Goal: Task Accomplishment & Management: Manage account settings

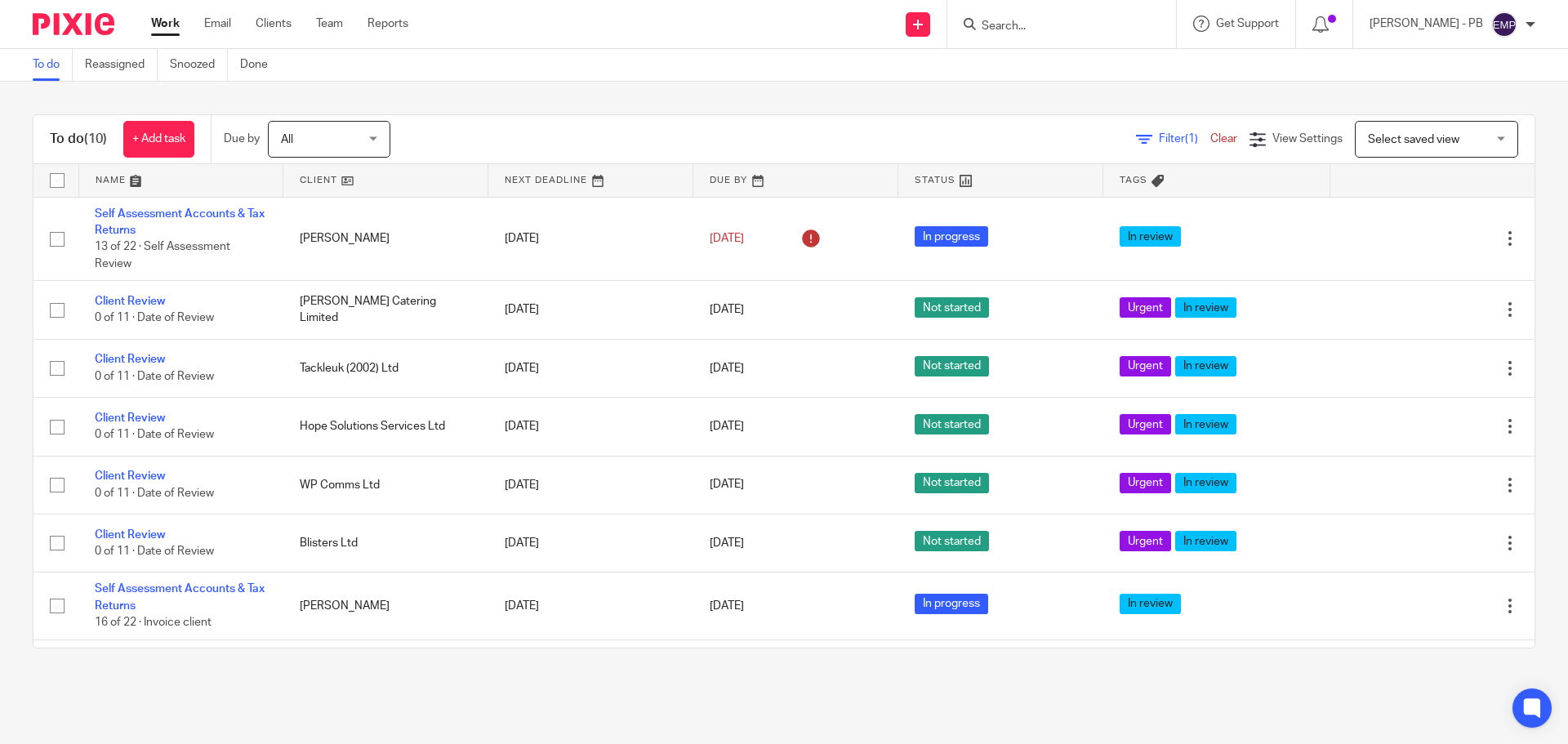
drag, startPoint x: 174, startPoint y: 215, endPoint x: 15, endPoint y: 387, distance: 234.2
click at [15, 387] on div "To do (10) + Add task Due by All All Today Tomorrow This week Next week This mo…" at bounding box center [784, 381] width 1568 height 600
click at [210, 23] on link "Email" at bounding box center [218, 24] width 27 height 16
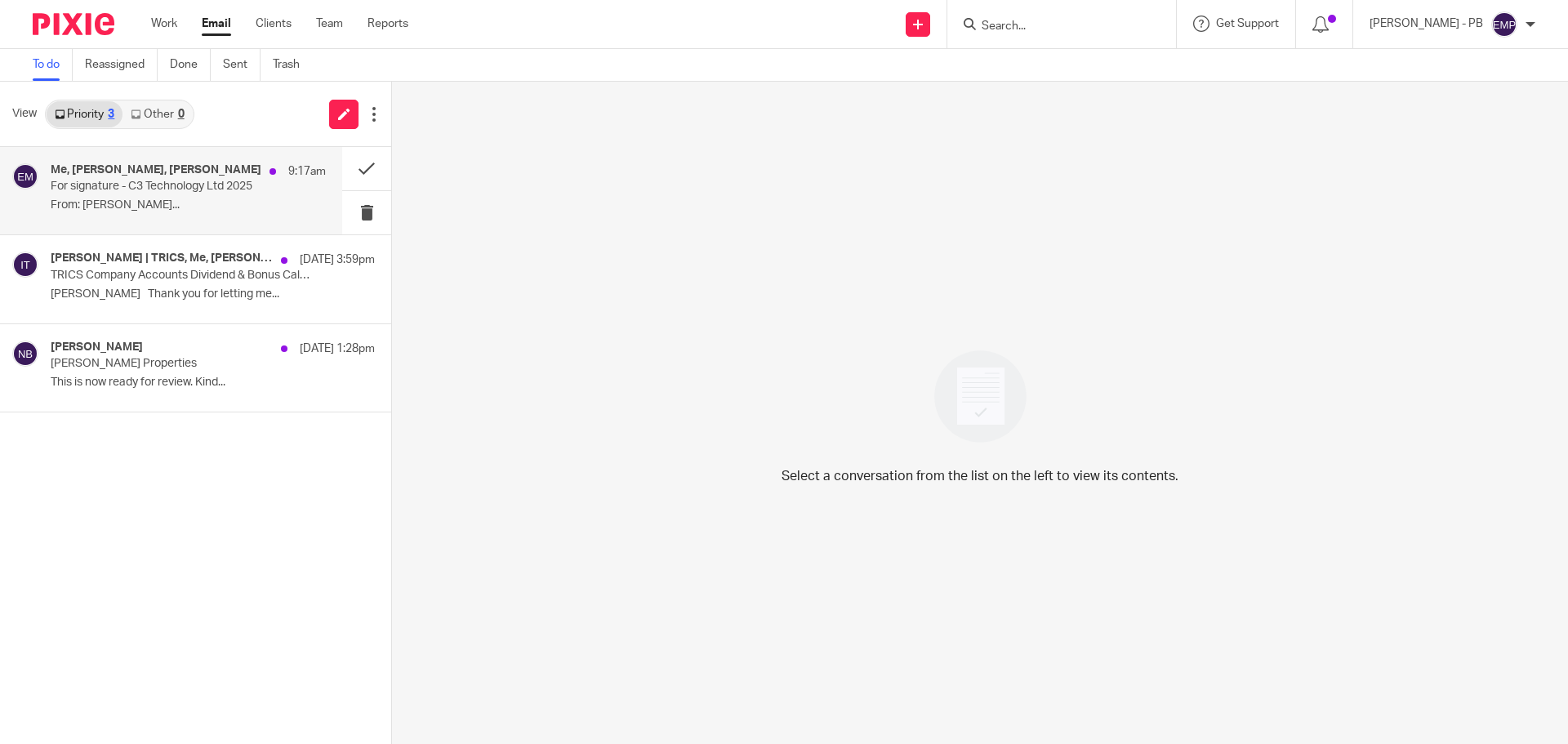
click at [141, 190] on p "For signature - C3 Technology Ltd 2025" at bounding box center [160, 187] width 220 height 14
click at [182, 195] on div "Me, Nas Bashir, Phil Collins 9:17am For signature - C3 Technology Ltd 2025 From…" at bounding box center [188, 190] width 275 height 55
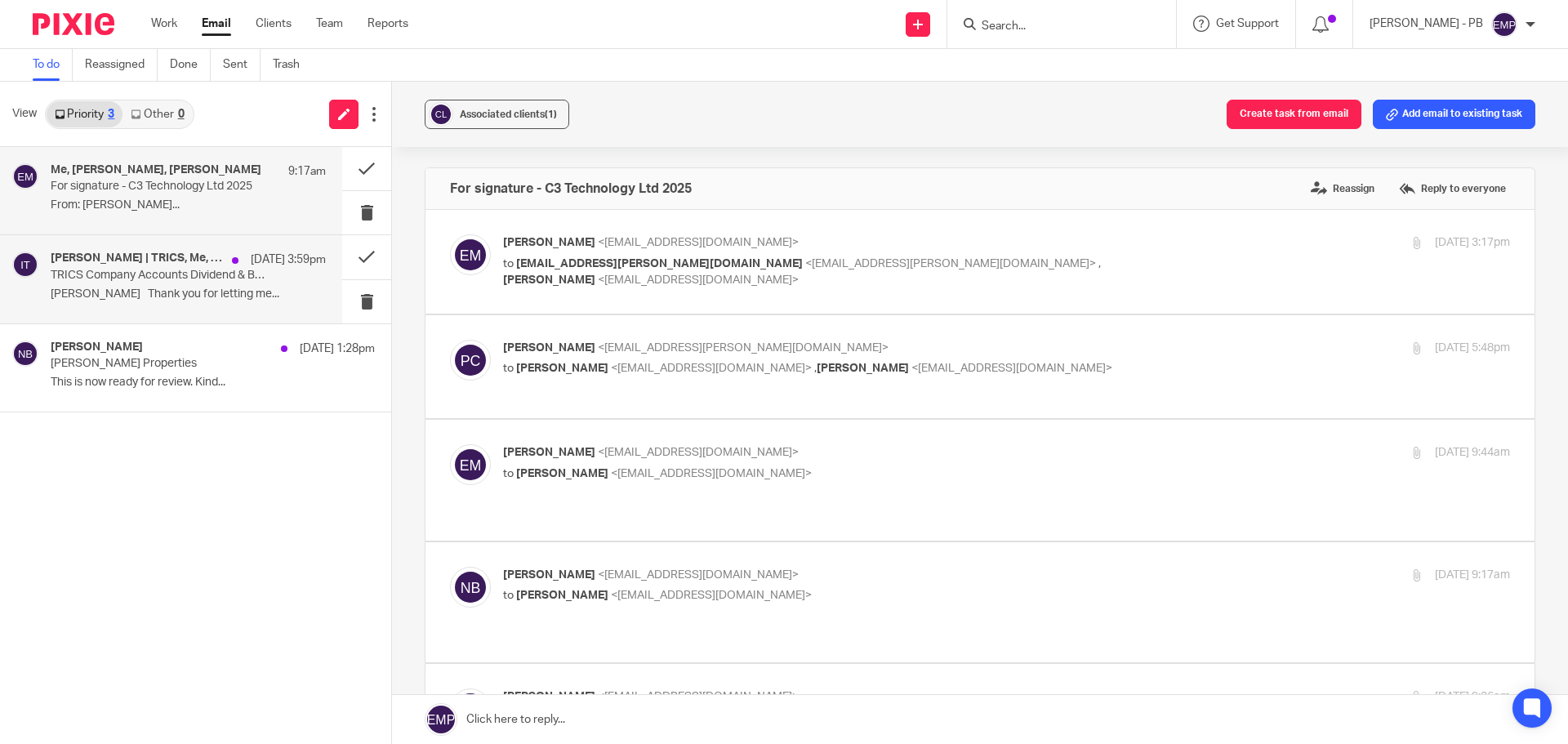
click at [166, 293] on p "Erik Thank you for letting me..." at bounding box center [188, 295] width 275 height 14
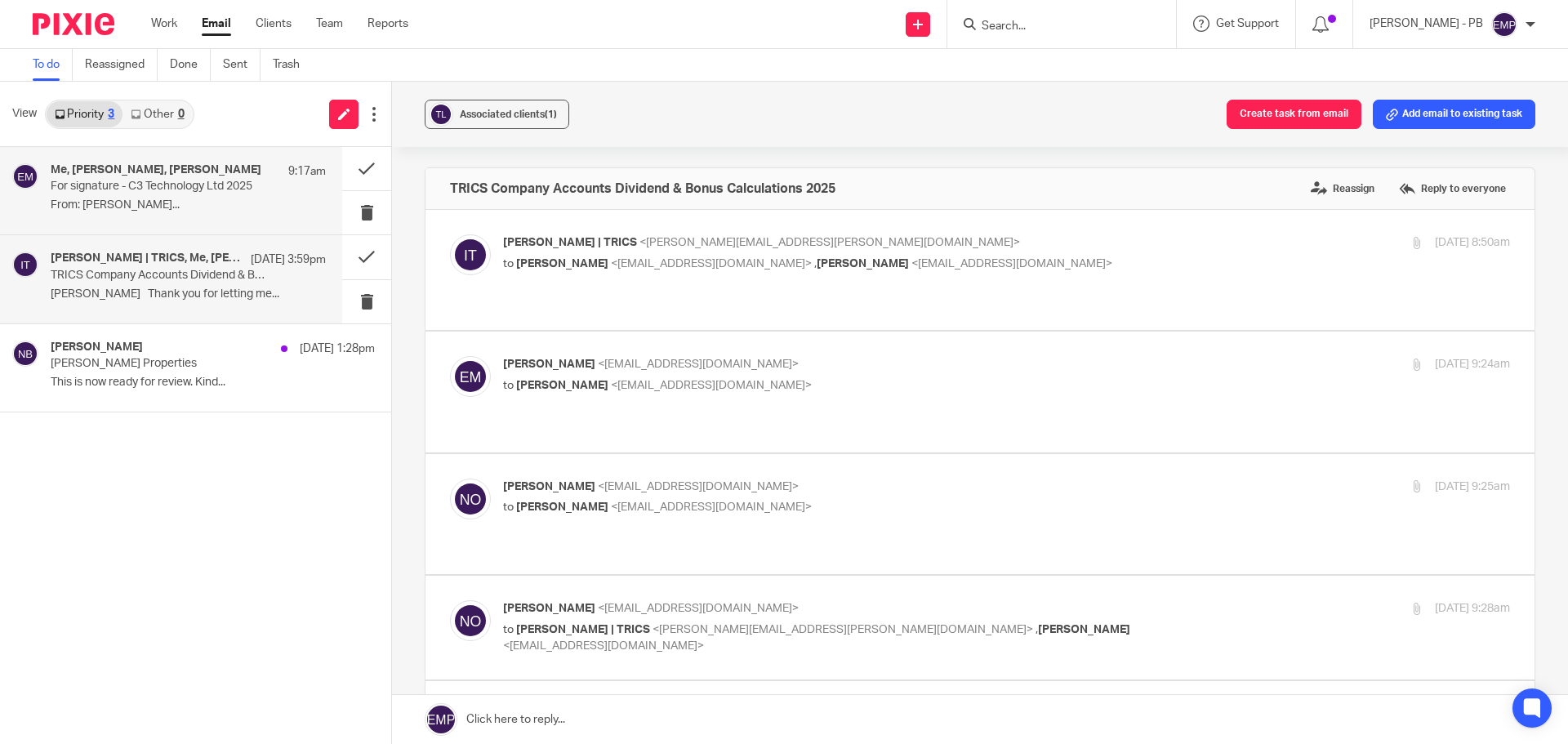
click at [167, 211] on p "From: Phil Collins..." at bounding box center [188, 205] width 275 height 14
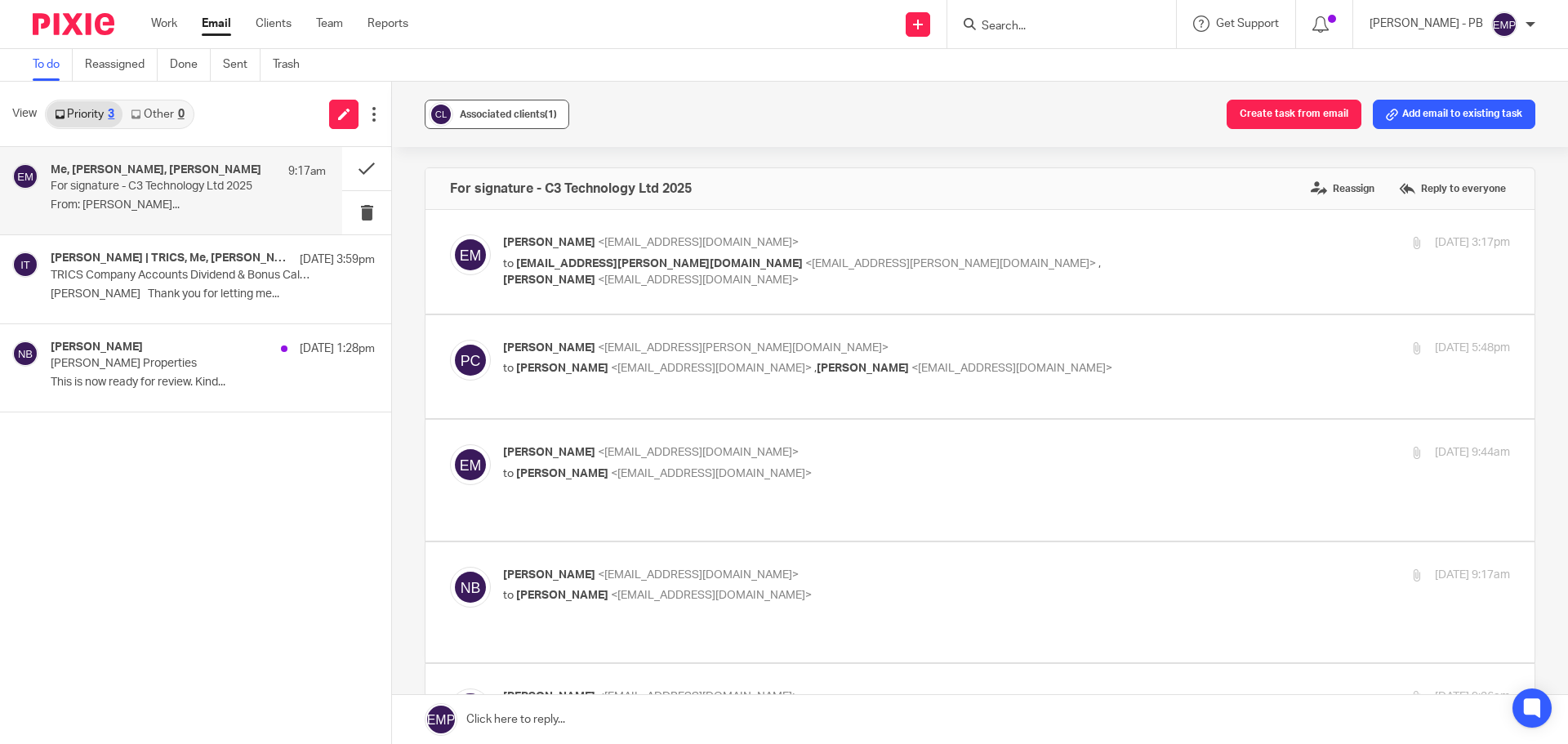
click at [515, 112] on span "Associated clients (1)" at bounding box center [508, 114] width 97 height 10
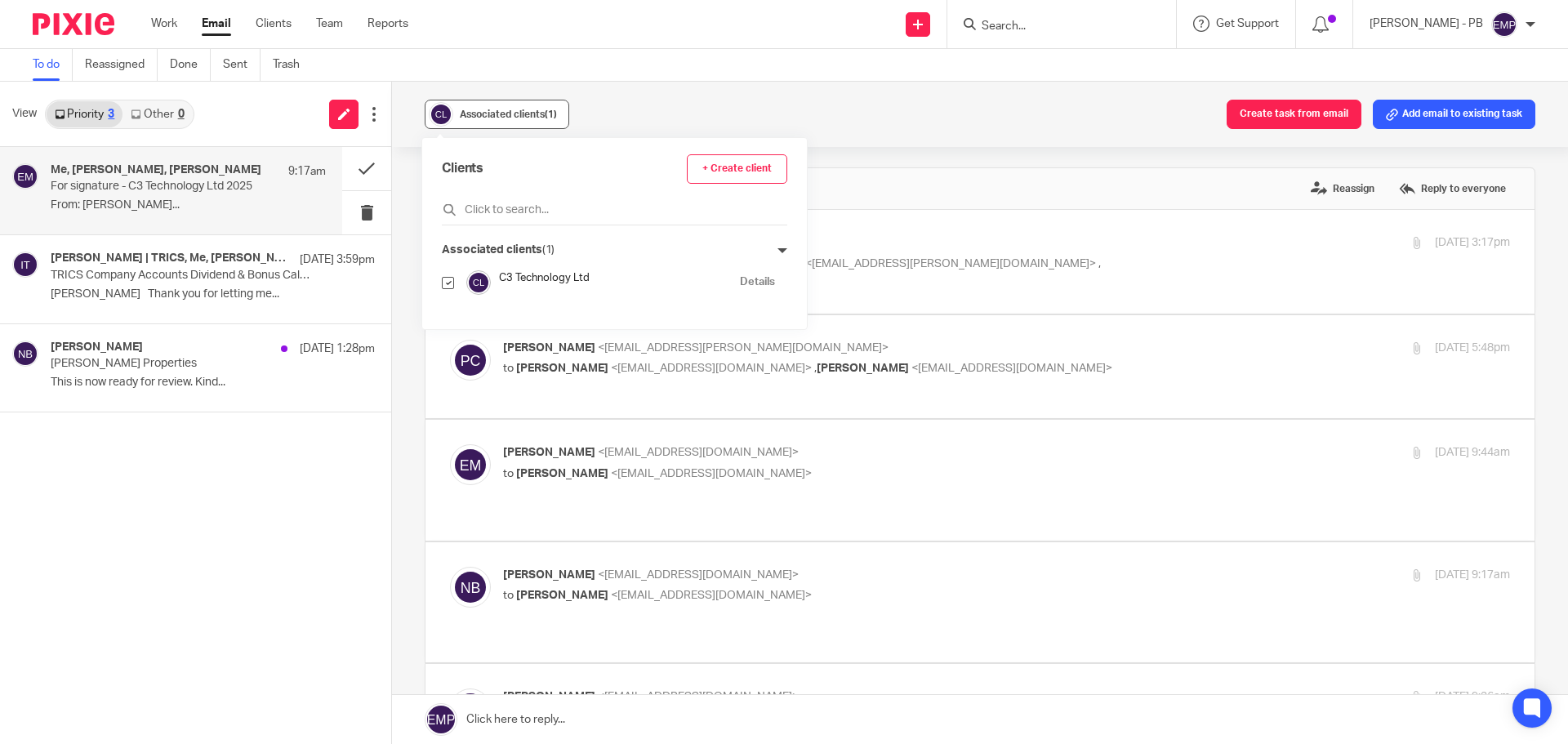
click at [515, 112] on span "Associated clients (1)" at bounding box center [508, 114] width 97 height 10
click at [374, 161] on button at bounding box center [366, 168] width 49 height 43
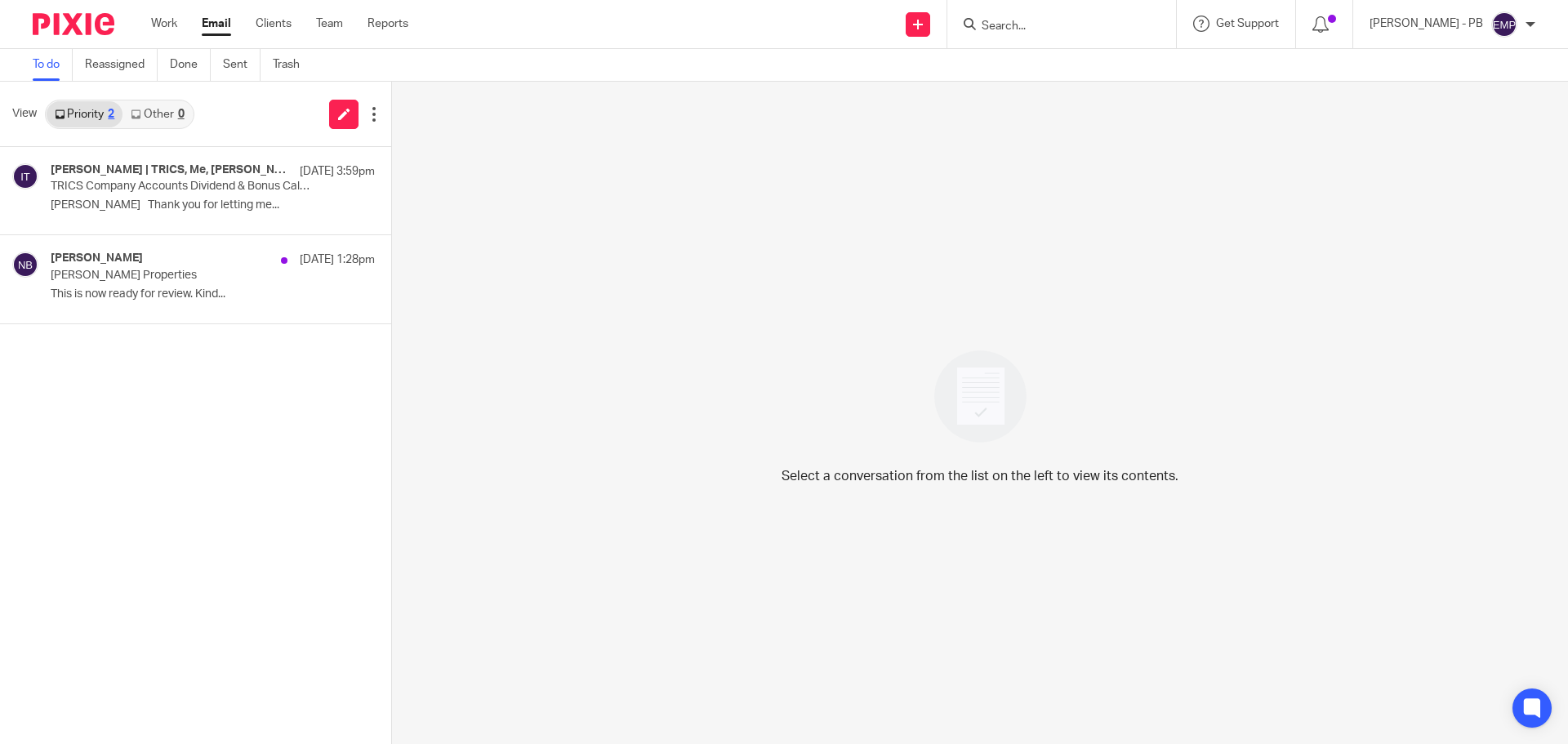
drag, startPoint x: 1047, startPoint y: 25, endPoint x: 1054, endPoint y: 33, distance: 10.6
click at [1047, 26] on input "Search" at bounding box center [1054, 27] width 147 height 15
type input "07961964354"
click at [214, 21] on link "Email" at bounding box center [216, 24] width 29 height 16
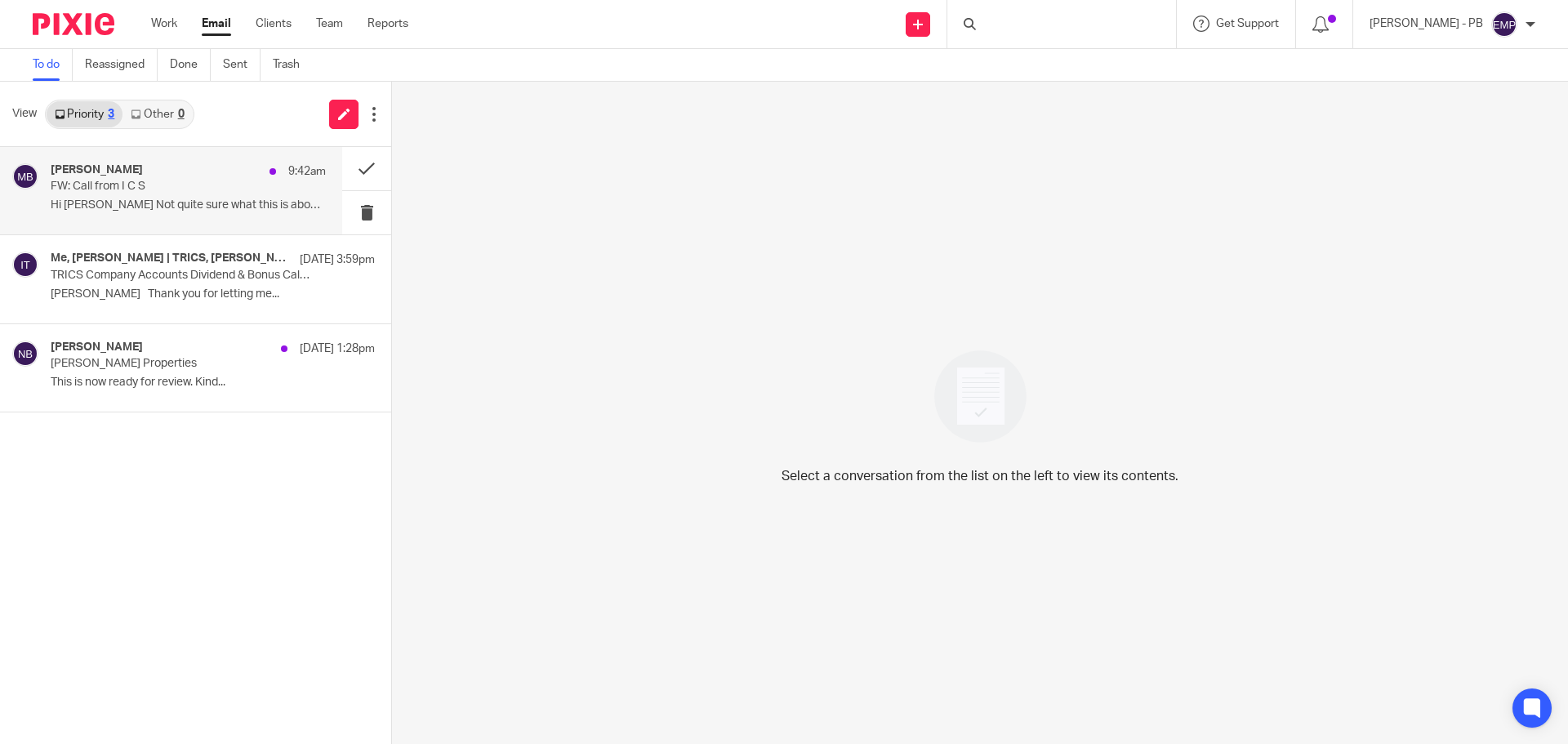
click at [131, 205] on p "Hi Erik Not quite sure what this is about but..." at bounding box center [188, 205] width 275 height 14
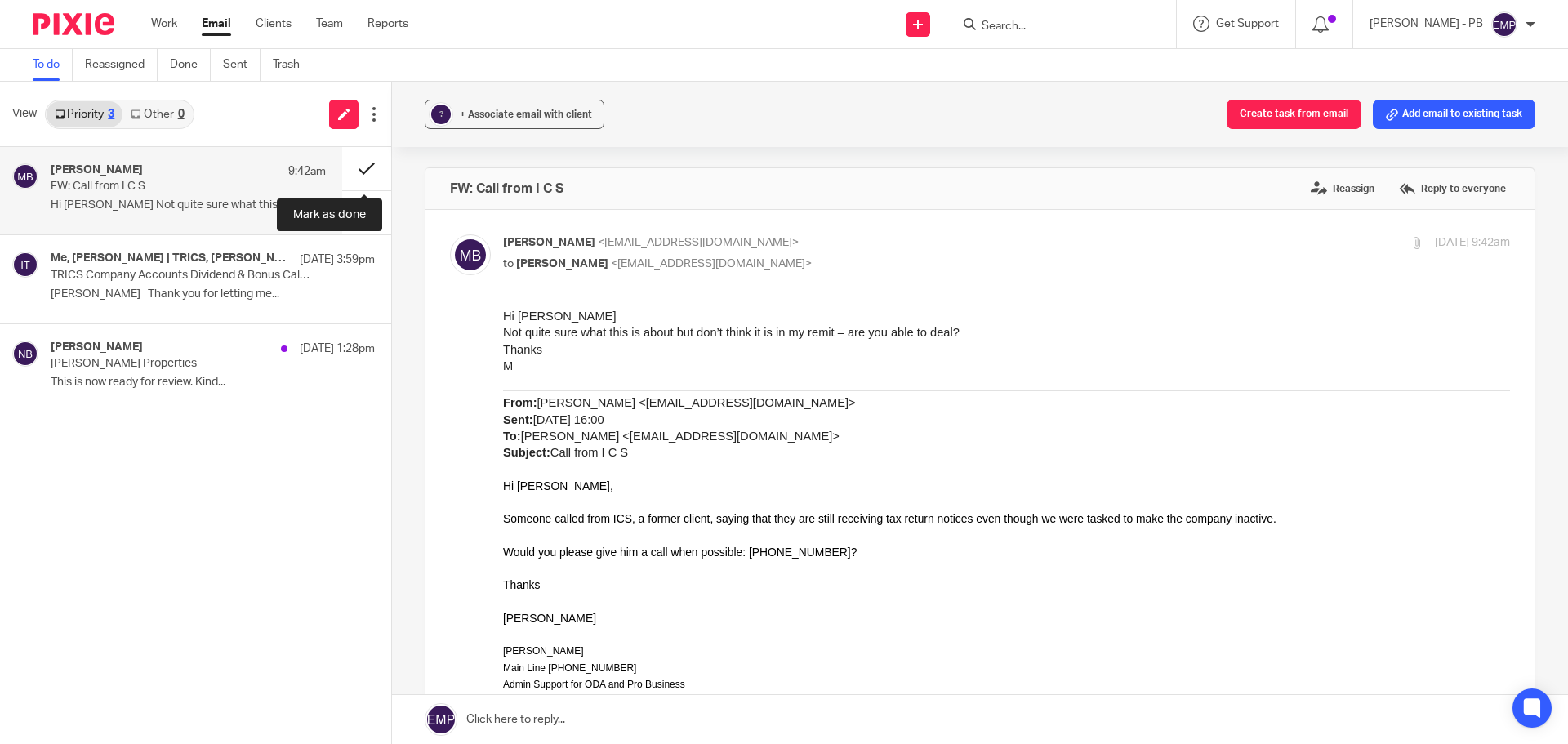
click at [367, 174] on button at bounding box center [366, 168] width 49 height 43
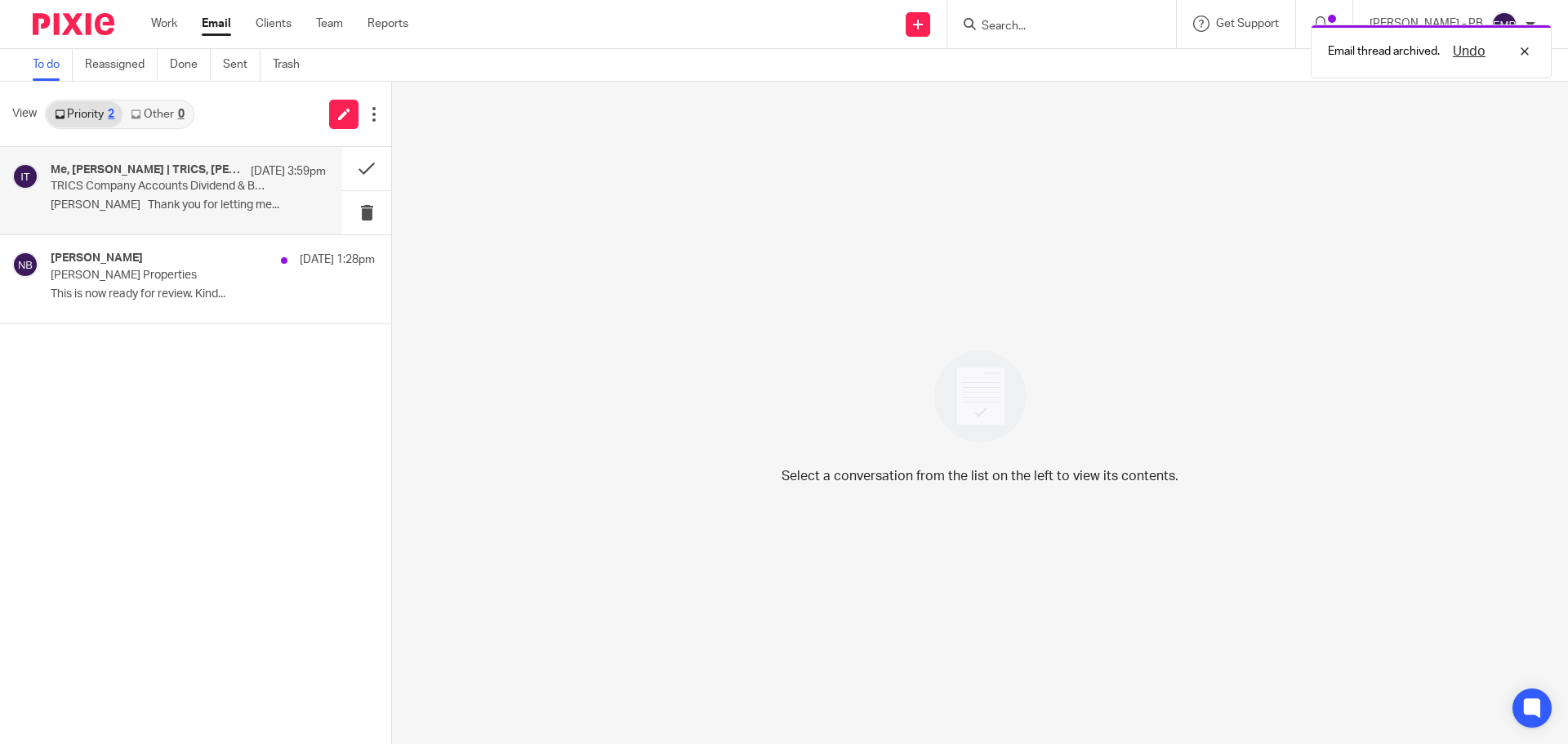
click at [169, 182] on p "TRICS Company Accounts Dividend & Bonus Calculations 2025" at bounding box center [160, 187] width 220 height 14
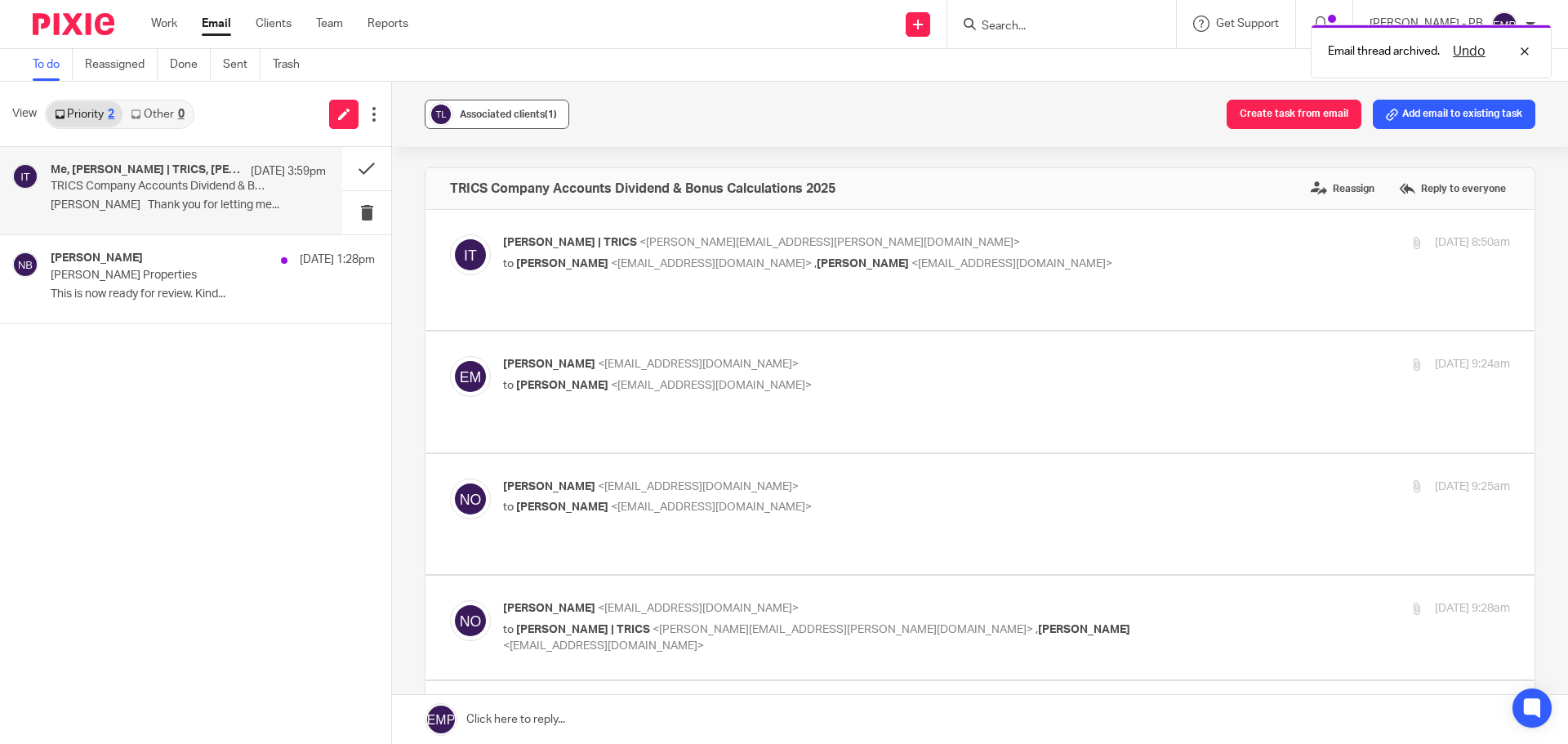
click at [501, 118] on span "Associated clients (1)" at bounding box center [508, 114] width 97 height 10
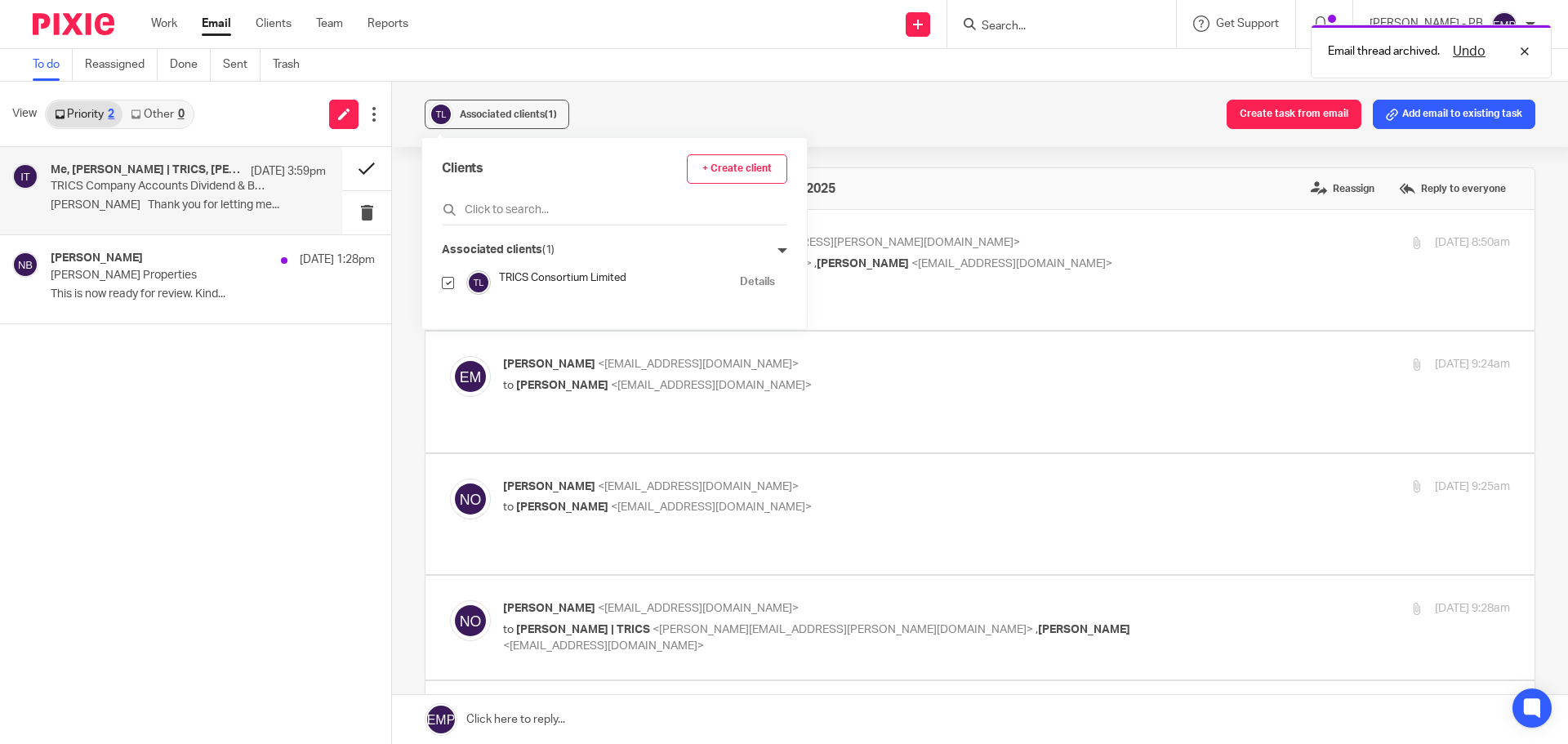
click at [355, 172] on button at bounding box center [366, 168] width 49 height 43
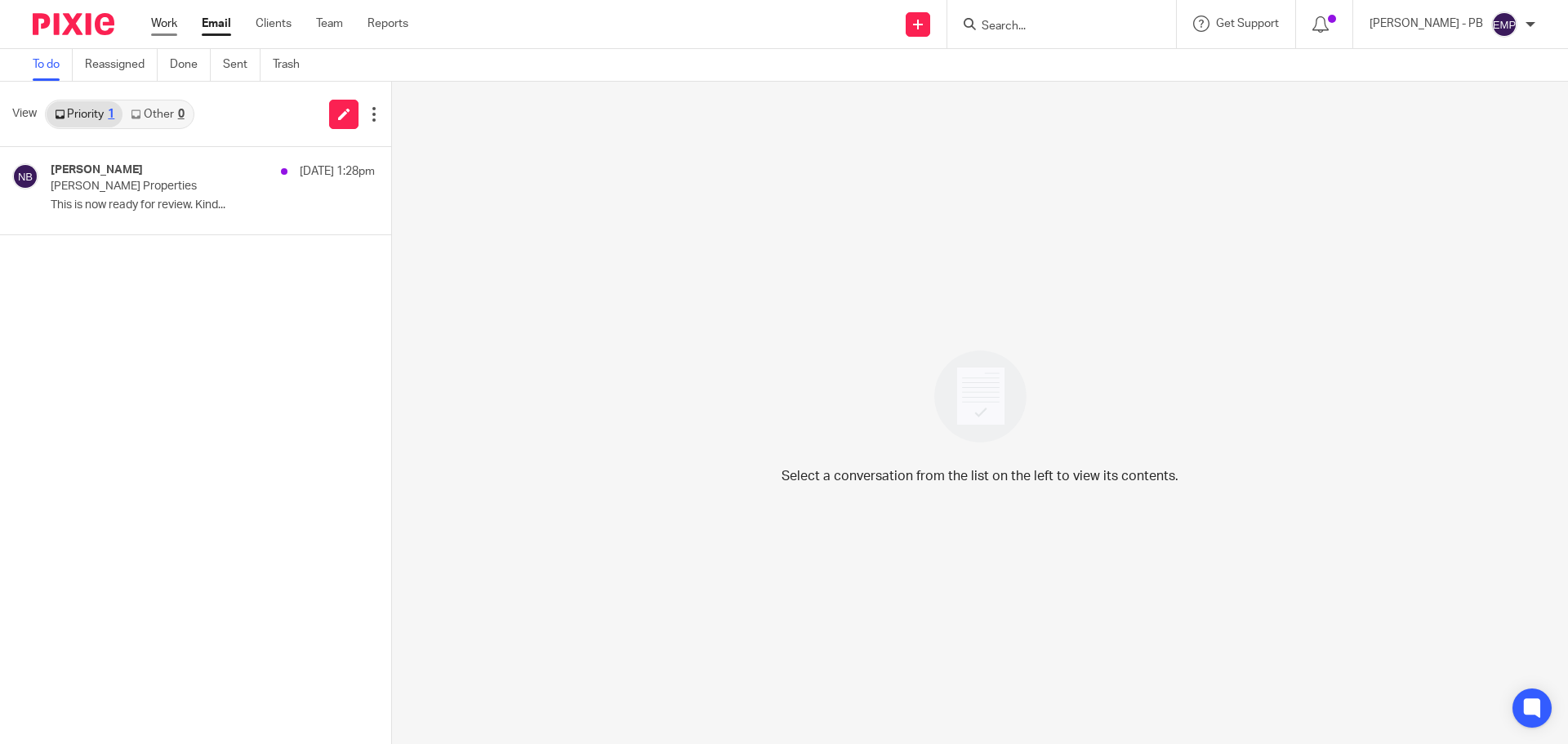
click at [172, 26] on link "Work" at bounding box center [165, 24] width 27 height 16
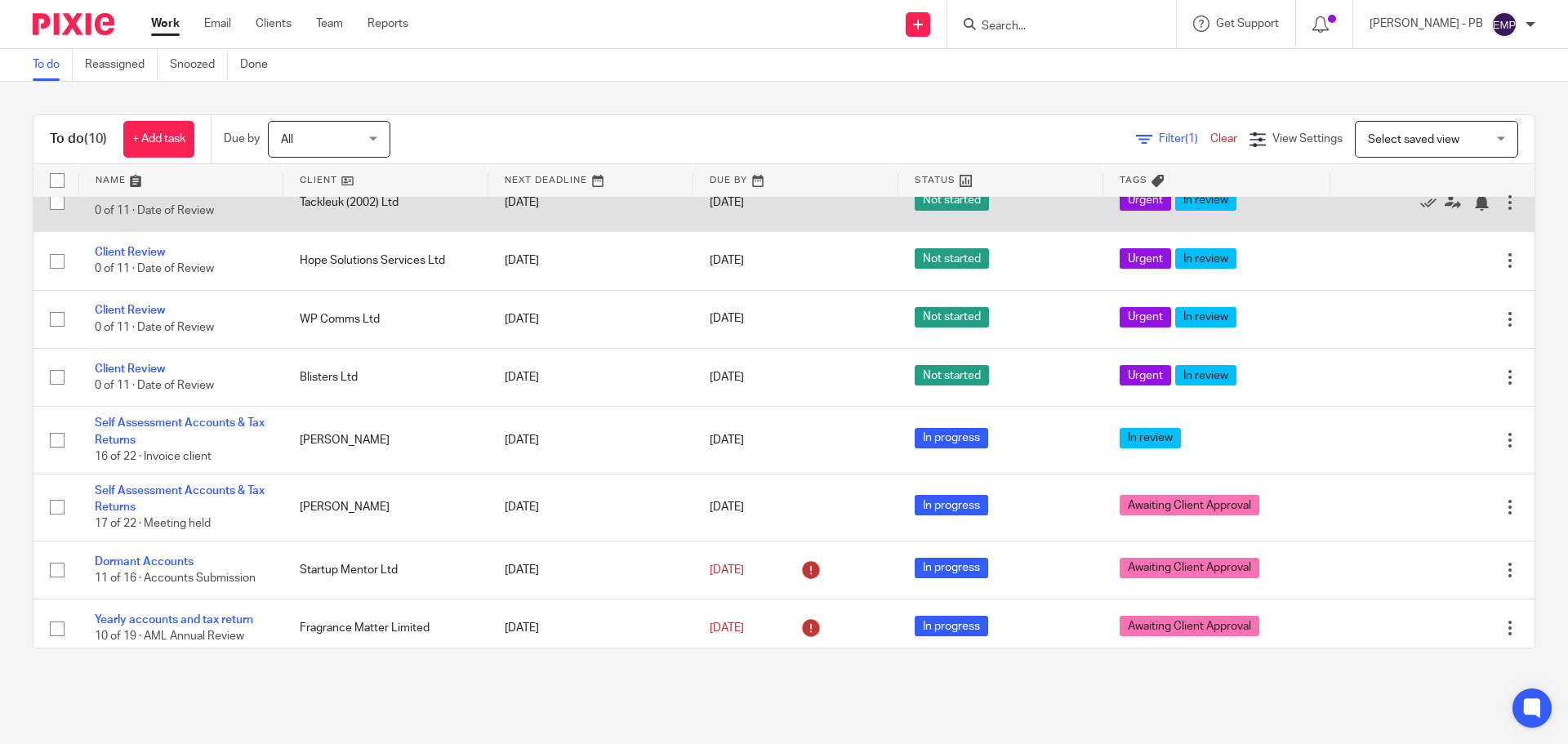
scroll to position [175, 0]
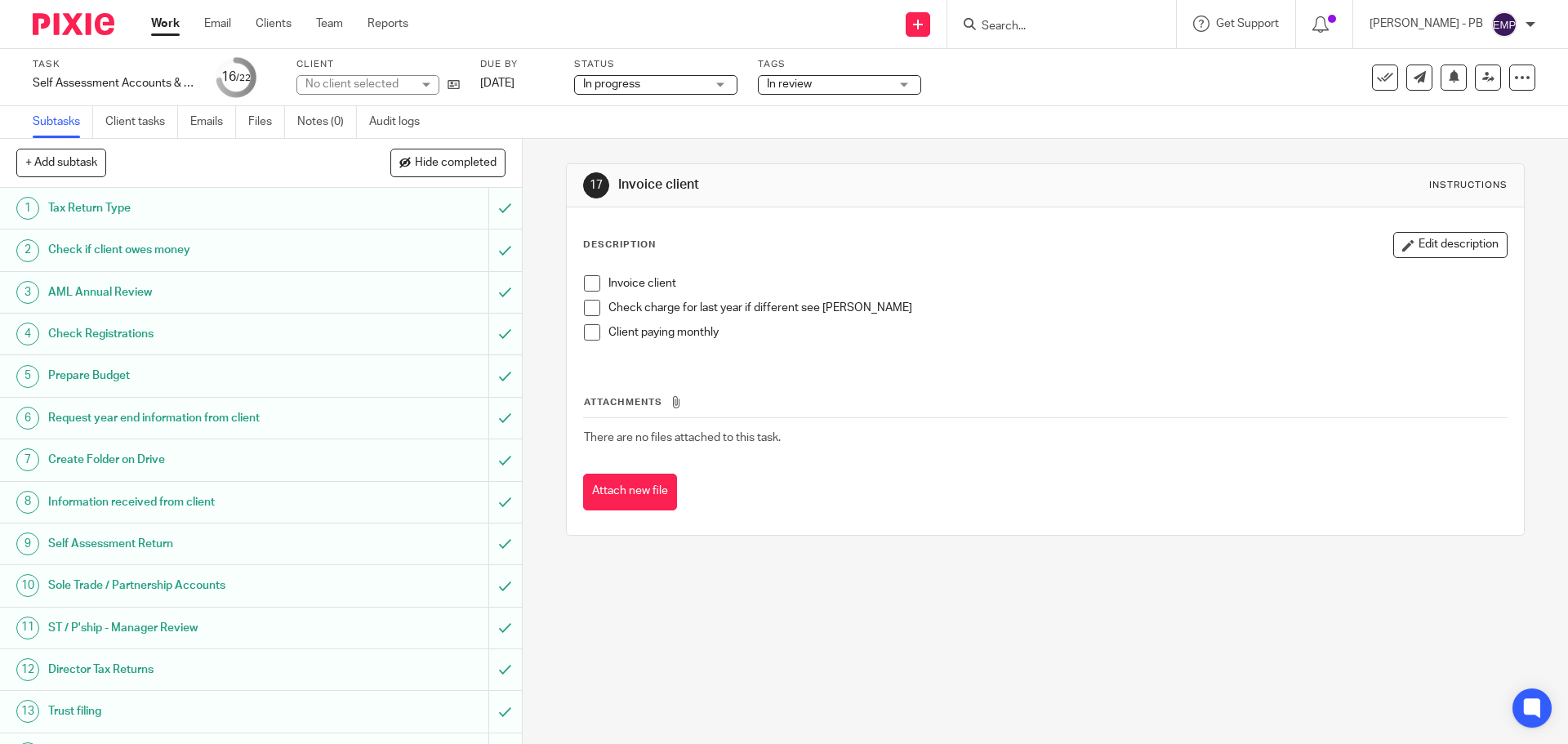
click at [805, 84] on span "In review" at bounding box center [789, 84] width 45 height 12
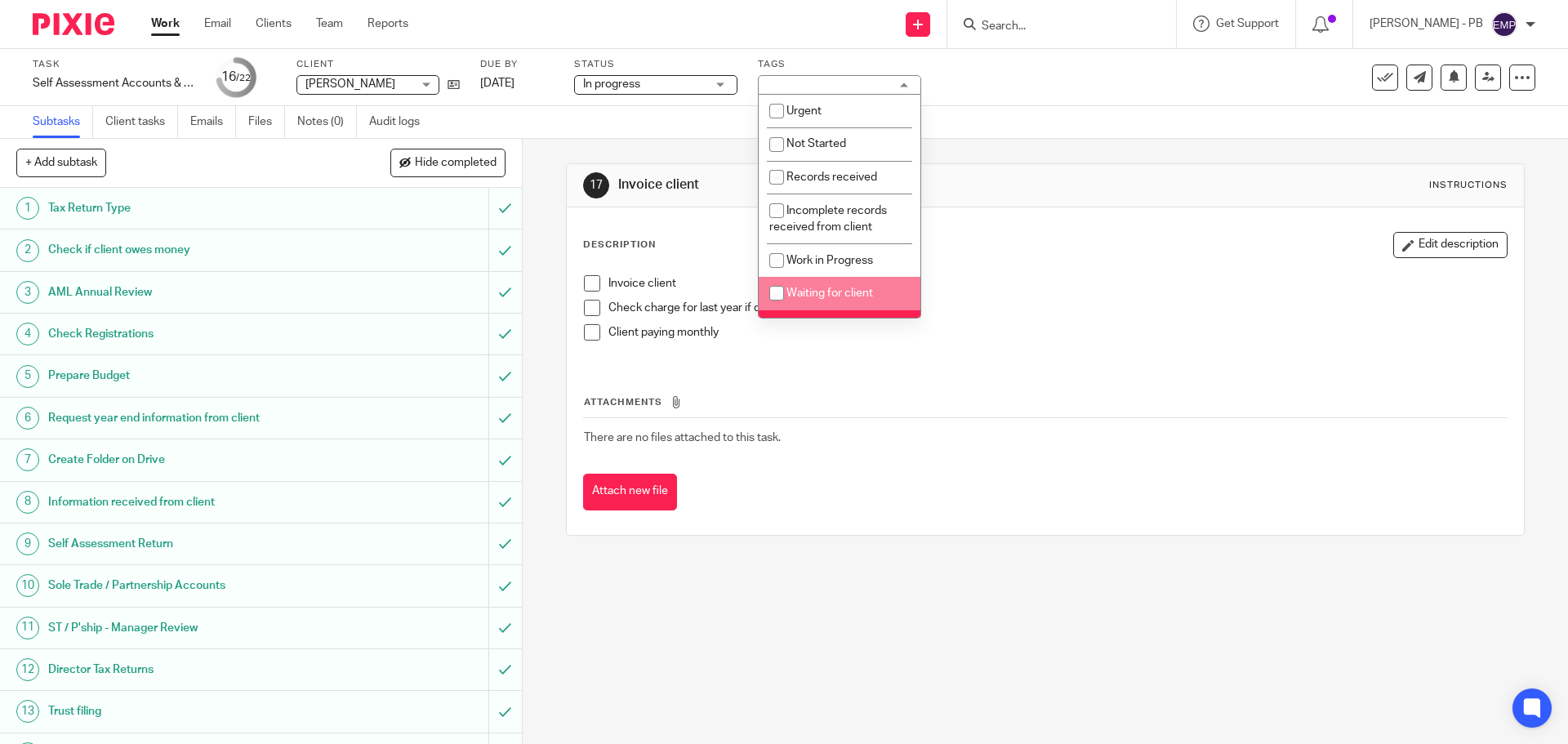
scroll to position [81, 0]
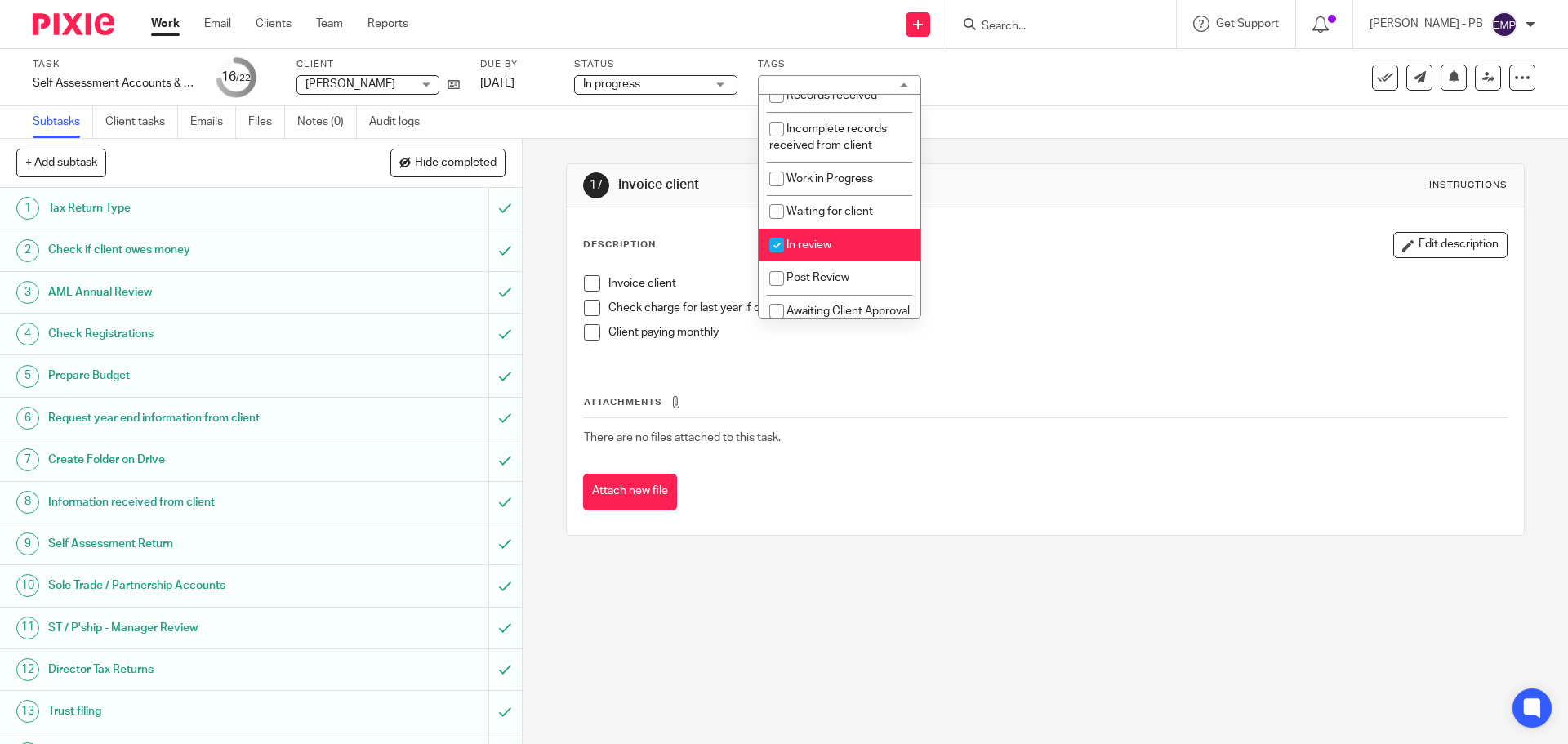
click at [817, 256] on li "In review" at bounding box center [839, 245] width 162 height 34
checkbox input "false"
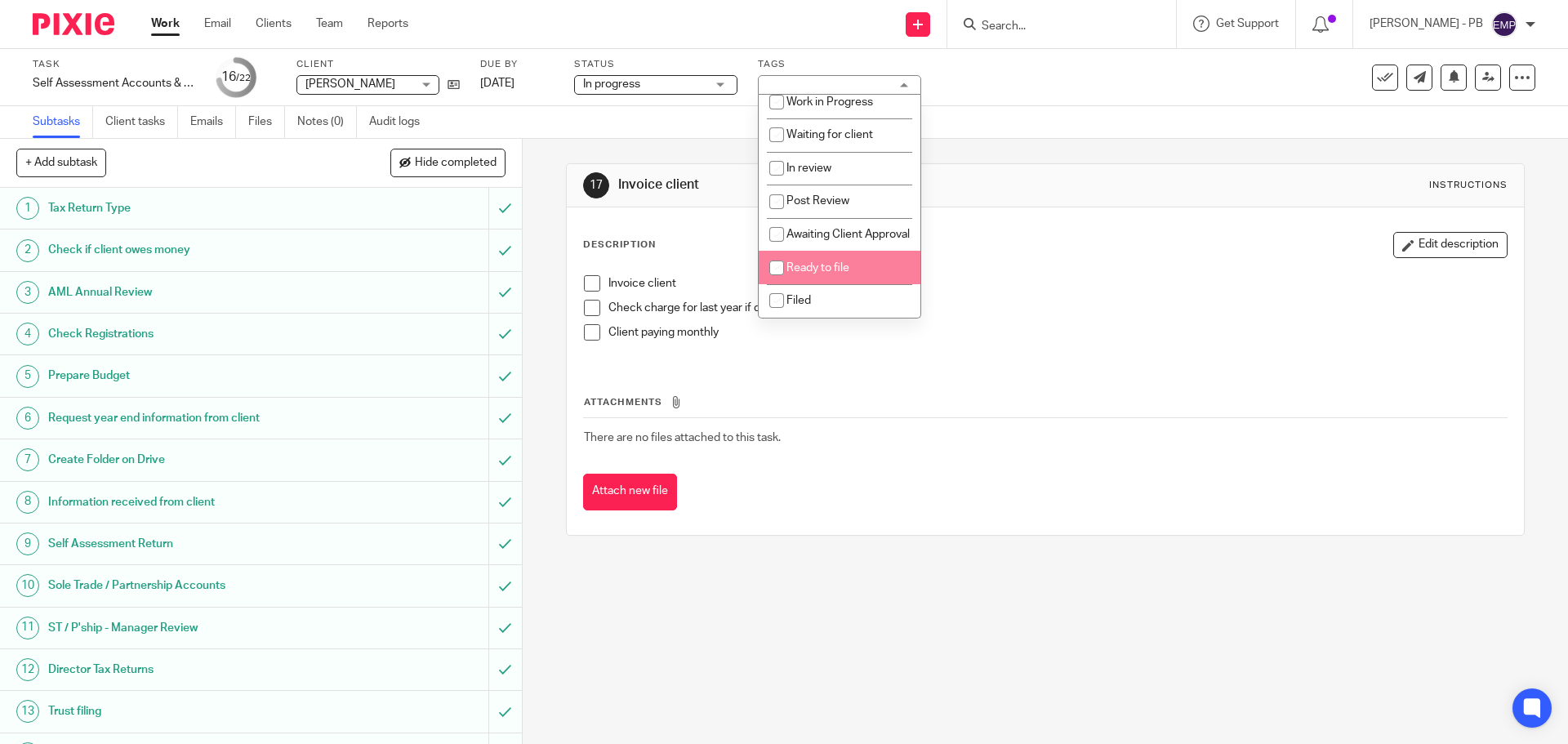
click at [824, 274] on span "Ready to file" at bounding box center [817, 267] width 63 height 12
checkbox input "true"
click at [543, 185] on div "17 Invoice client Instructions Description Edit description Invoice client Chec…" at bounding box center [1045, 441] width 1046 height 605
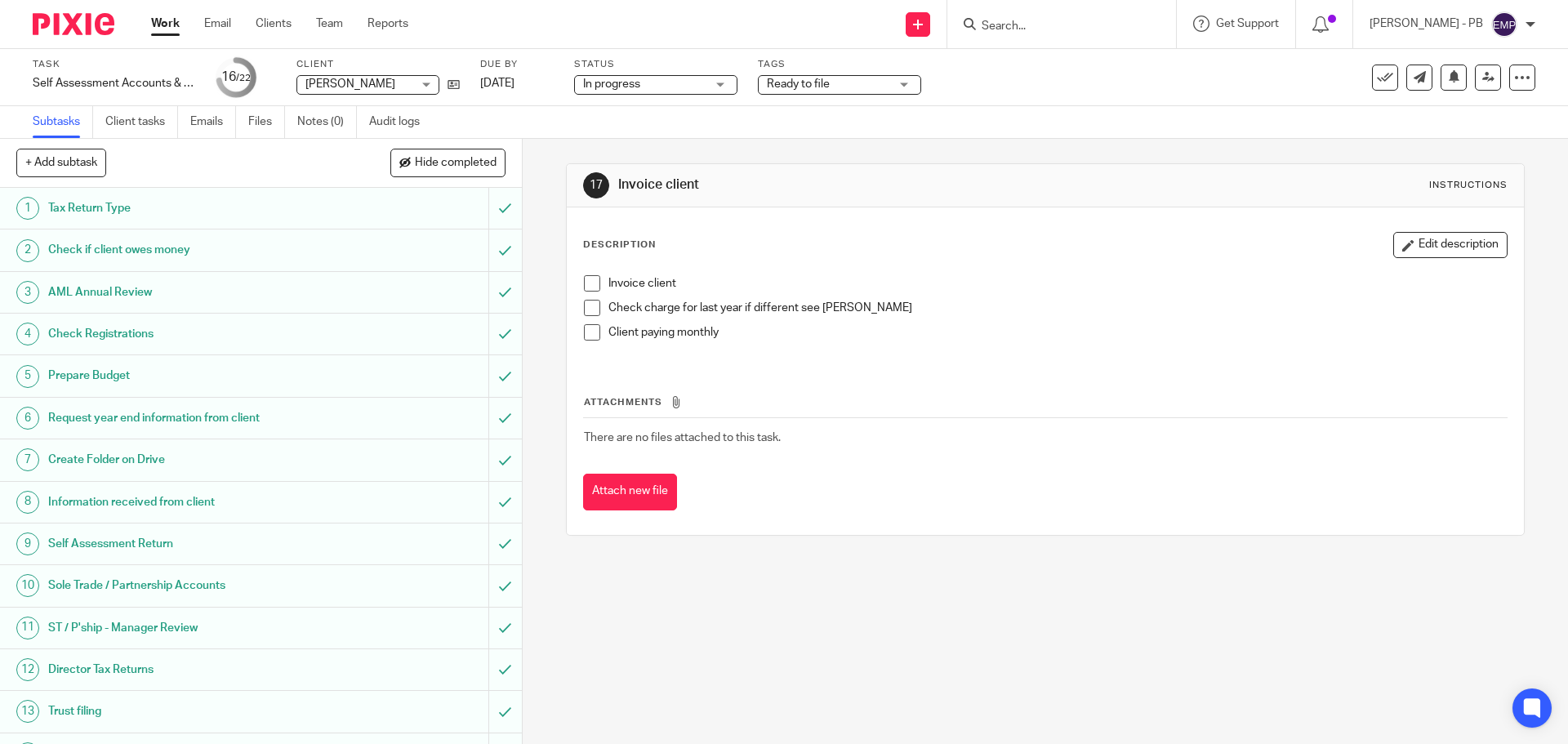
click at [163, 27] on link "Work" at bounding box center [166, 24] width 28 height 16
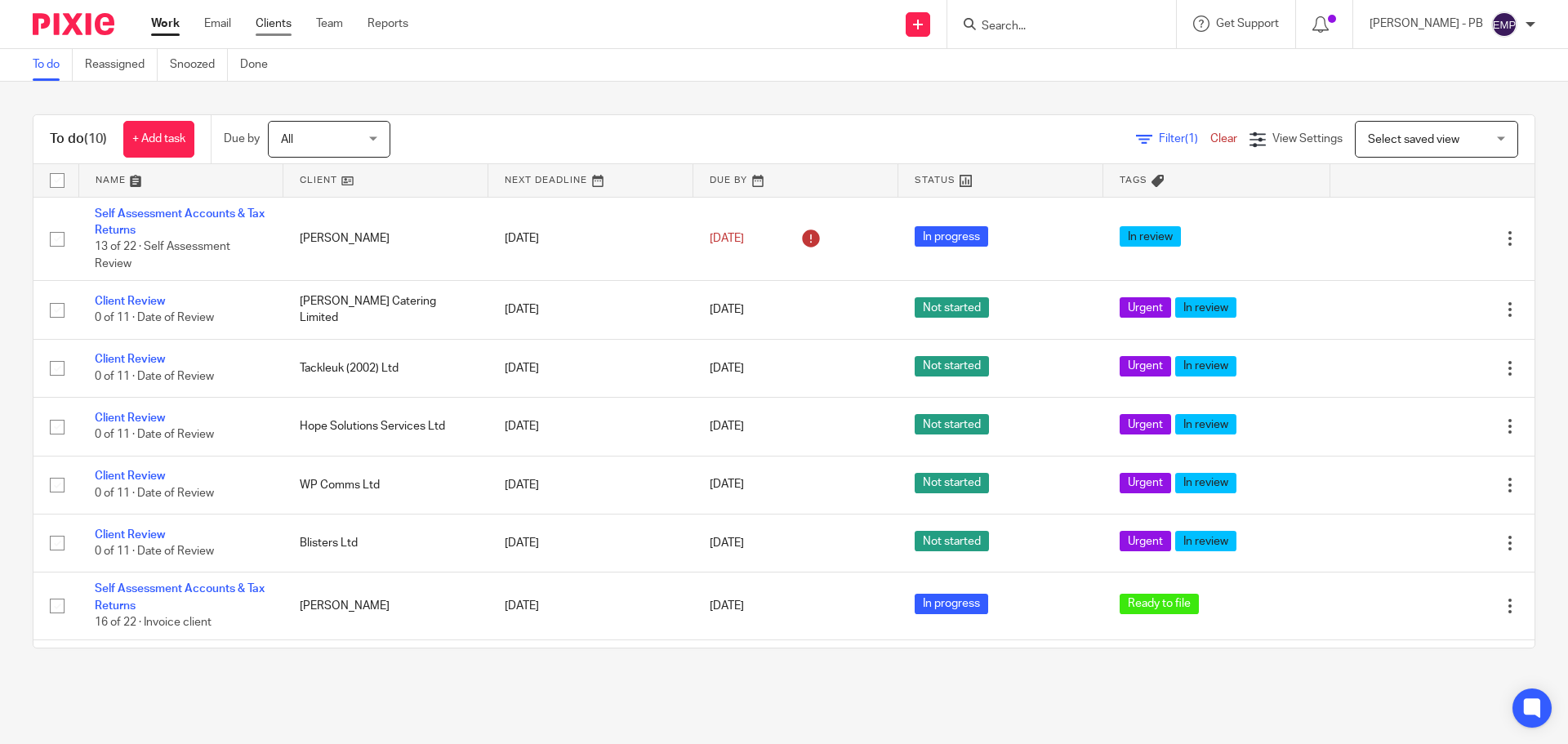
click at [273, 27] on link "Clients" at bounding box center [274, 24] width 36 height 16
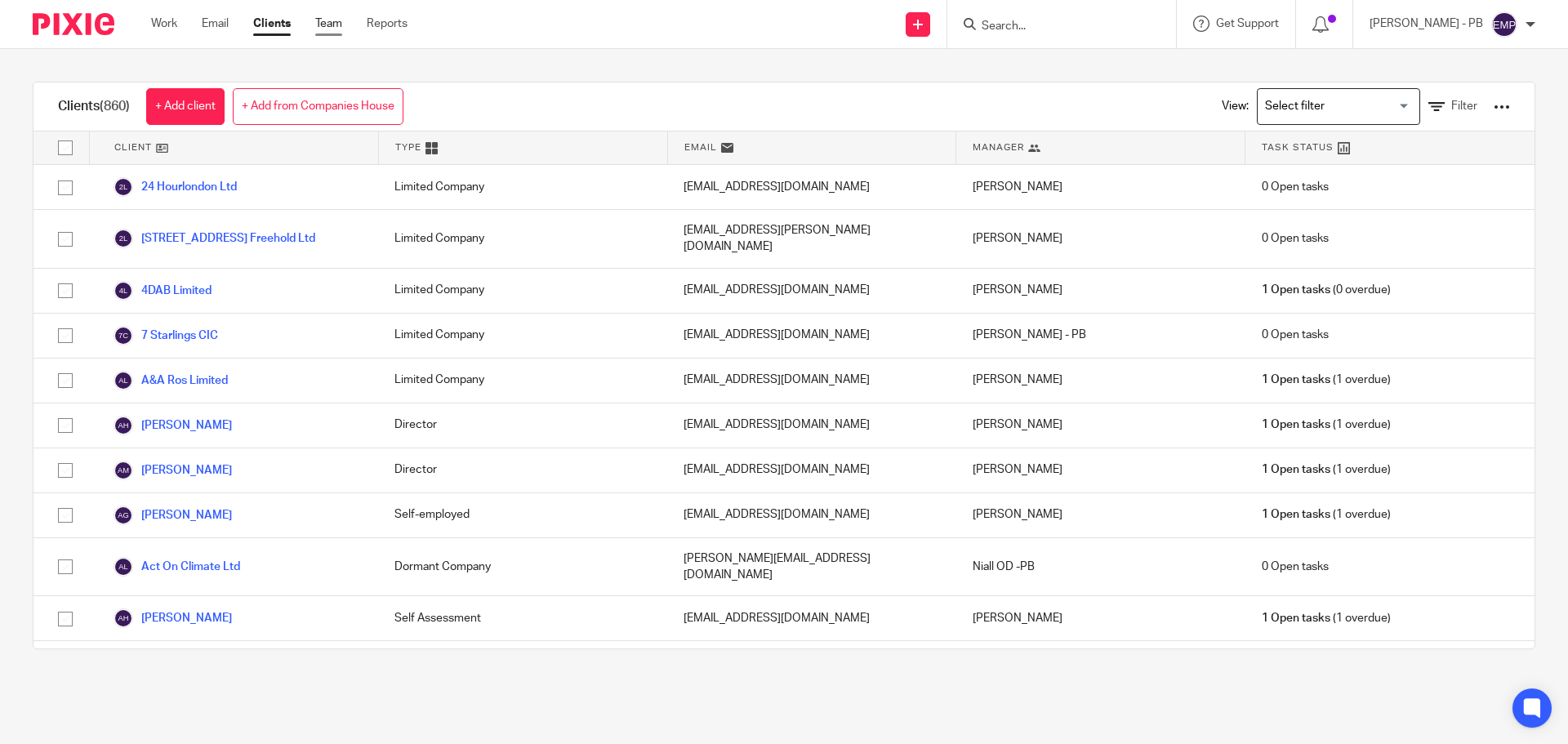
click at [325, 18] on link "Team" at bounding box center [328, 24] width 27 height 16
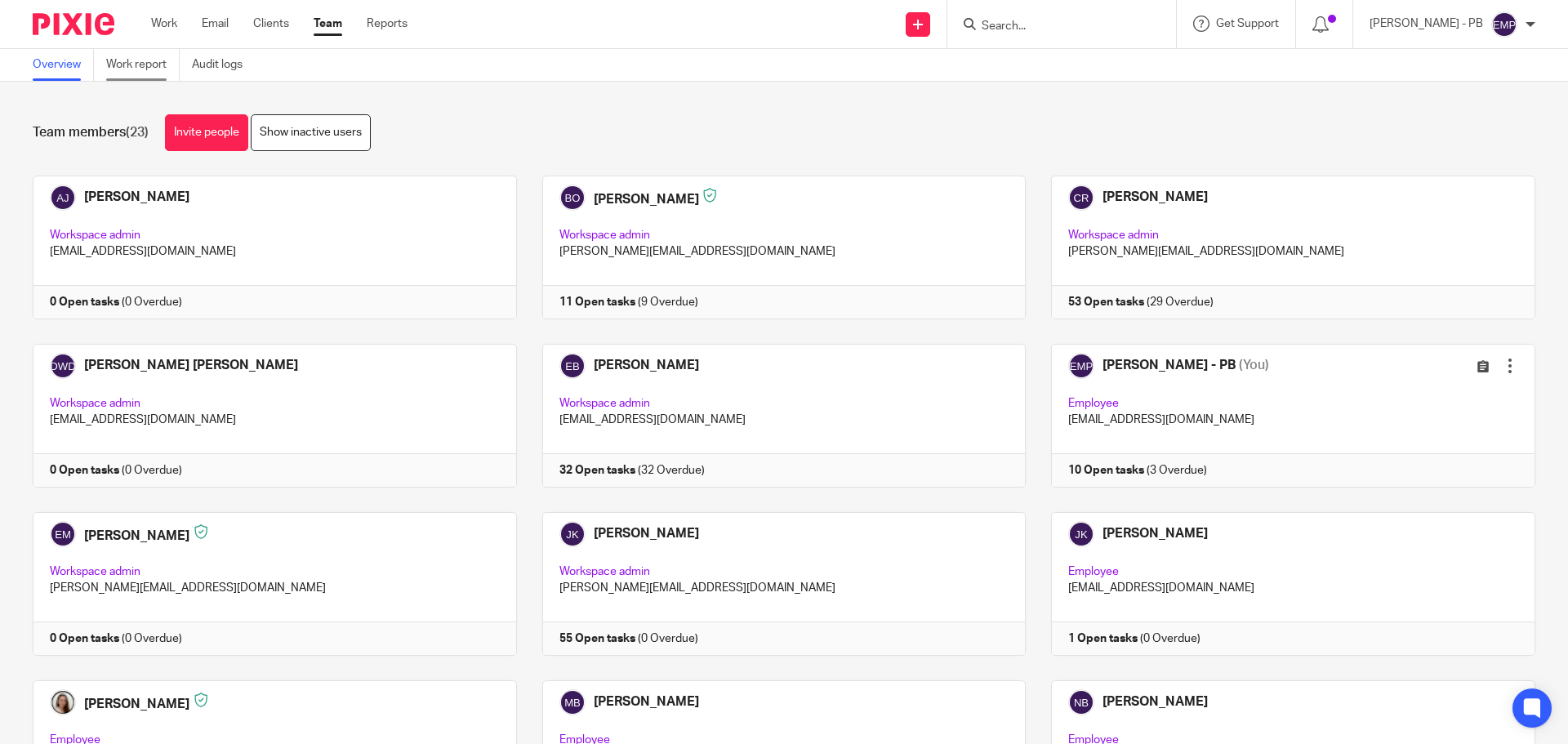
click at [125, 77] on link "Work report" at bounding box center [143, 65] width 73 height 32
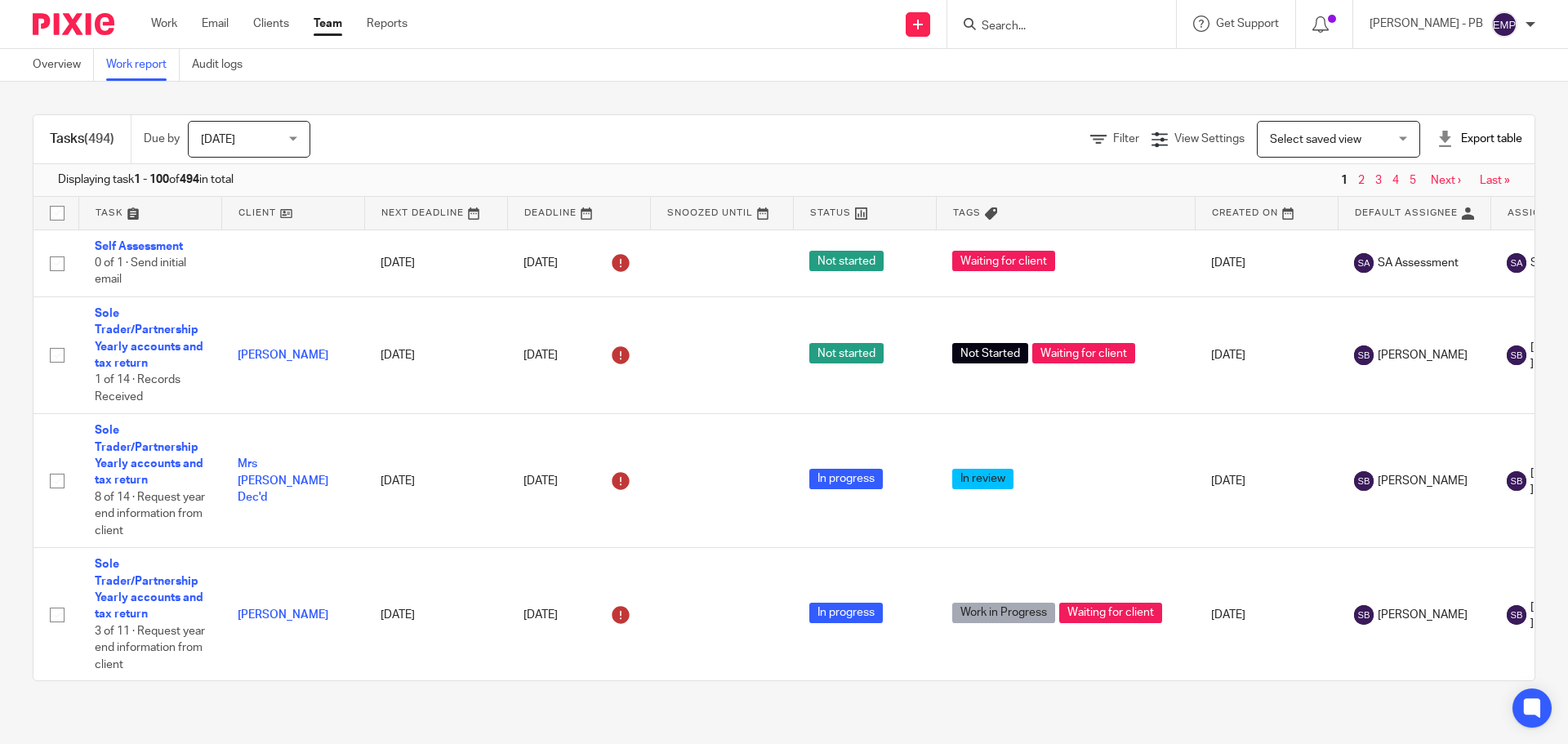
click at [1359, 143] on span "Select saved view" at bounding box center [1329, 138] width 120 height 35
click at [1067, 103] on div "Tasks (494) Due by Today Today Today Tomorrow This week Next week This month Ne…" at bounding box center [784, 398] width 1568 height 632
click at [1113, 143] on span "Filter" at bounding box center [1126, 138] width 27 height 12
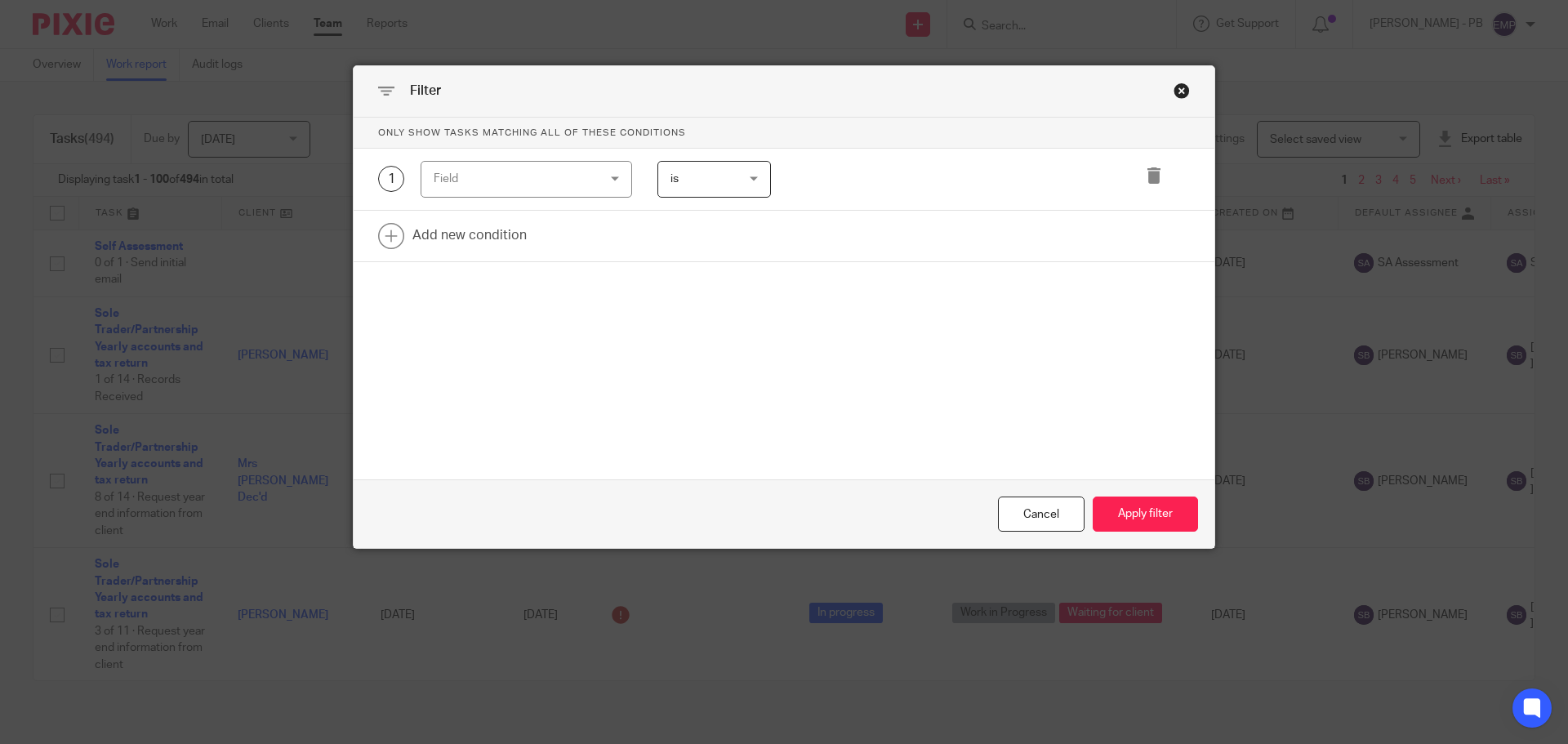
click at [510, 182] on div "Field" at bounding box center [513, 179] width 158 height 35
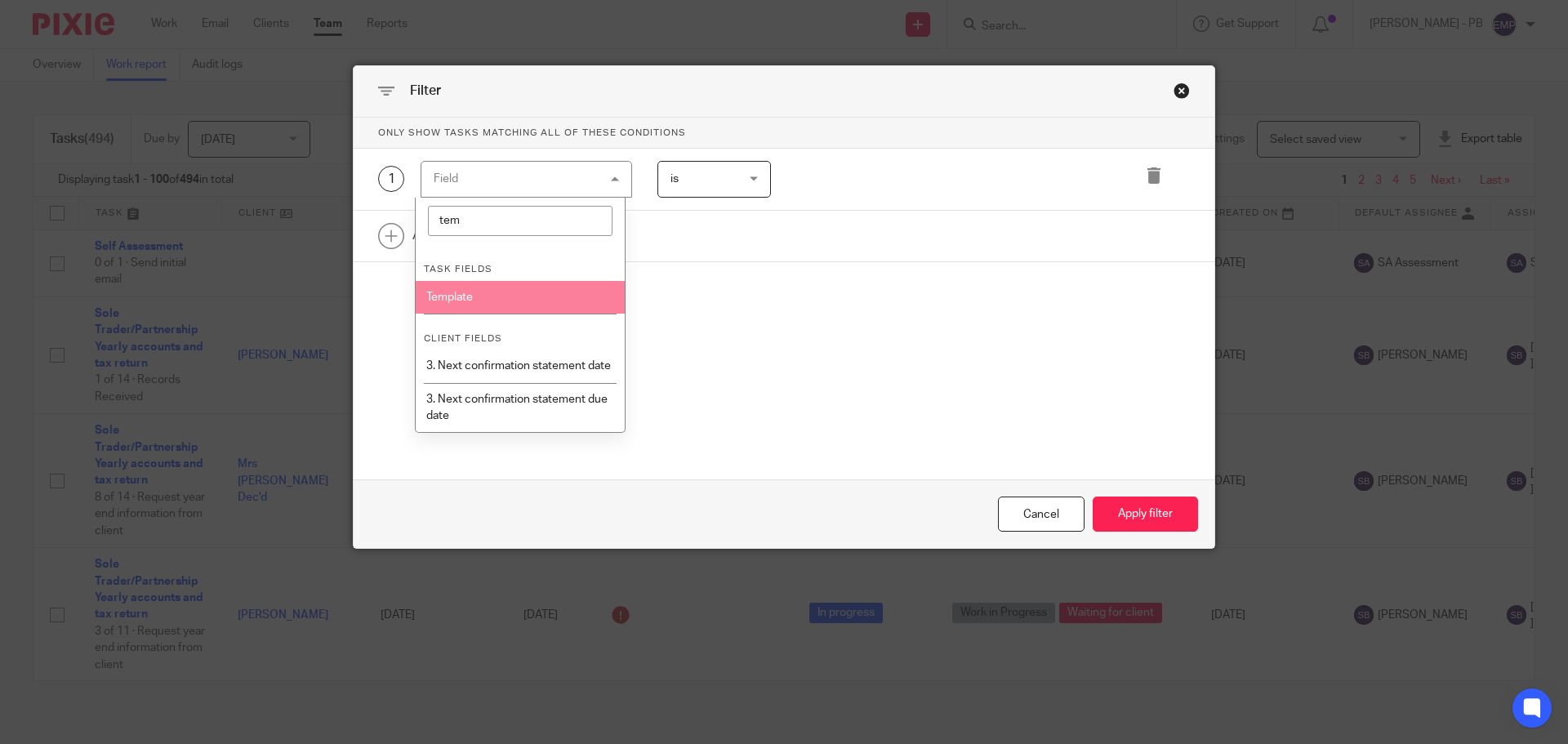
type input "tem"
click at [492, 291] on li "Template" at bounding box center [520, 297] width 210 height 33
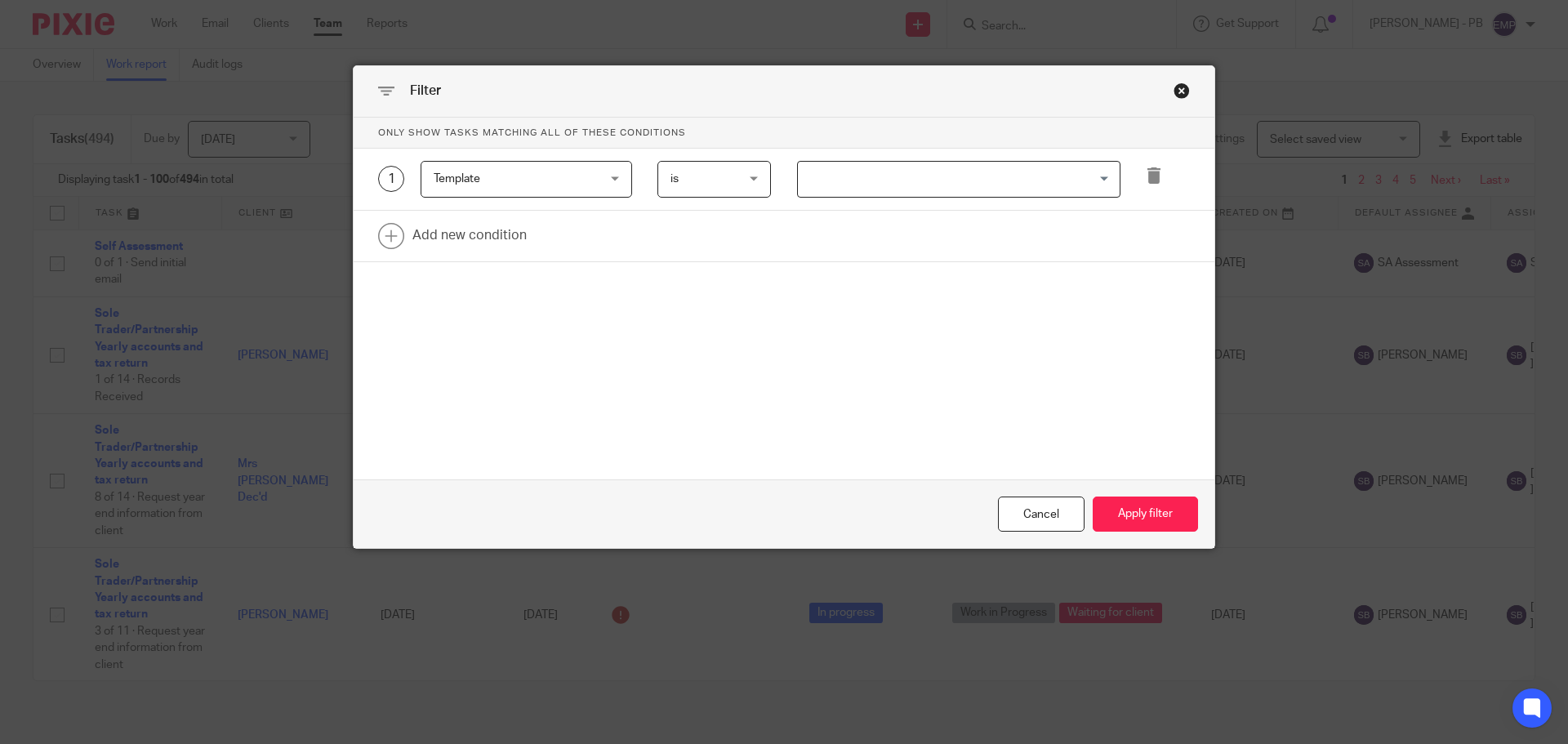
click at [838, 180] on input "Search for option" at bounding box center [954, 179] width 311 height 28
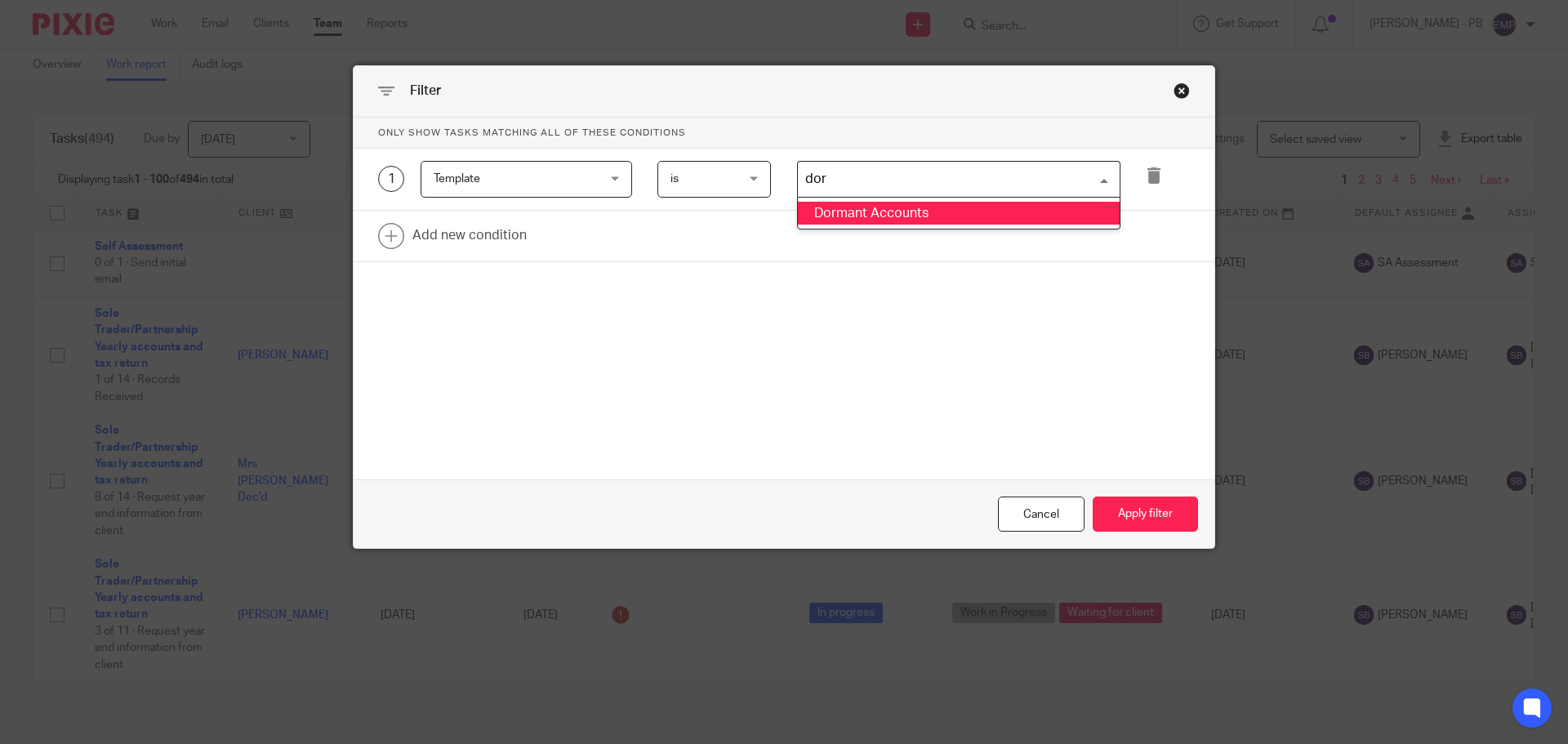
type input "dorm"
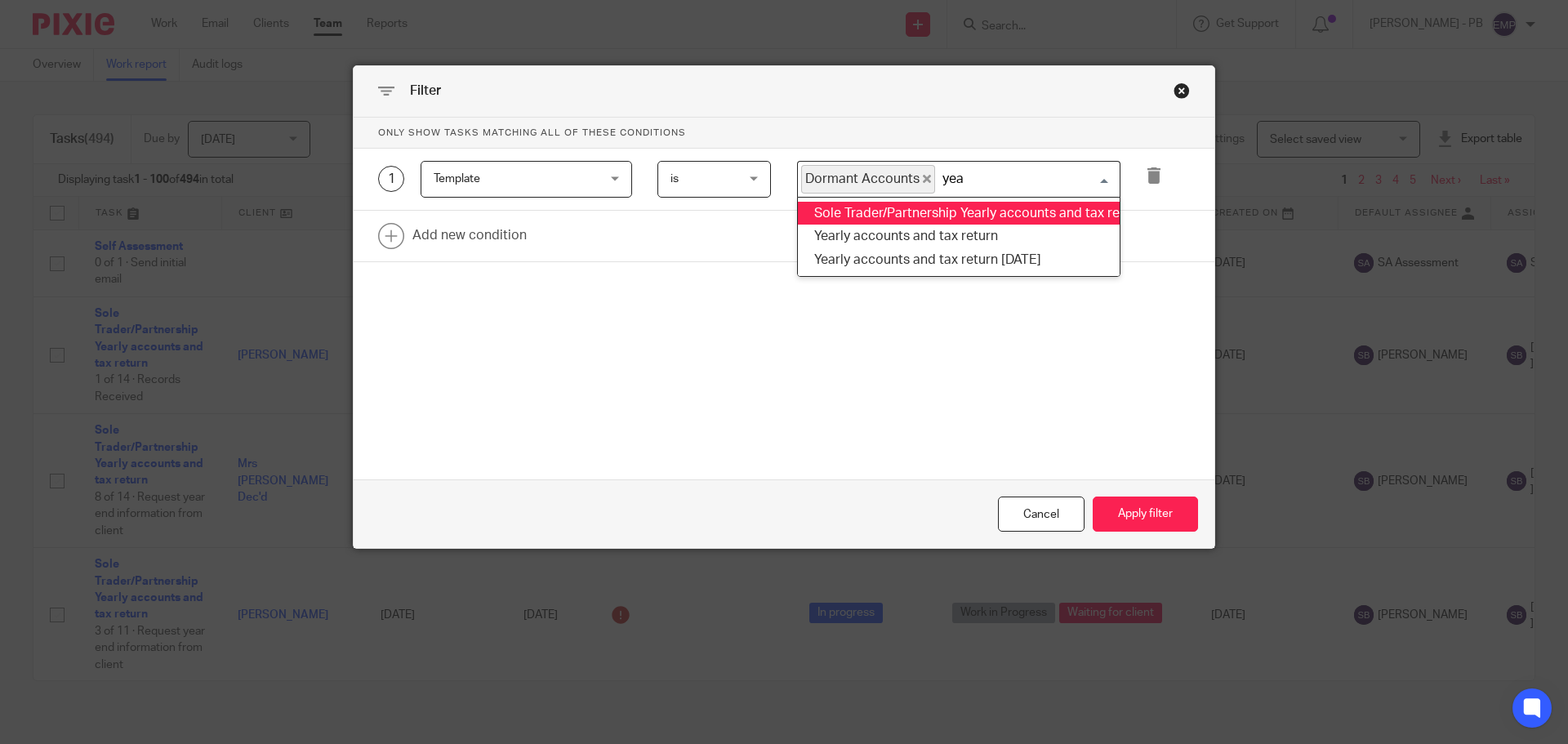
type input "year"
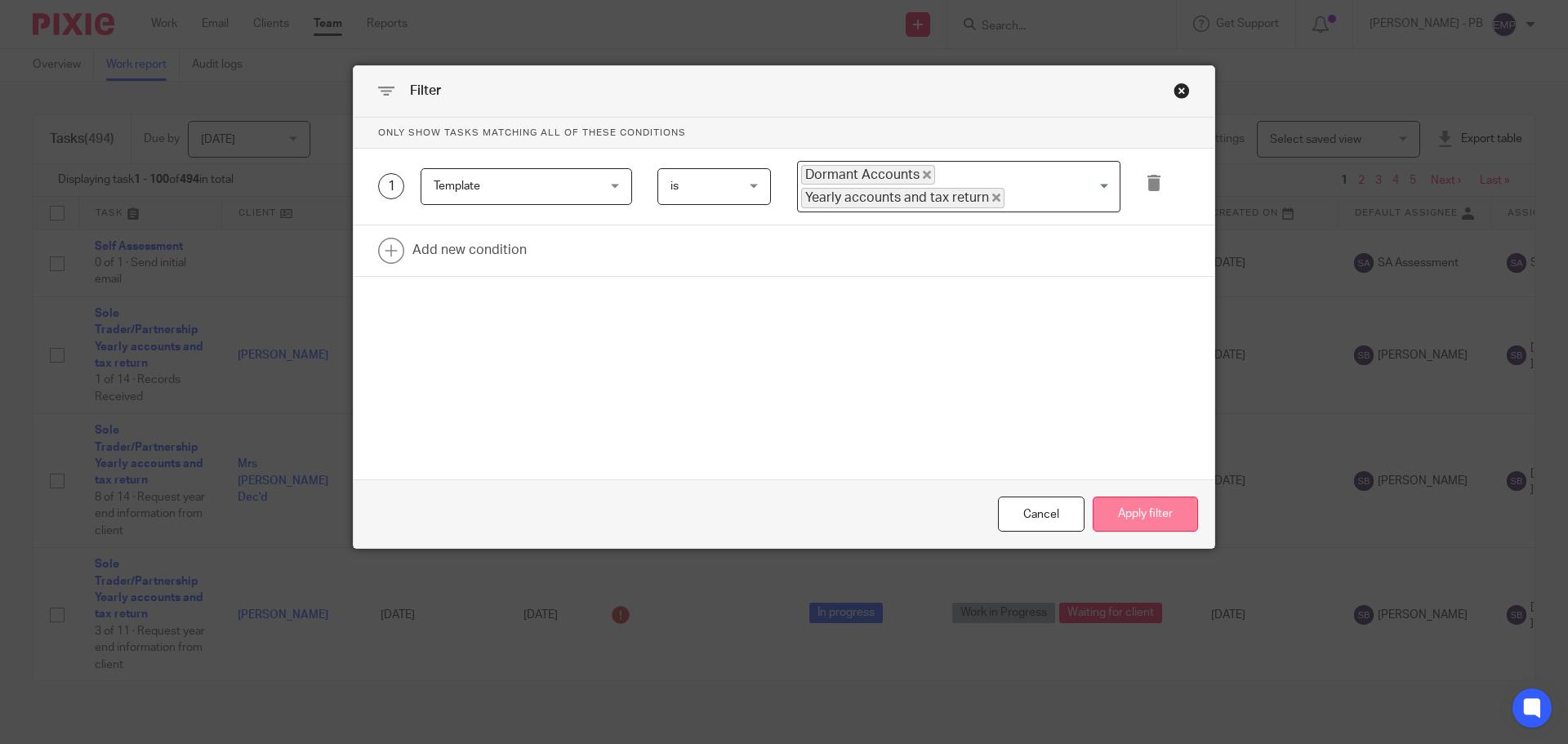
click at [1132, 512] on button "Apply filter" at bounding box center [1145, 515] width 105 height 35
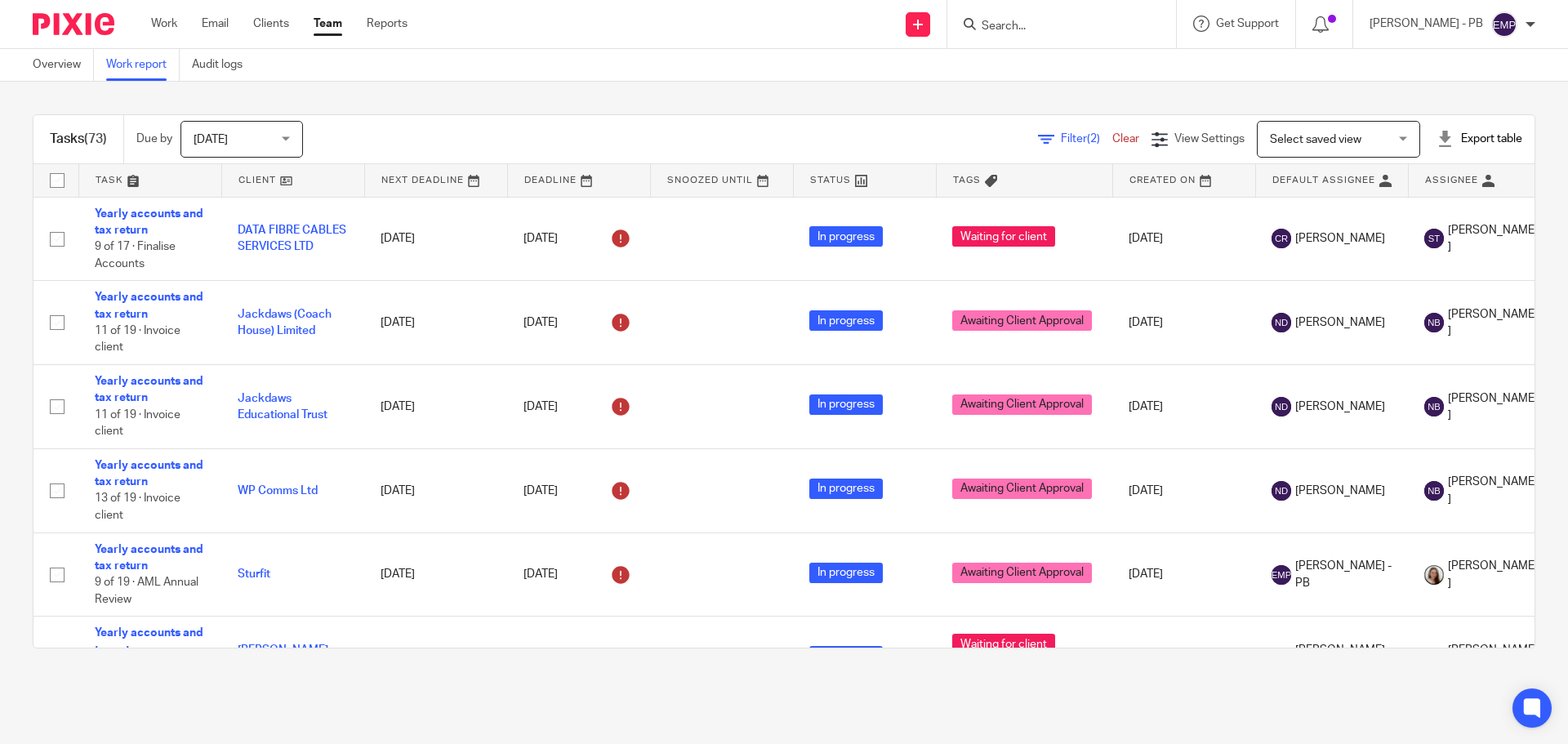
click at [1447, 135] on div "Export table" at bounding box center [1479, 139] width 86 height 16
click at [1426, 199] on link "Excel spreadsheet" at bounding box center [1439, 199] width 95 height 12
click at [220, 142] on span "[DATE]" at bounding box center [211, 139] width 35 height 12
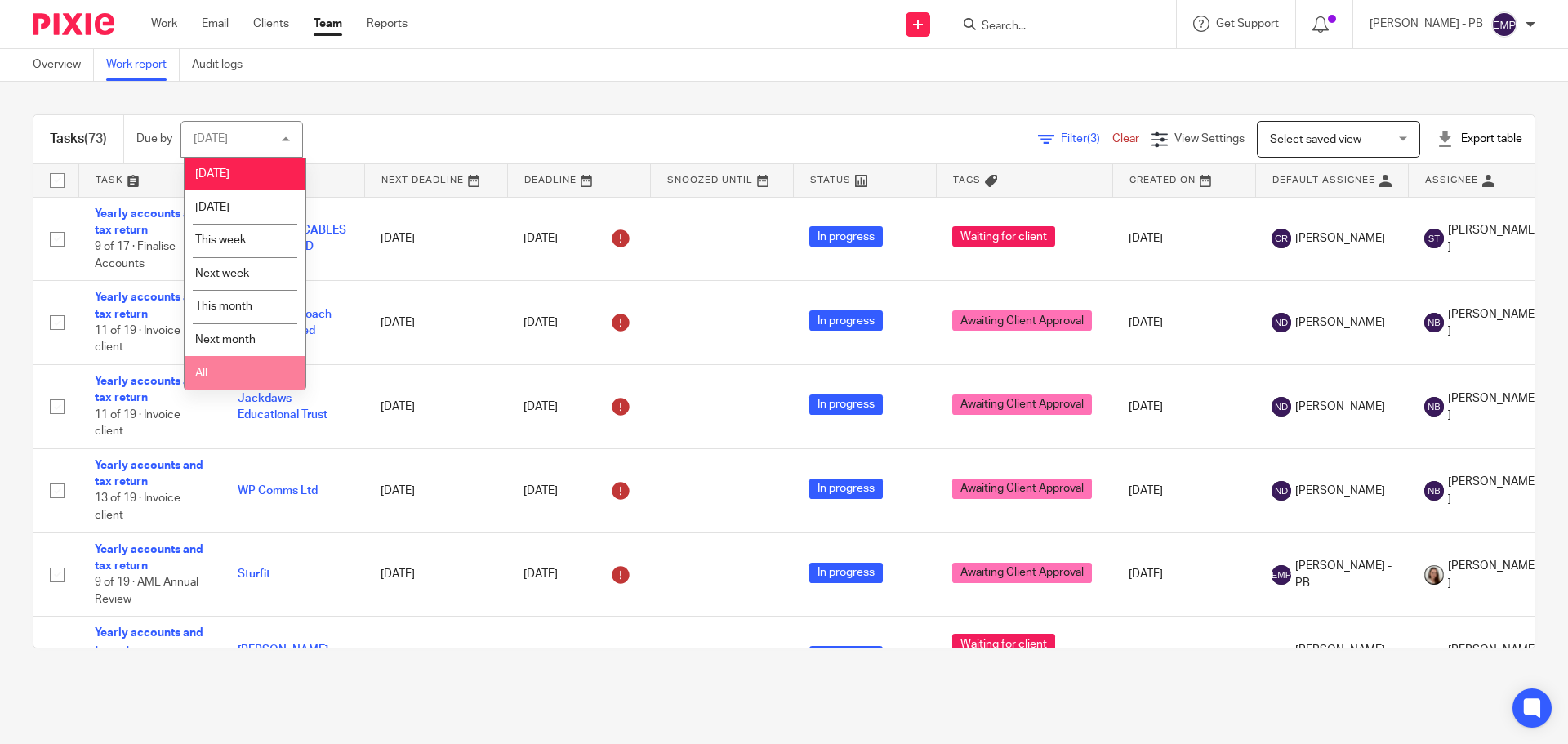
click at [222, 376] on li "All" at bounding box center [244, 373] width 121 height 34
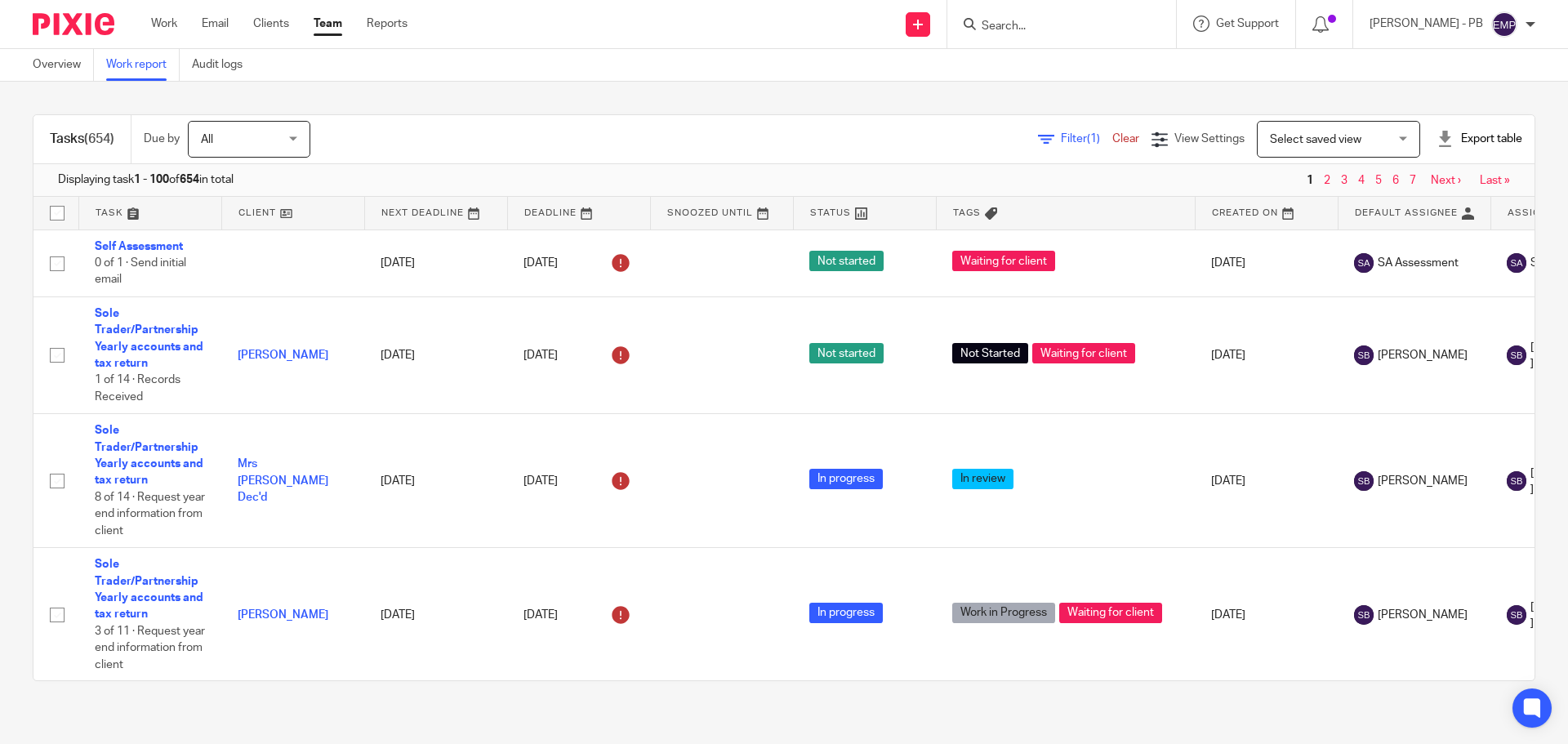
click at [1436, 139] on div "Export table" at bounding box center [1479, 139] width 86 height 16
click at [1087, 139] on span "(1)" at bounding box center [1093, 138] width 13 height 12
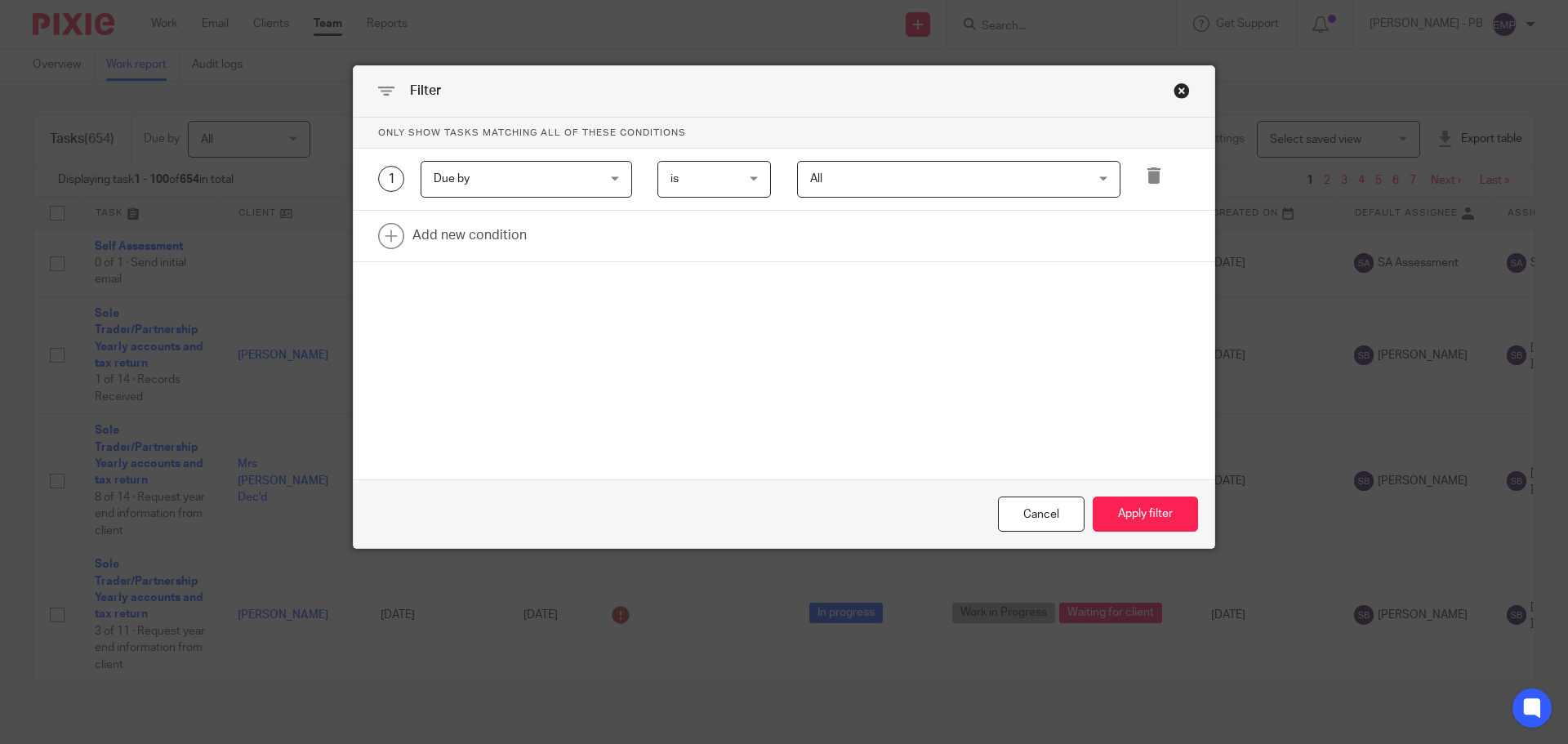
click at [510, 174] on span "Due by" at bounding box center [513, 179] width 158 height 35
type input "templa"
click at [459, 291] on li "Template" at bounding box center [520, 297] width 210 height 33
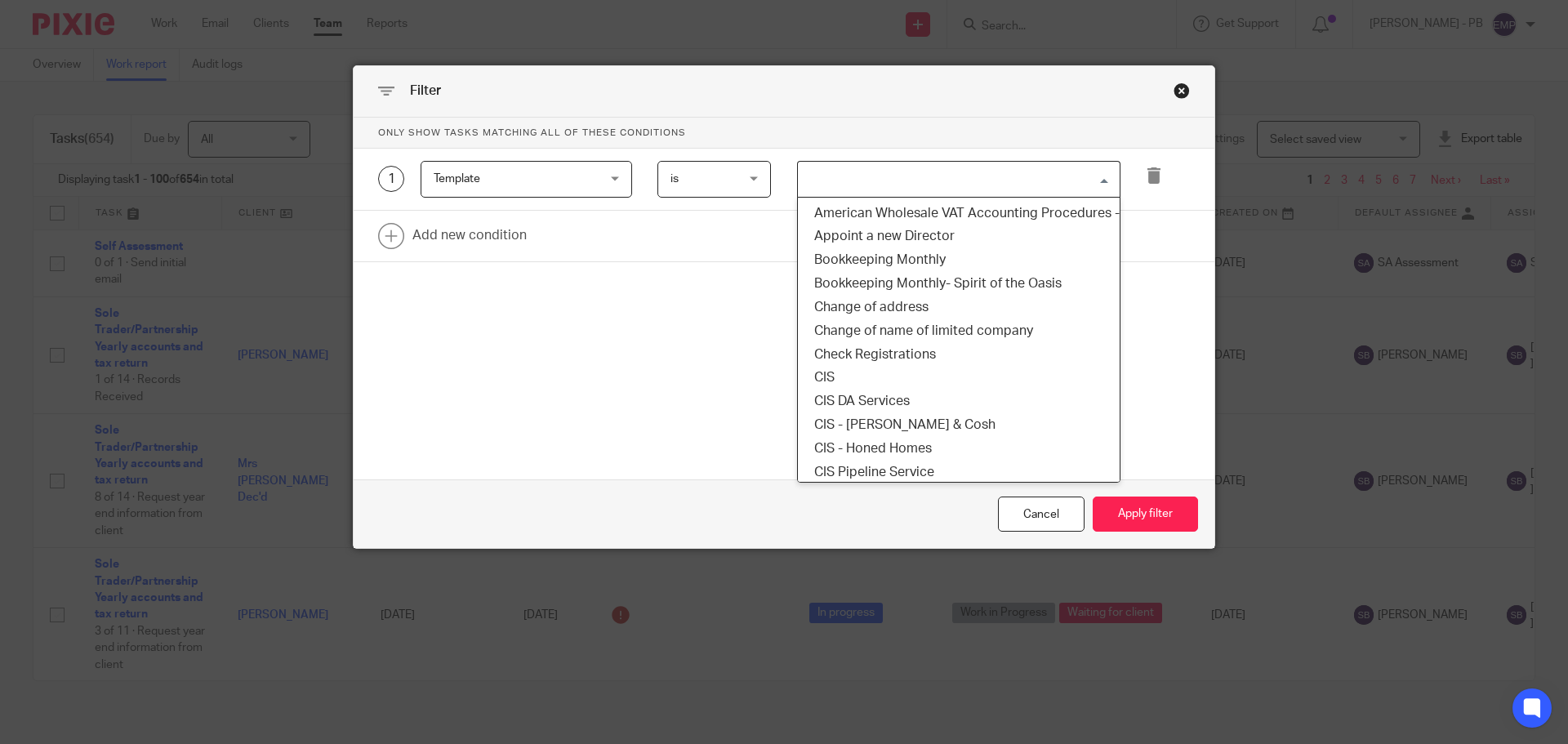
click at [815, 174] on input "Search for option" at bounding box center [954, 179] width 311 height 28
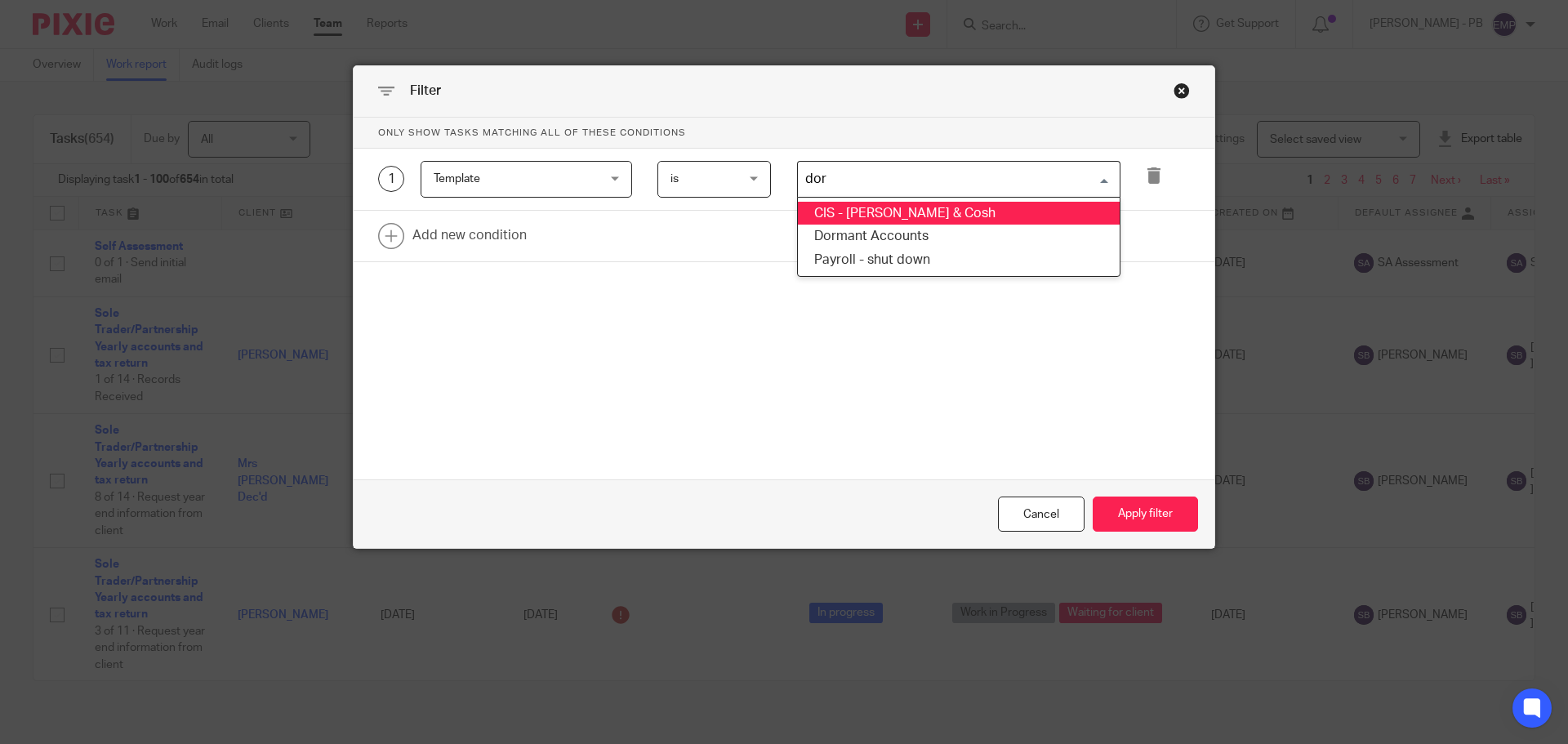
type input "dorm"
click at [912, 208] on li "Dormant Accounts" at bounding box center [958, 213] width 321 height 24
type input "yearl"
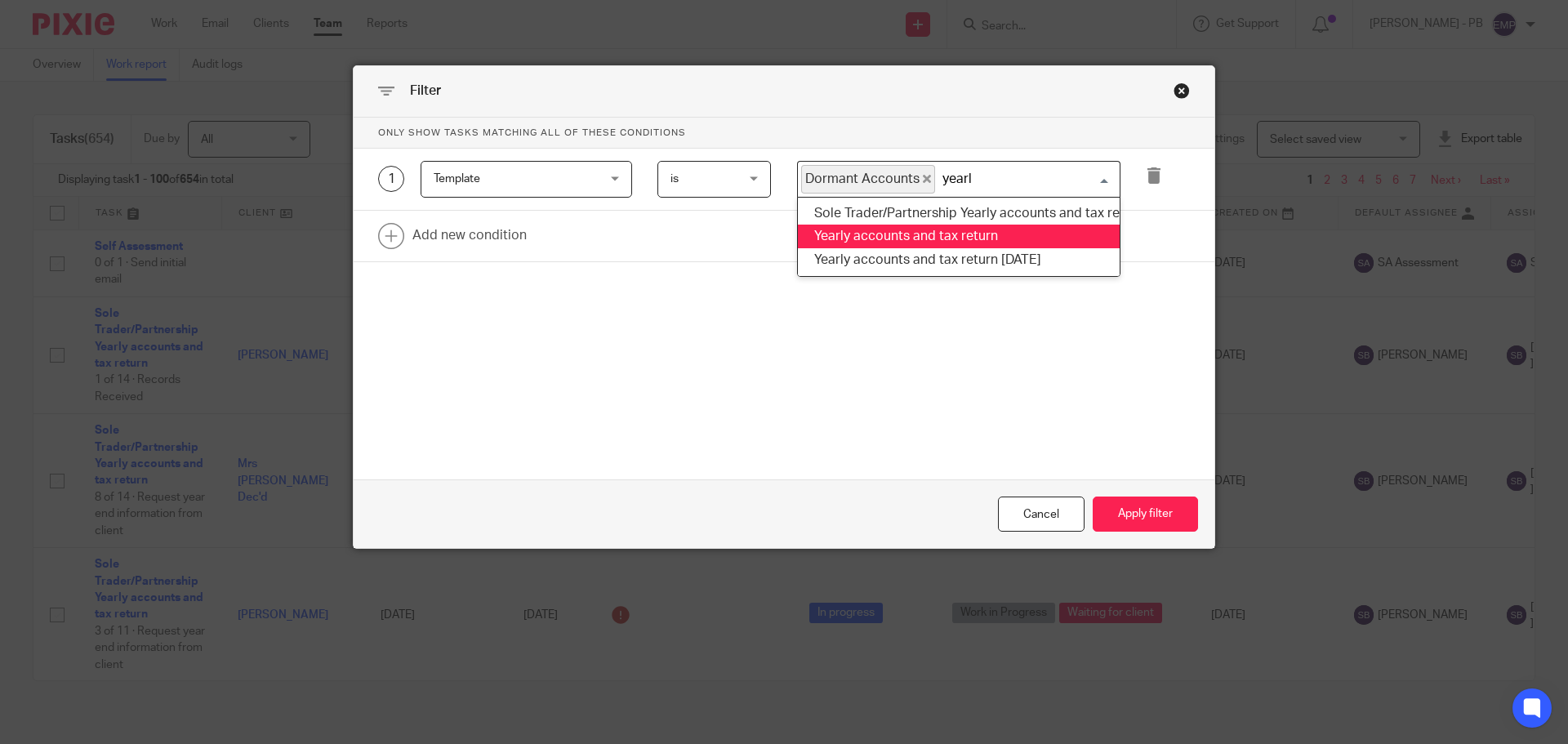
click at [902, 236] on li "Yearly accounts and tax return" at bounding box center [958, 236] width 321 height 24
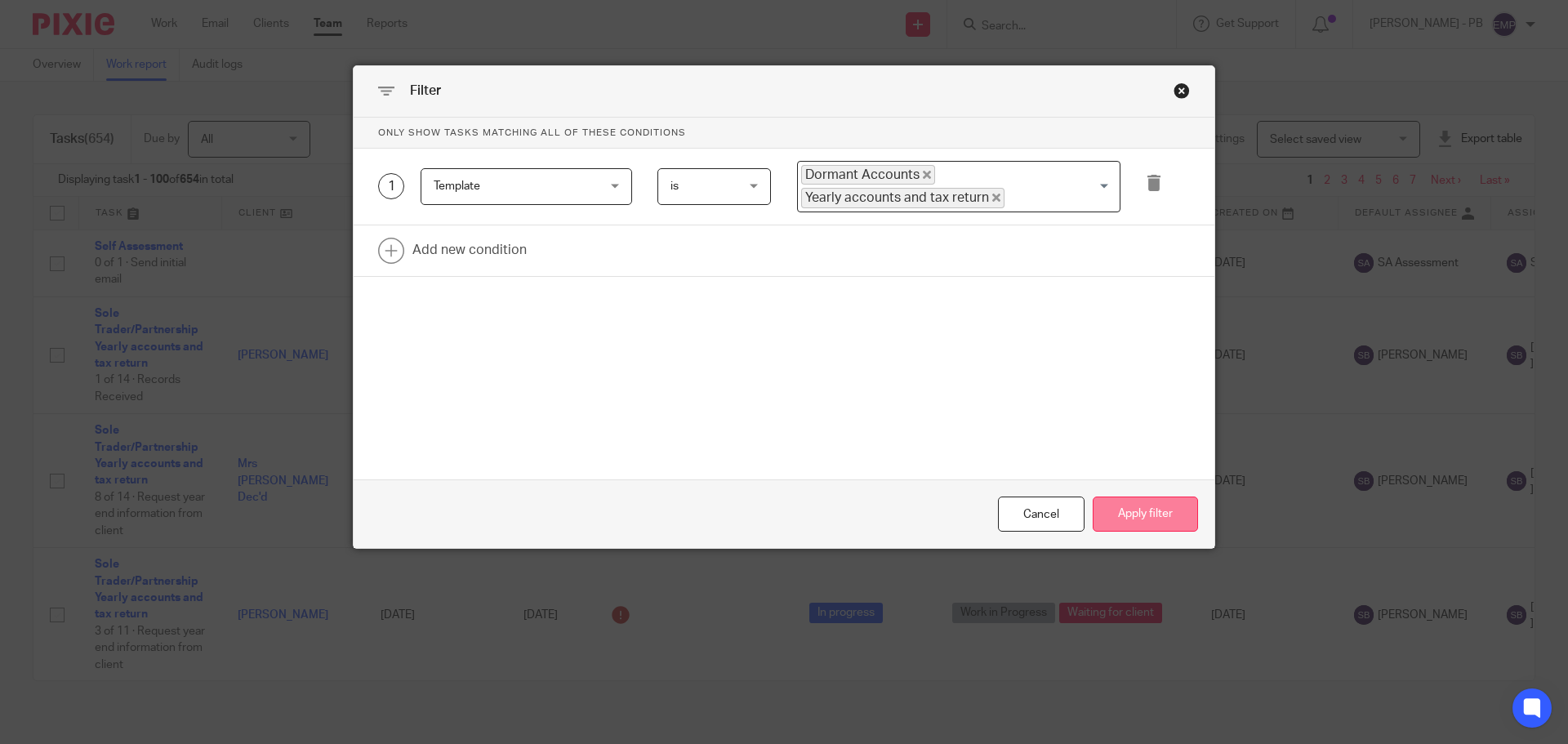
click at [1141, 506] on button "Apply filter" at bounding box center [1145, 515] width 105 height 35
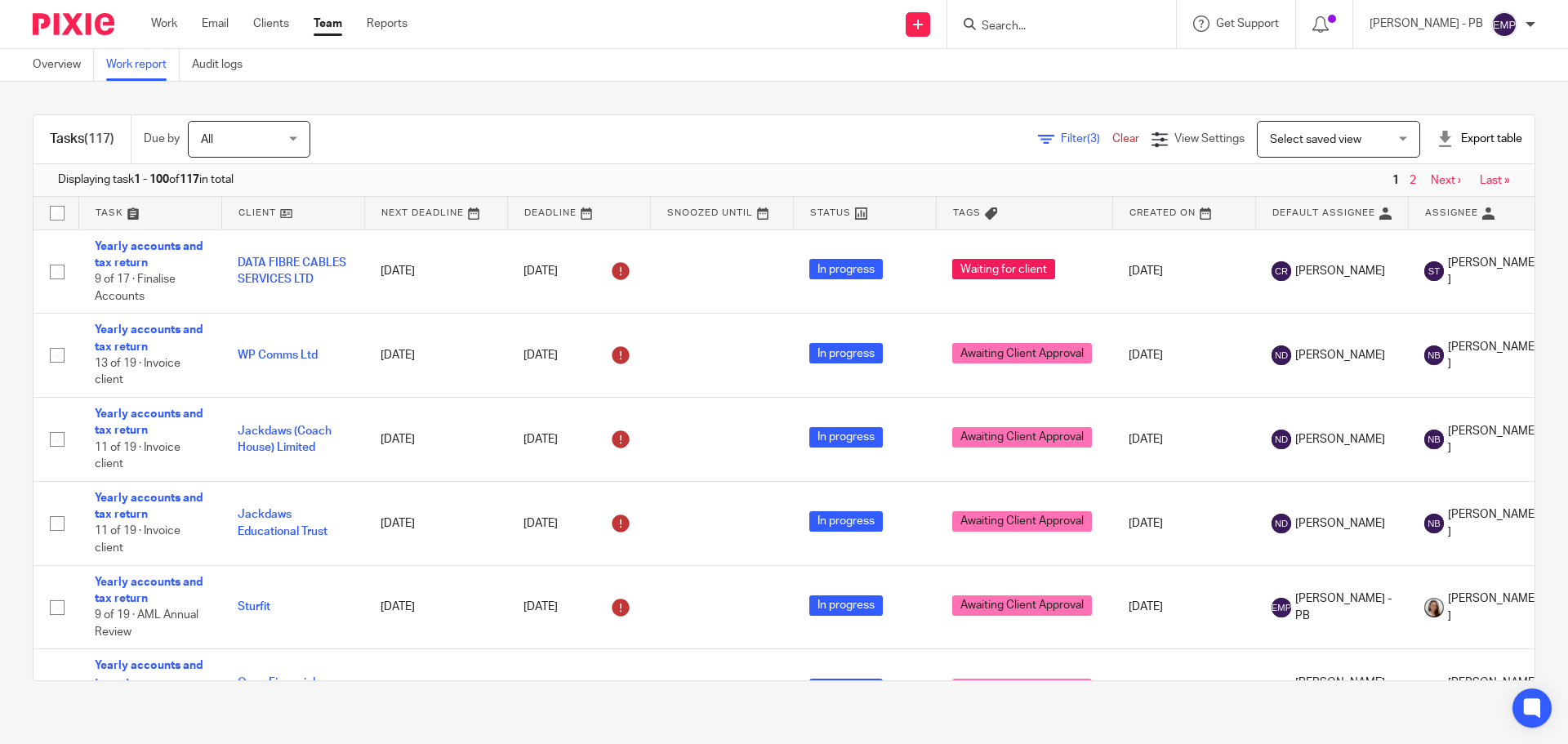
click at [1458, 142] on div "Export table" at bounding box center [1479, 139] width 86 height 16
click at [1433, 204] on link "Excel spreadsheet" at bounding box center [1439, 199] width 95 height 12
click at [1026, 26] on input "Search" at bounding box center [1054, 27] width 147 height 15
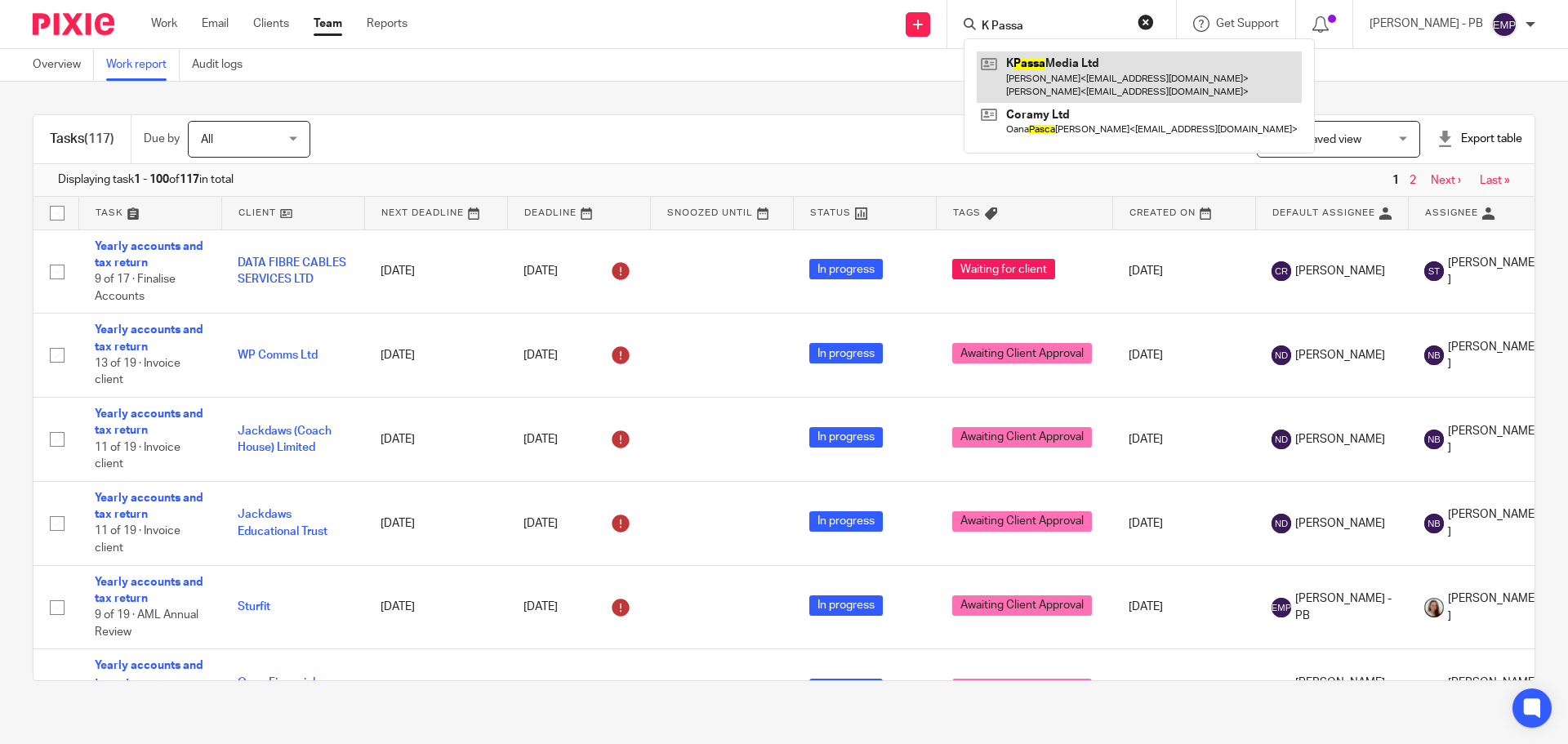
type input "K Passa"
click at [1128, 64] on link at bounding box center [1139, 76] width 325 height 50
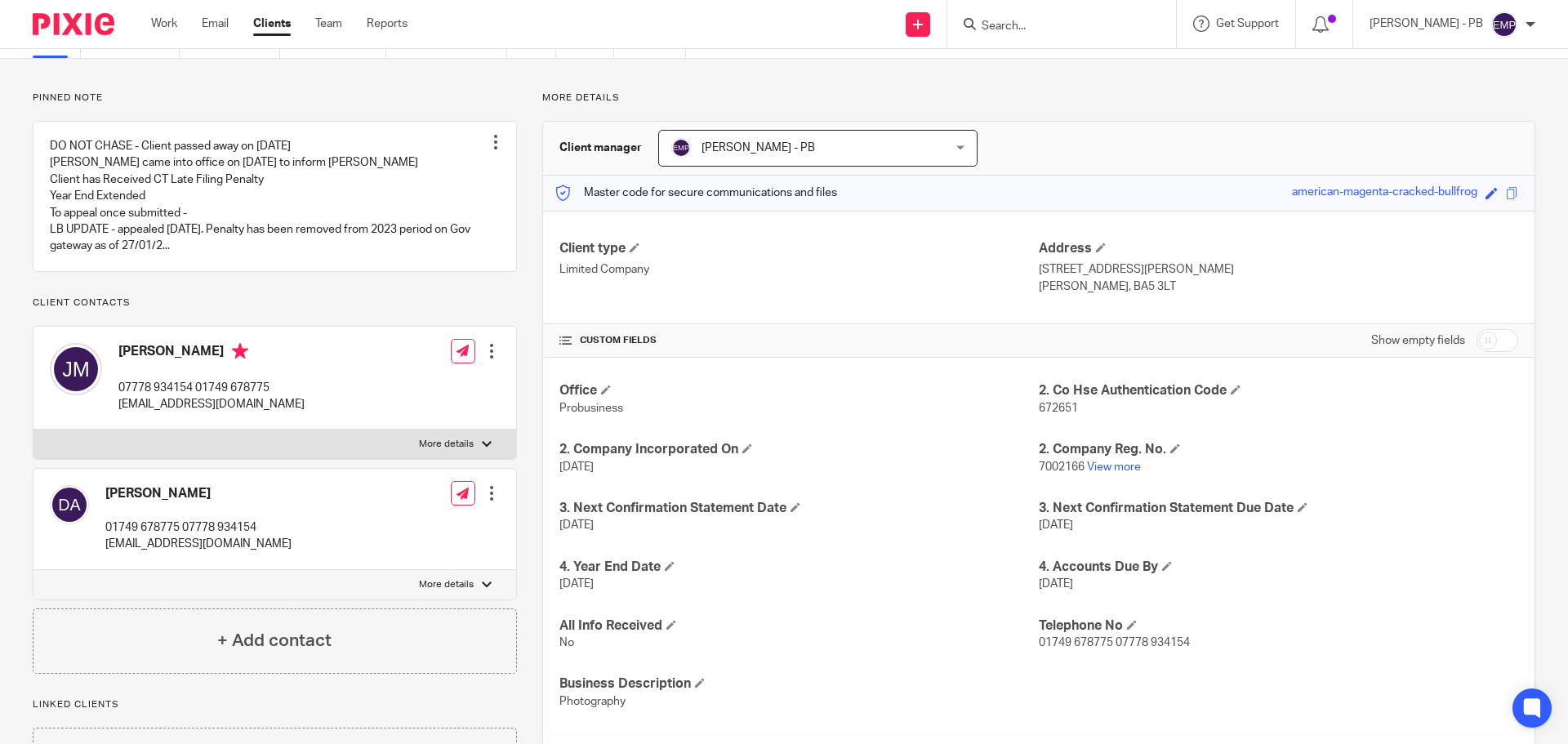
scroll to position [215, 0]
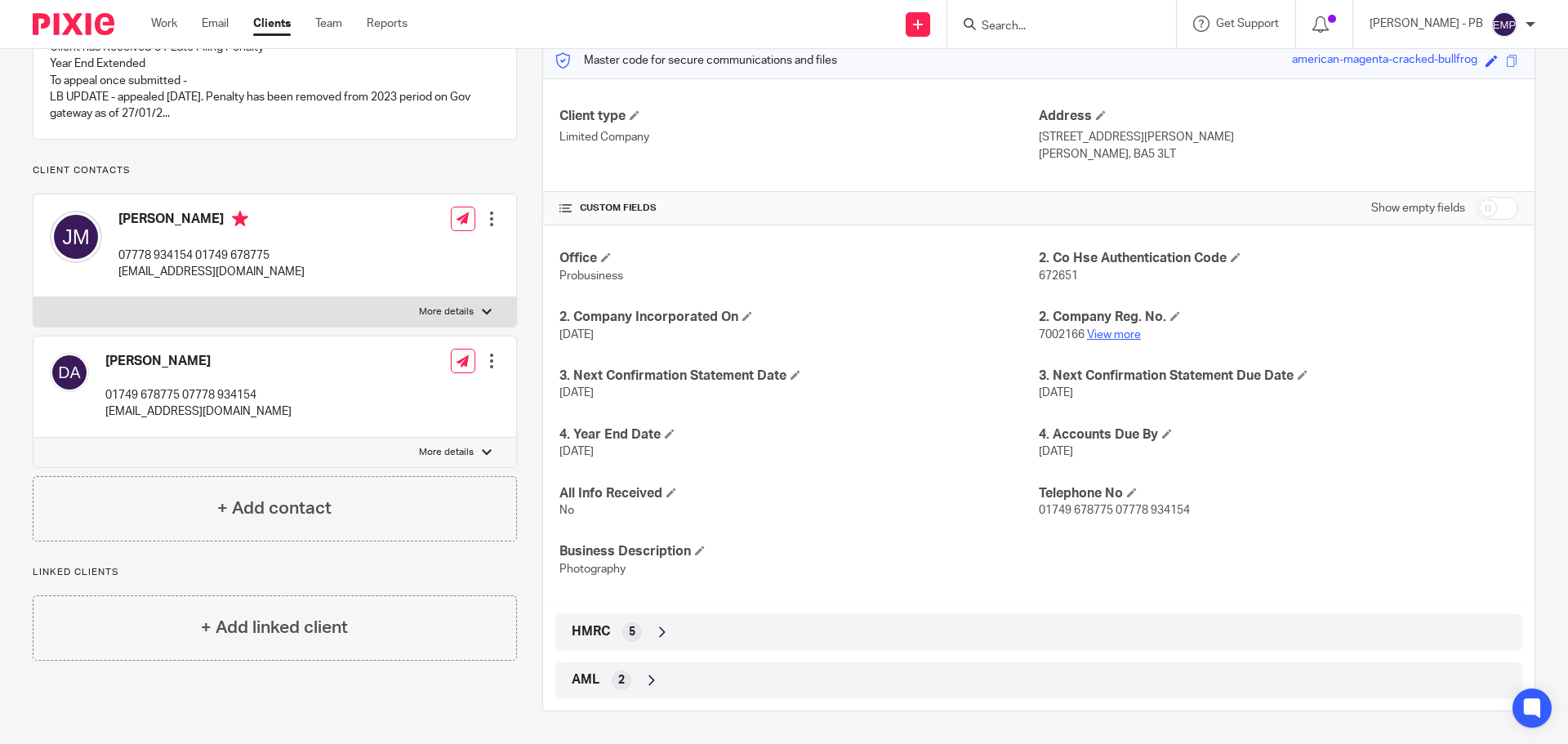
click at [1101, 333] on link "View more" at bounding box center [1114, 335] width 54 height 12
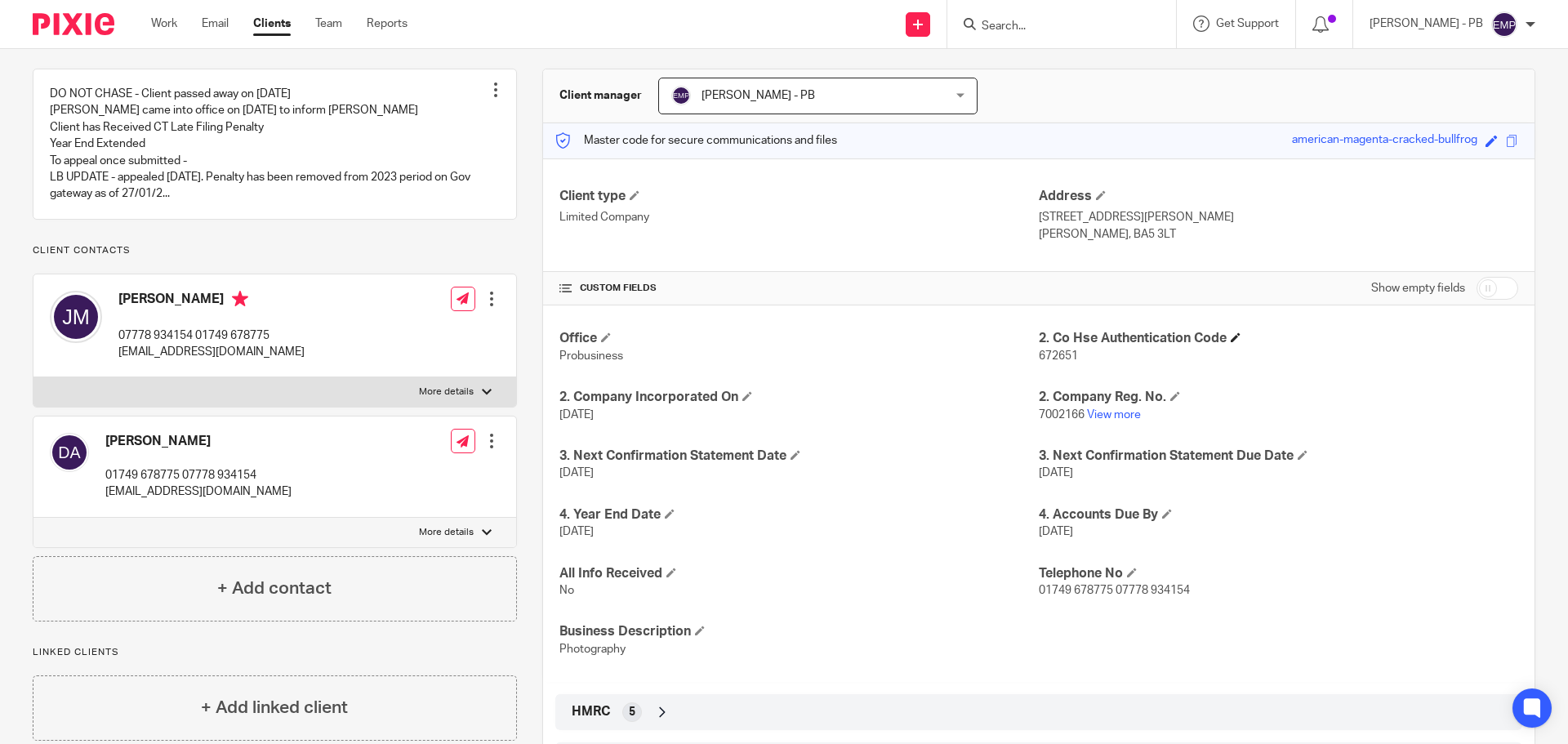
scroll to position [0, 0]
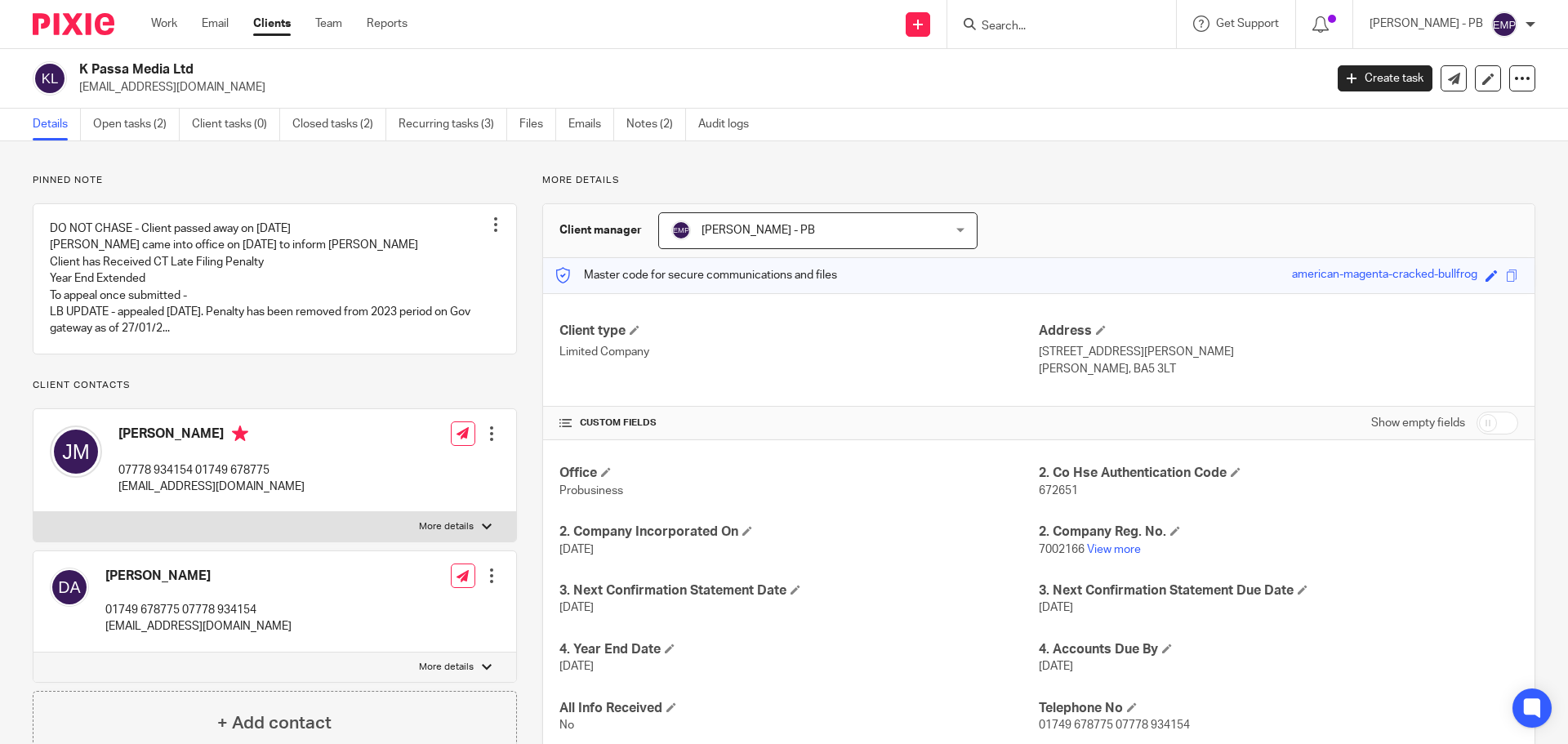
click at [1036, 27] on input "Search" at bounding box center [1054, 27] width 147 height 15
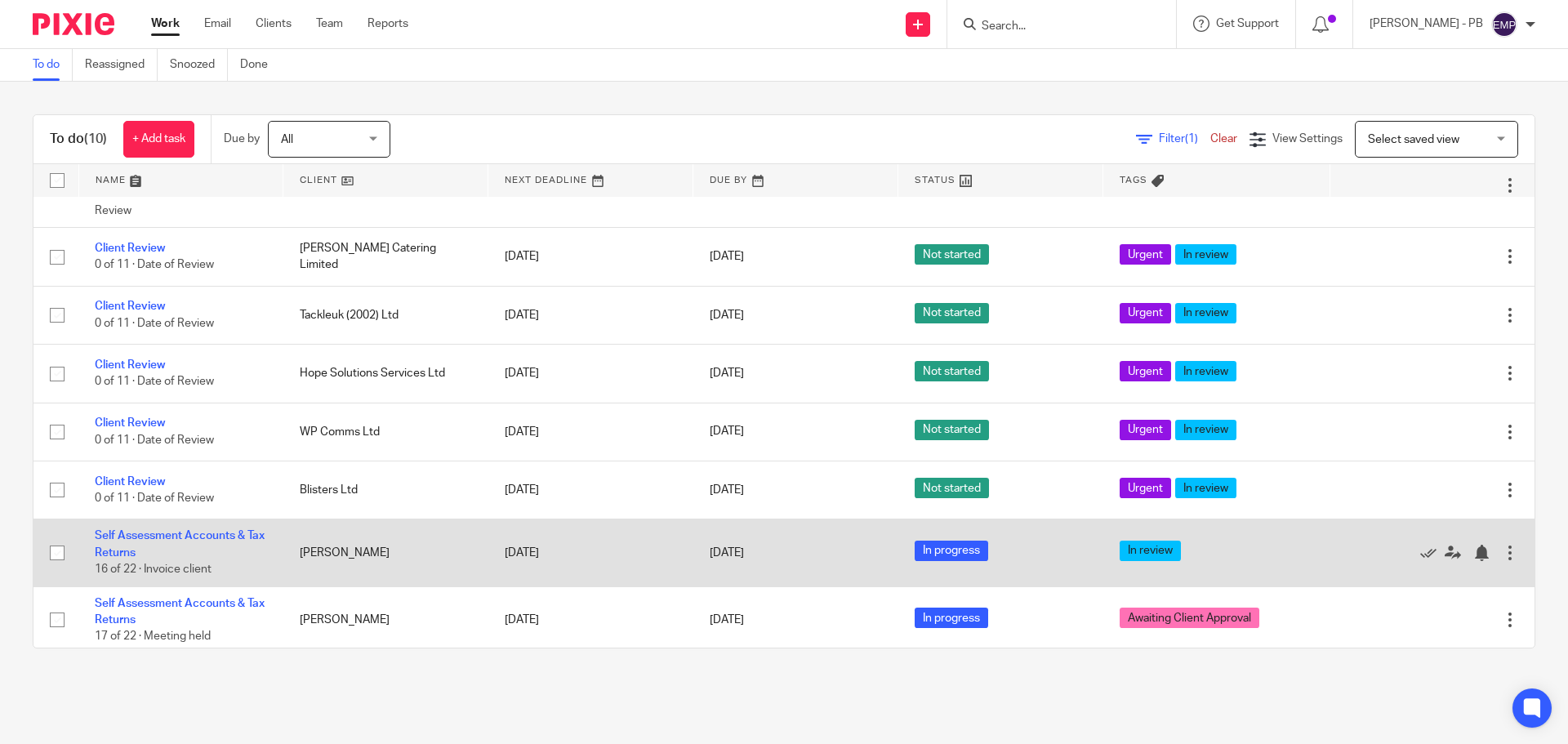
scroll to position [163, 0]
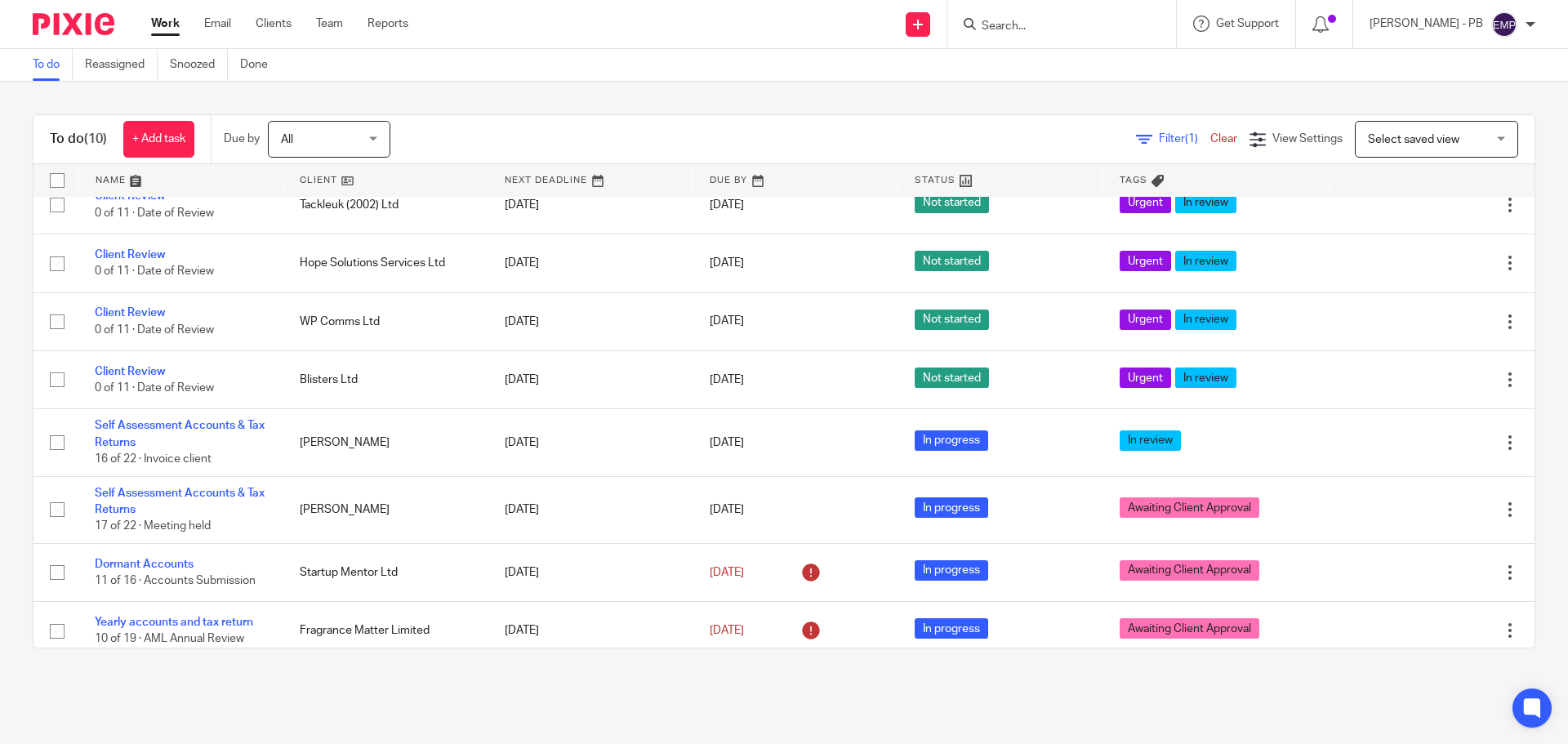
click at [169, 29] on link "Work" at bounding box center [166, 24] width 28 height 16
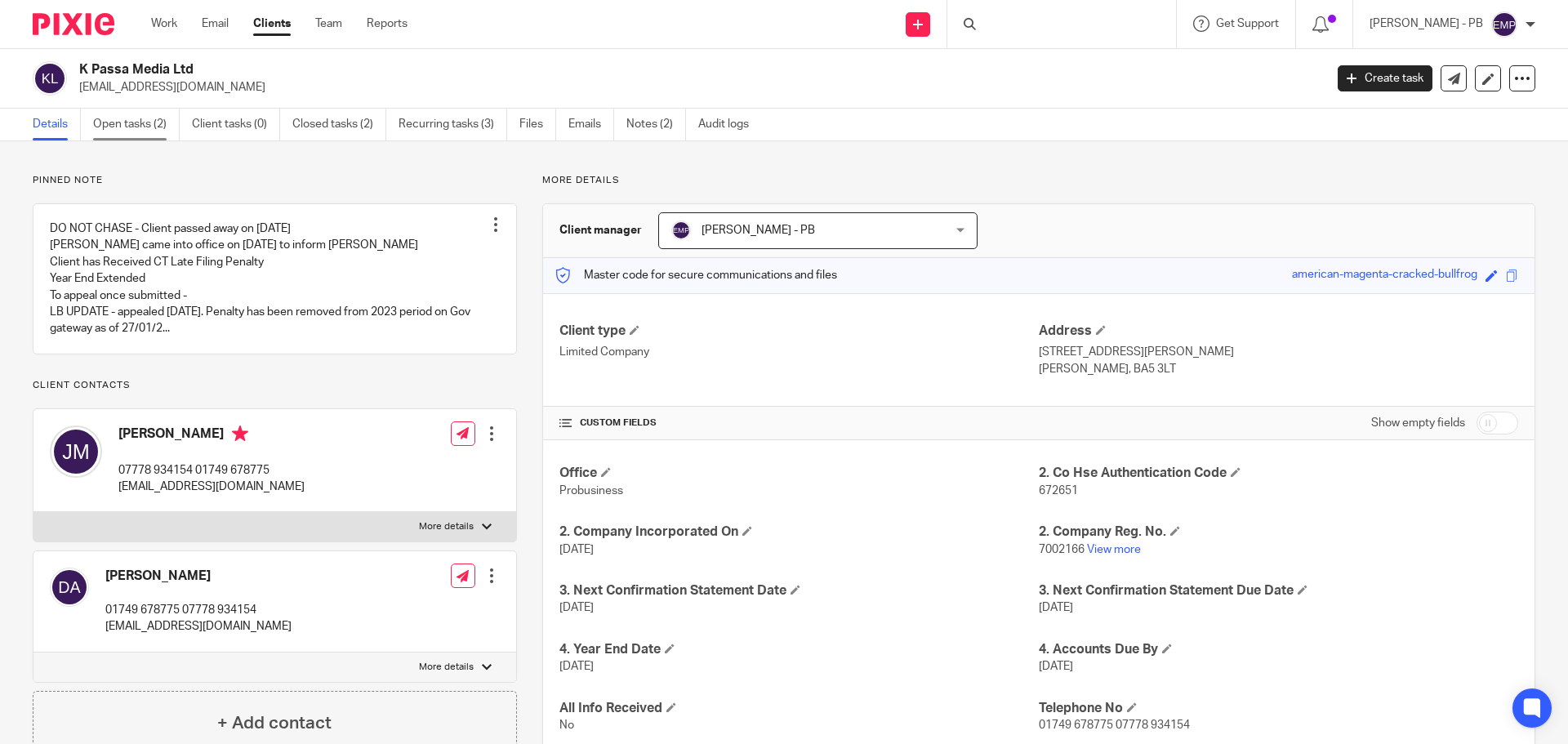
click at [135, 121] on link "Open tasks (2)" at bounding box center [136, 125] width 87 height 32
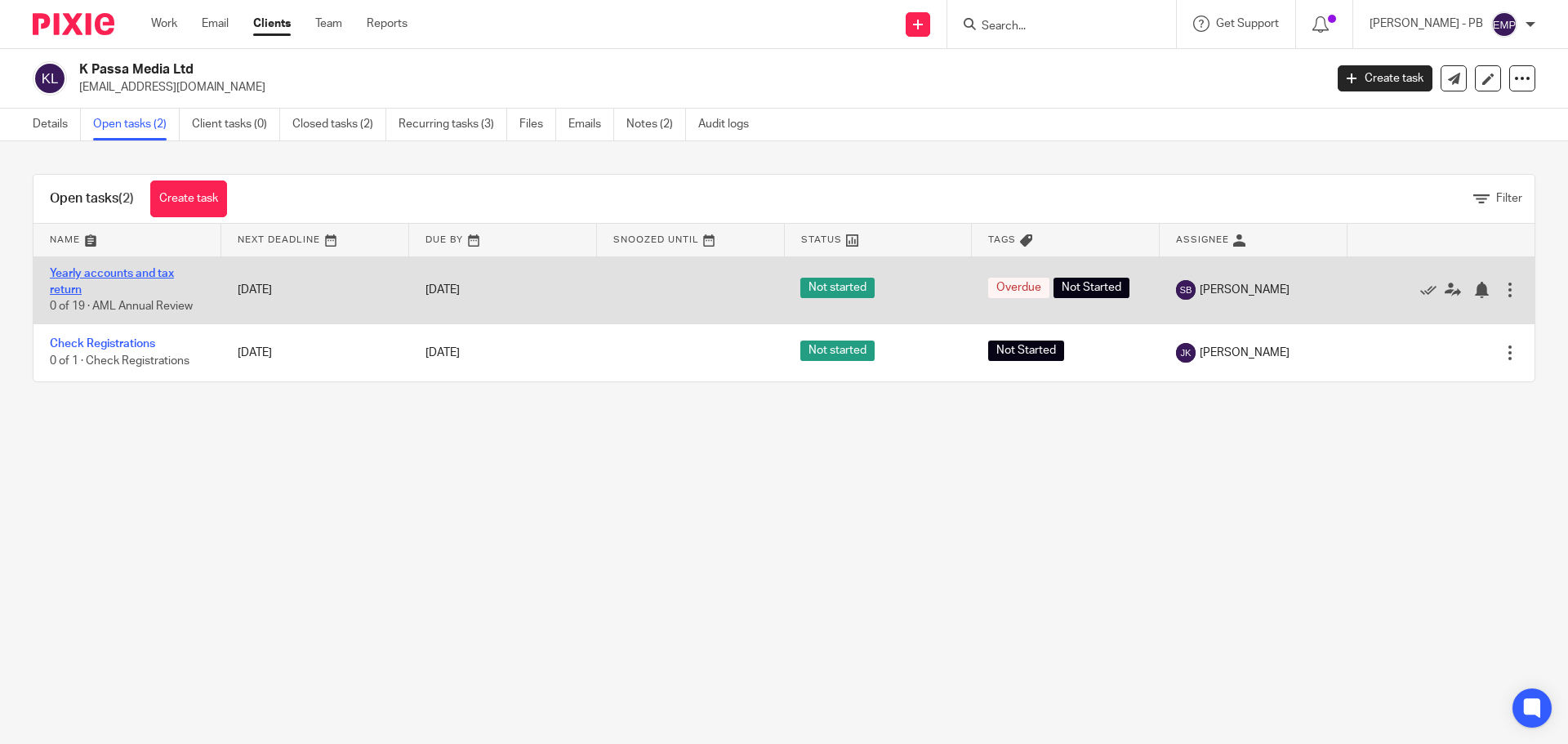
click at [142, 275] on link "Yearly accounts and tax return" at bounding box center [112, 282] width 124 height 27
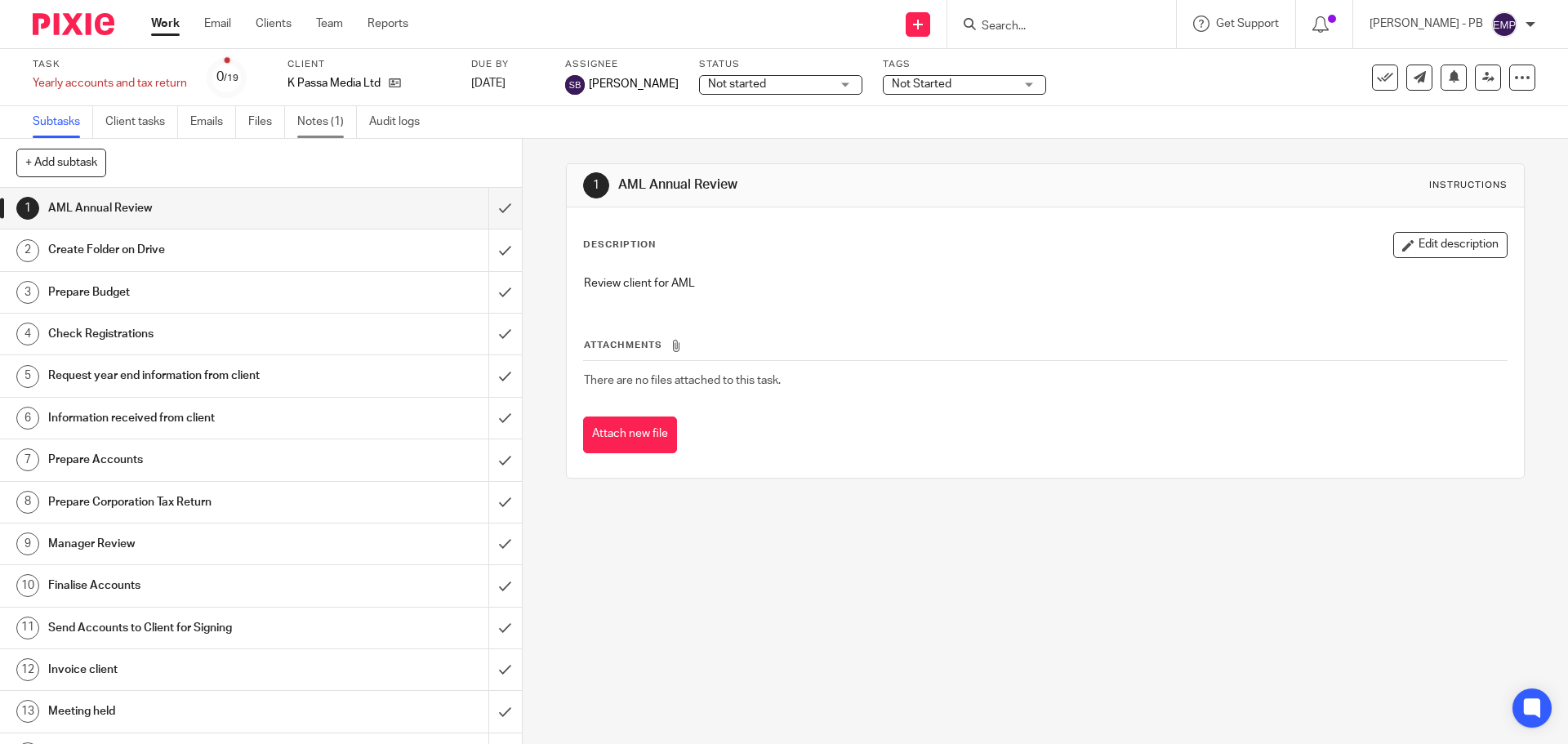
click at [329, 121] on link "Notes (1)" at bounding box center [327, 122] width 59 height 32
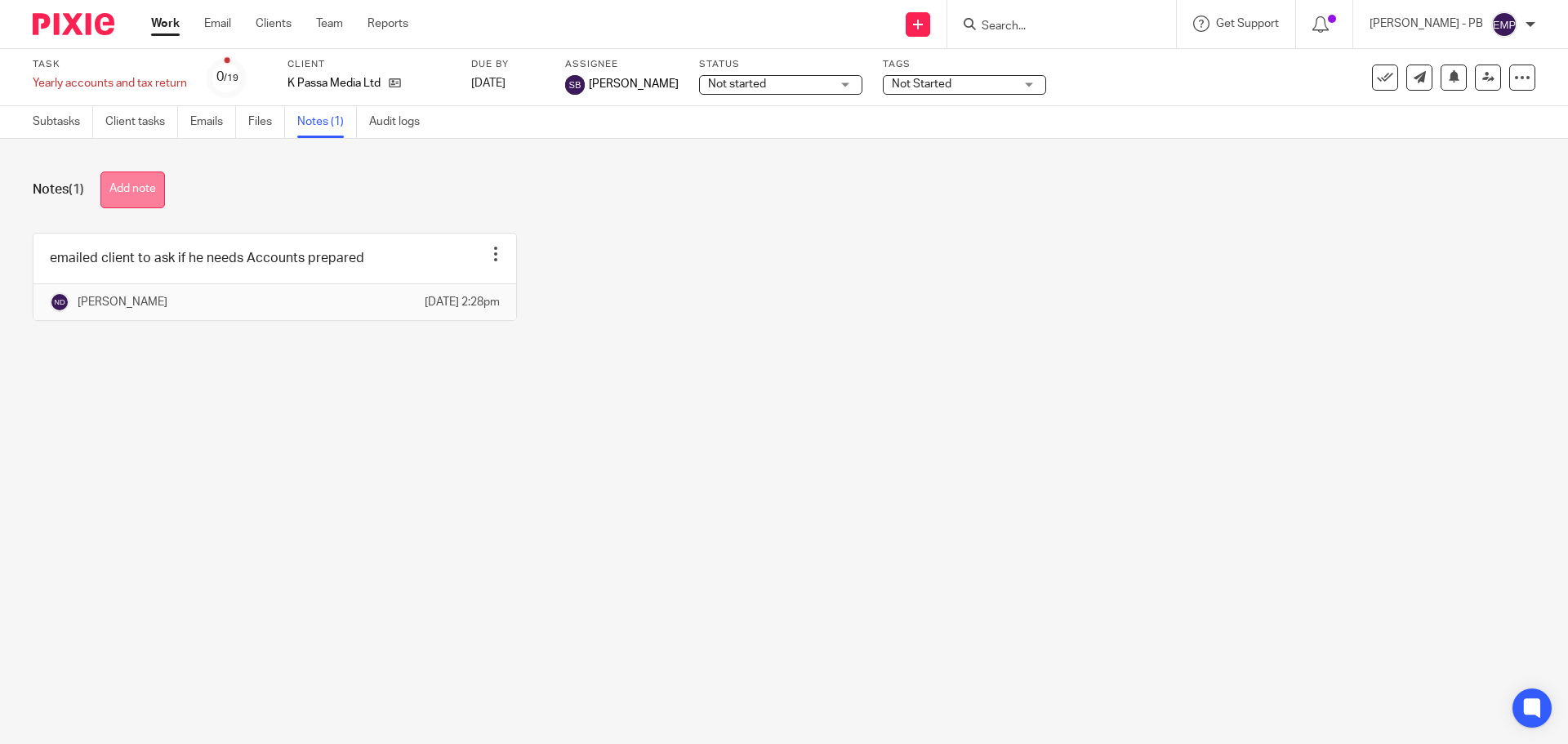
click at [125, 195] on button "Add note" at bounding box center [132, 190] width 65 height 37
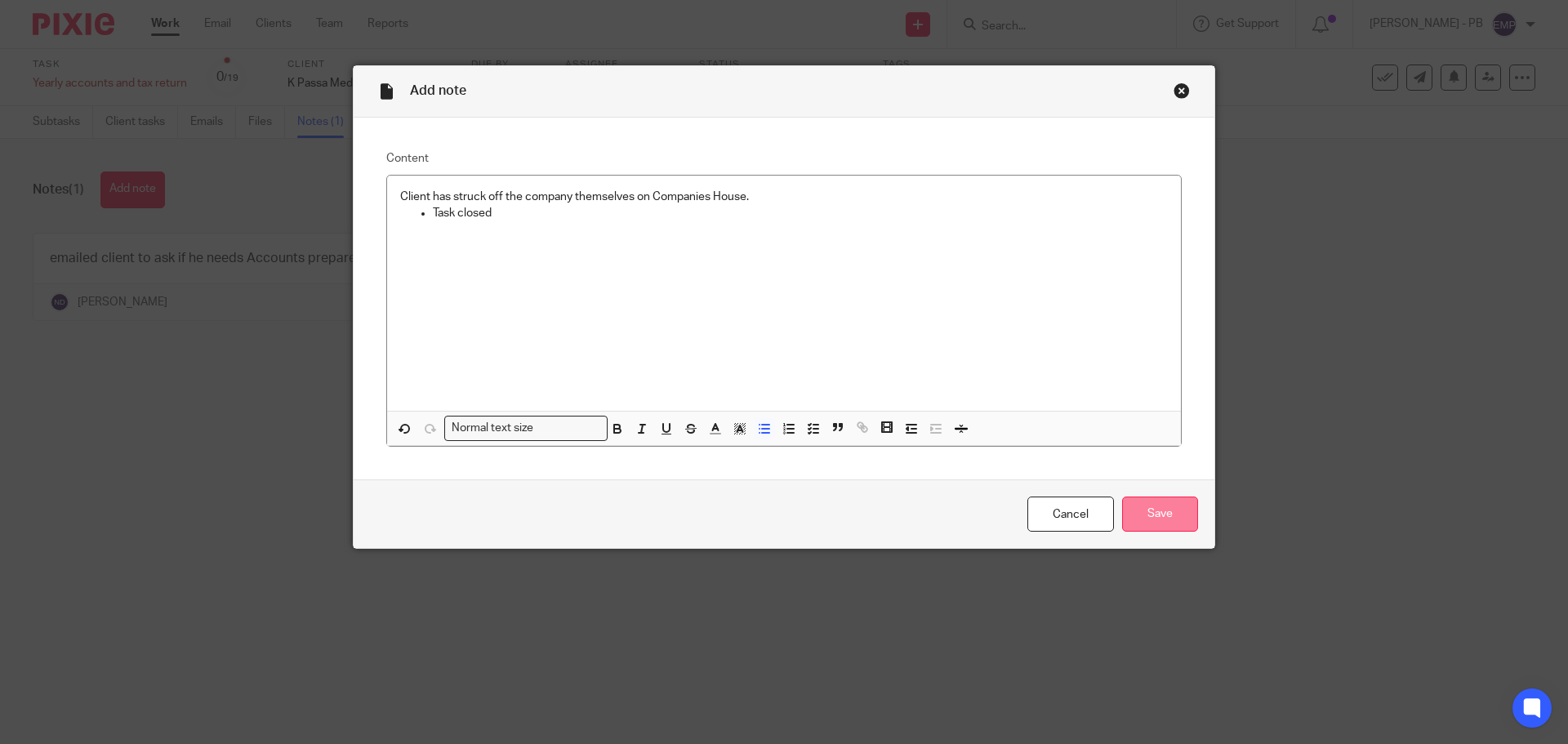
click at [1171, 515] on input "Save" at bounding box center [1160, 515] width 76 height 35
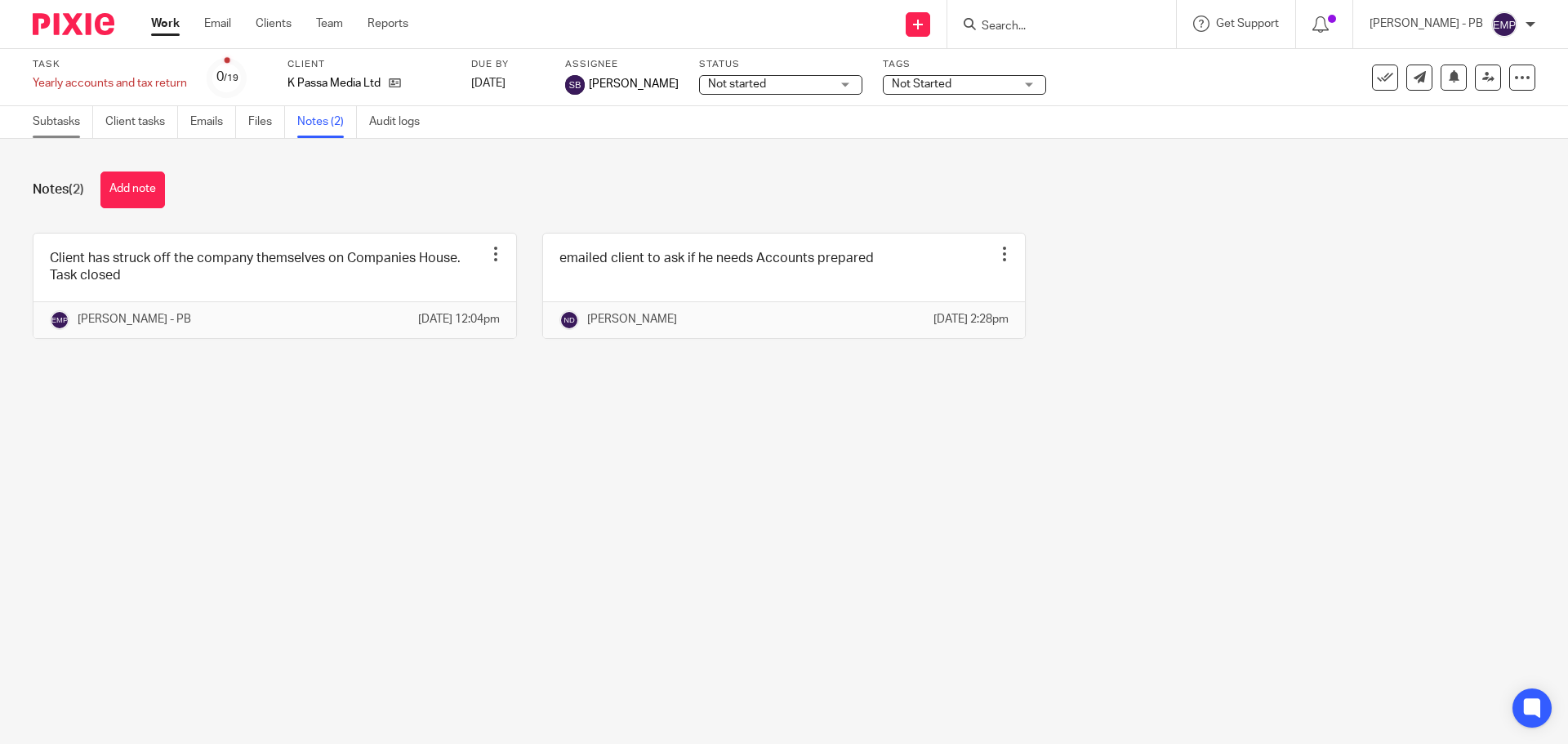
click at [63, 126] on link "Subtasks" at bounding box center [63, 122] width 60 height 32
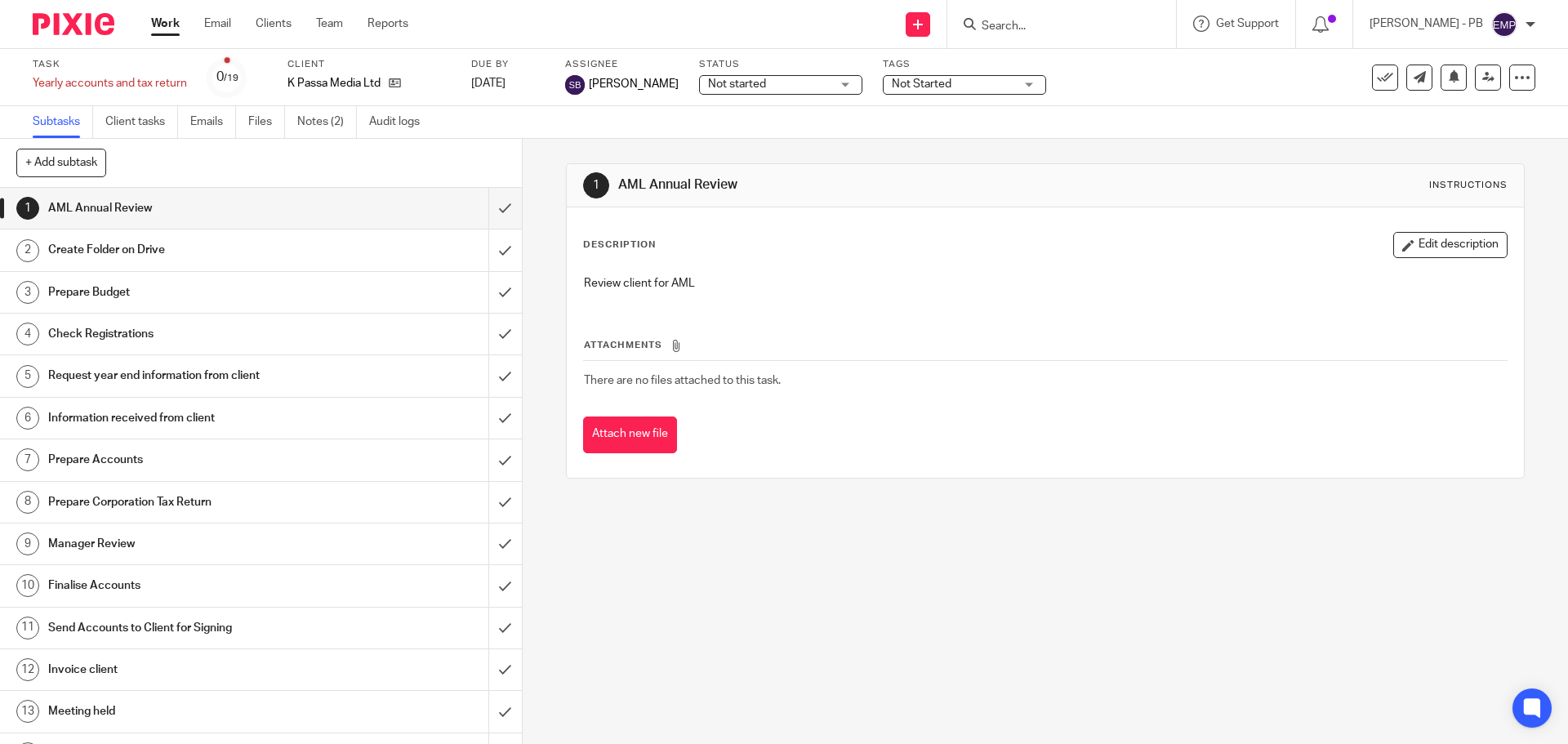
click at [1377, 79] on icon at bounding box center [1385, 77] width 16 height 16
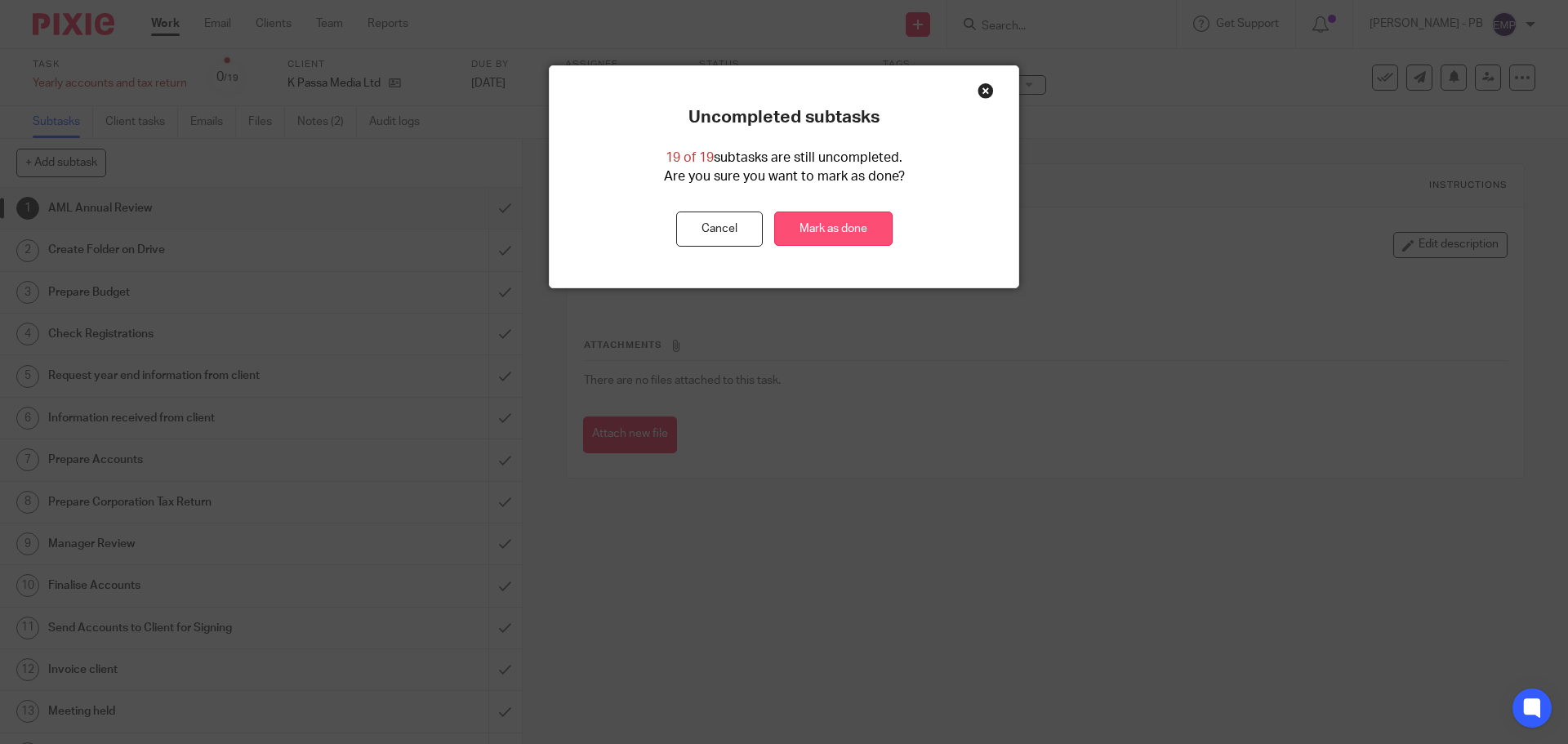
click at [838, 233] on link "Mark as done" at bounding box center [833, 229] width 119 height 35
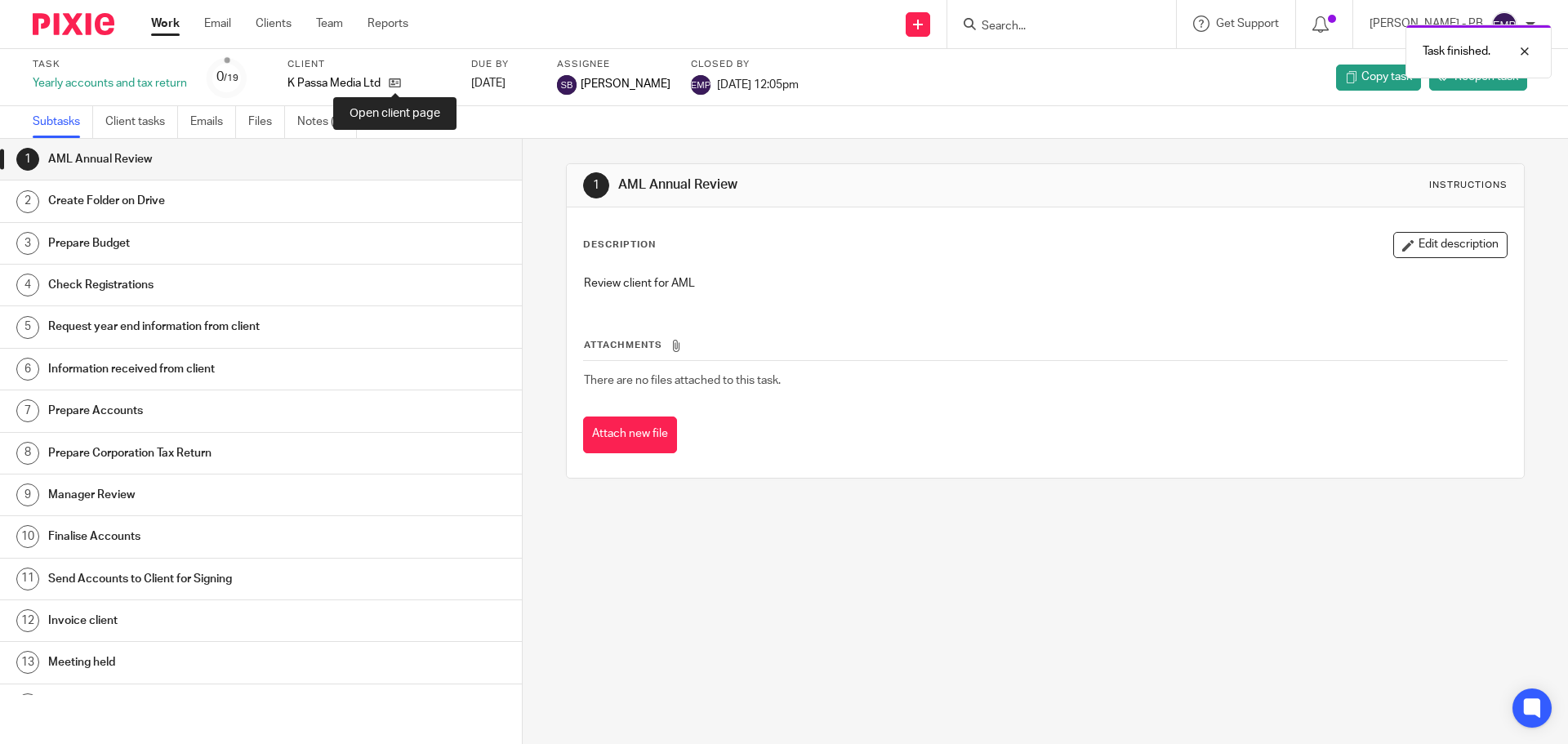
drag, startPoint x: 397, startPoint y: 81, endPoint x: 402, endPoint y: 94, distance: 13.9
click at [398, 81] on icon at bounding box center [395, 83] width 12 height 12
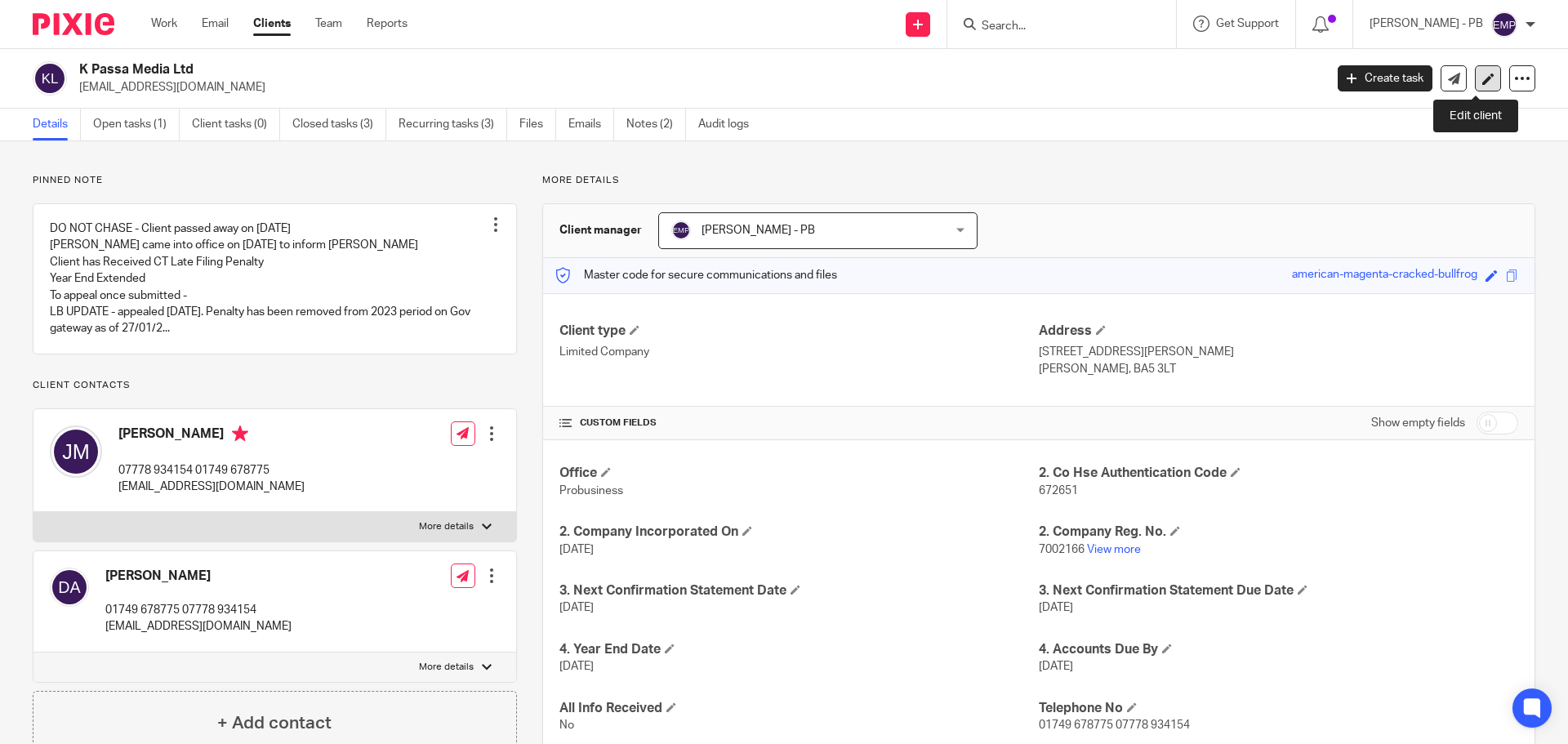
click at [1482, 83] on icon at bounding box center [1488, 79] width 12 height 12
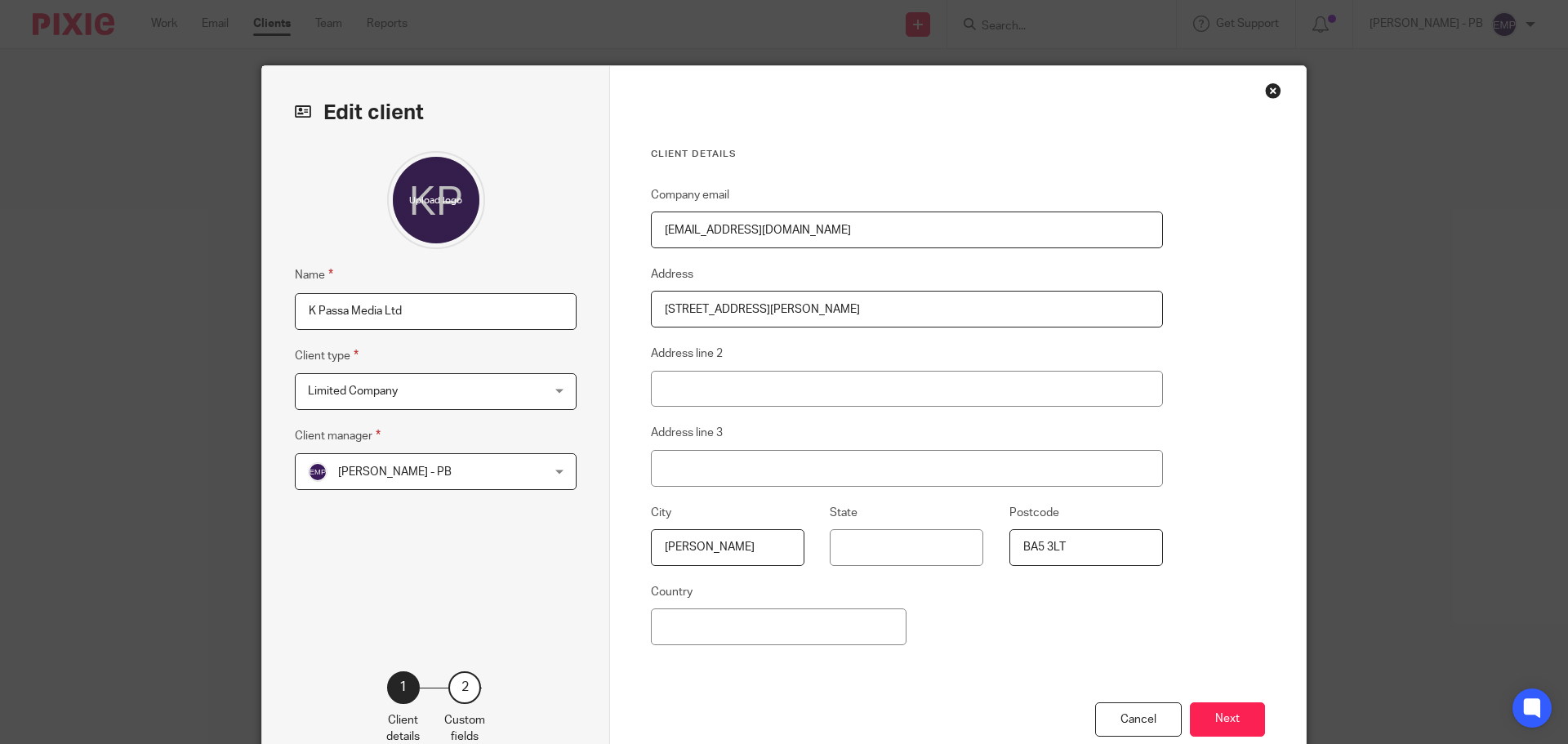
click at [424, 309] on input "K Passa Media Ltd" at bounding box center [436, 312] width 282 height 37
type input "K Passa Media Ltd [STRIKE-OFF]"
click at [393, 312] on input "K Passa Media Ltd [STRIKE-OFF]" at bounding box center [436, 312] width 282 height 37
click at [1226, 717] on button "Next" at bounding box center [1227, 720] width 75 height 35
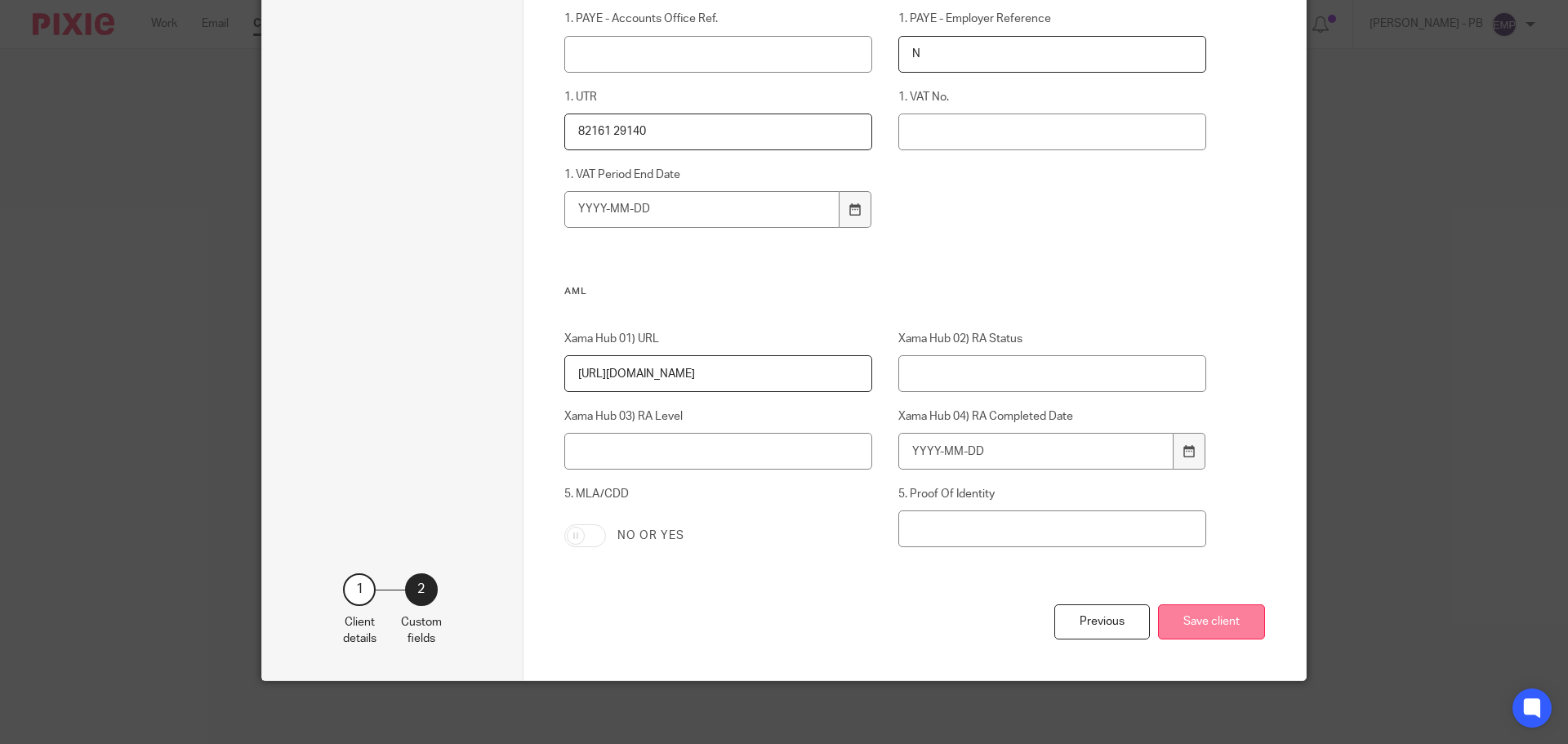
scroll to position [1072, 0]
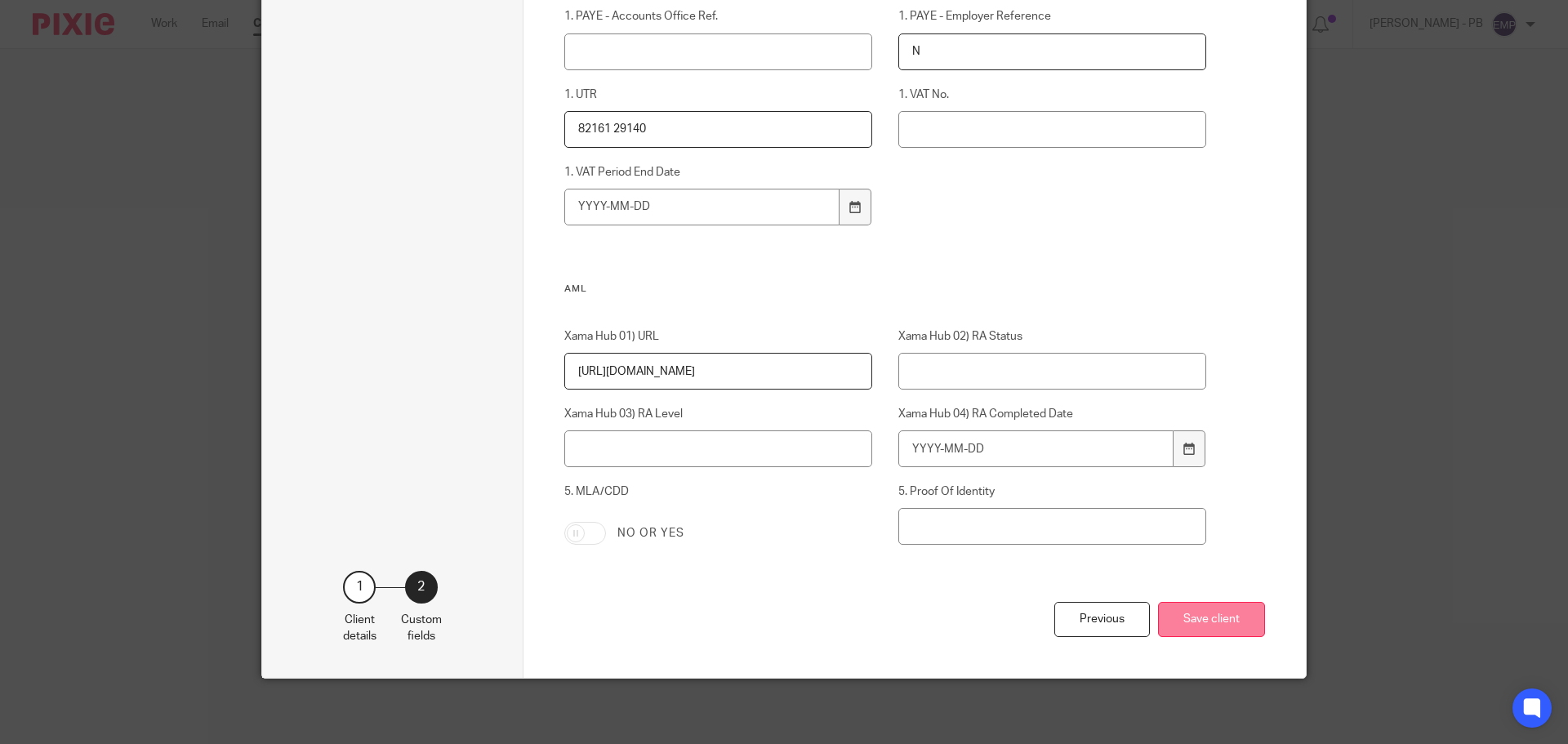
click at [1214, 617] on button "Save client" at bounding box center [1211, 620] width 107 height 35
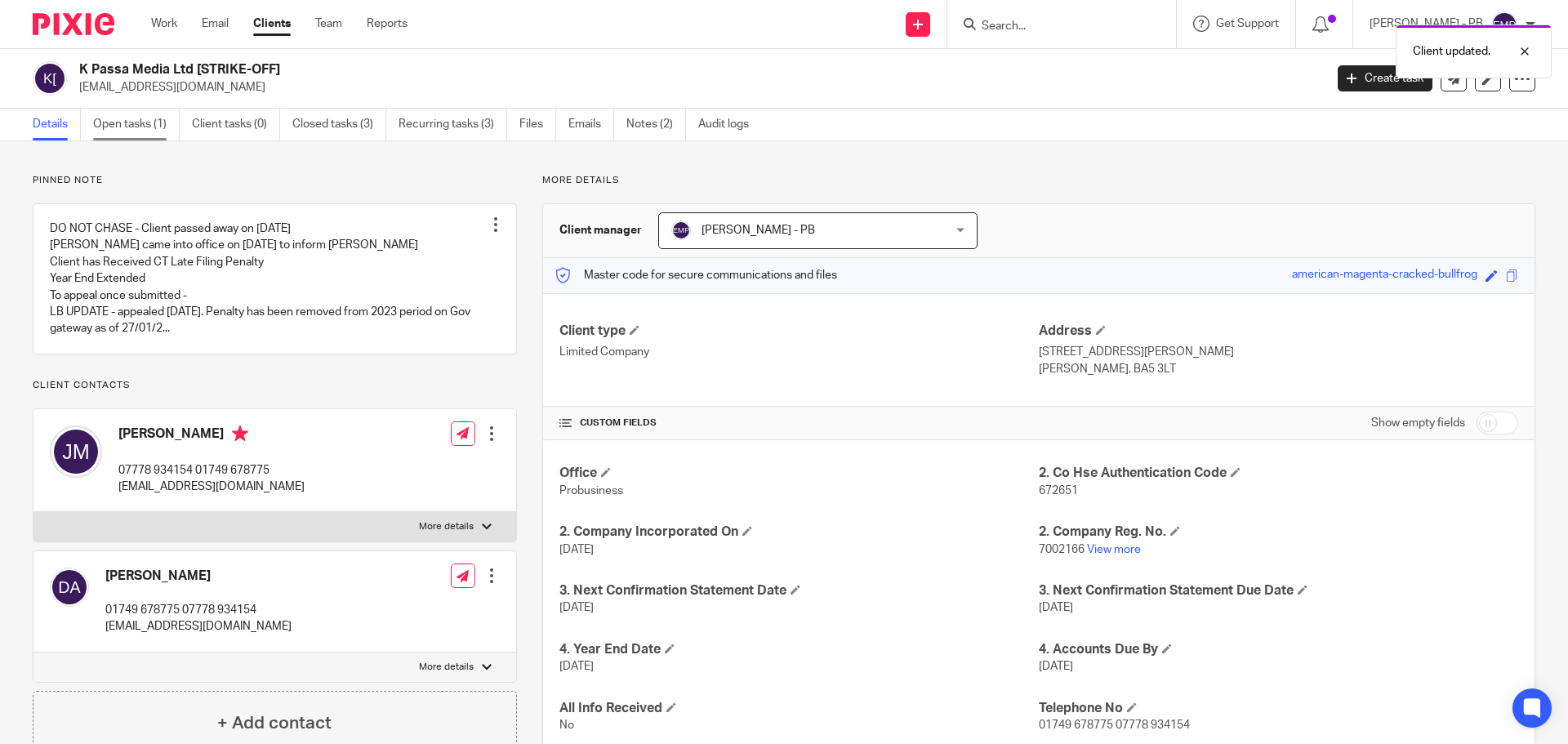
click at [154, 128] on link "Open tasks (1)" at bounding box center [136, 125] width 87 height 32
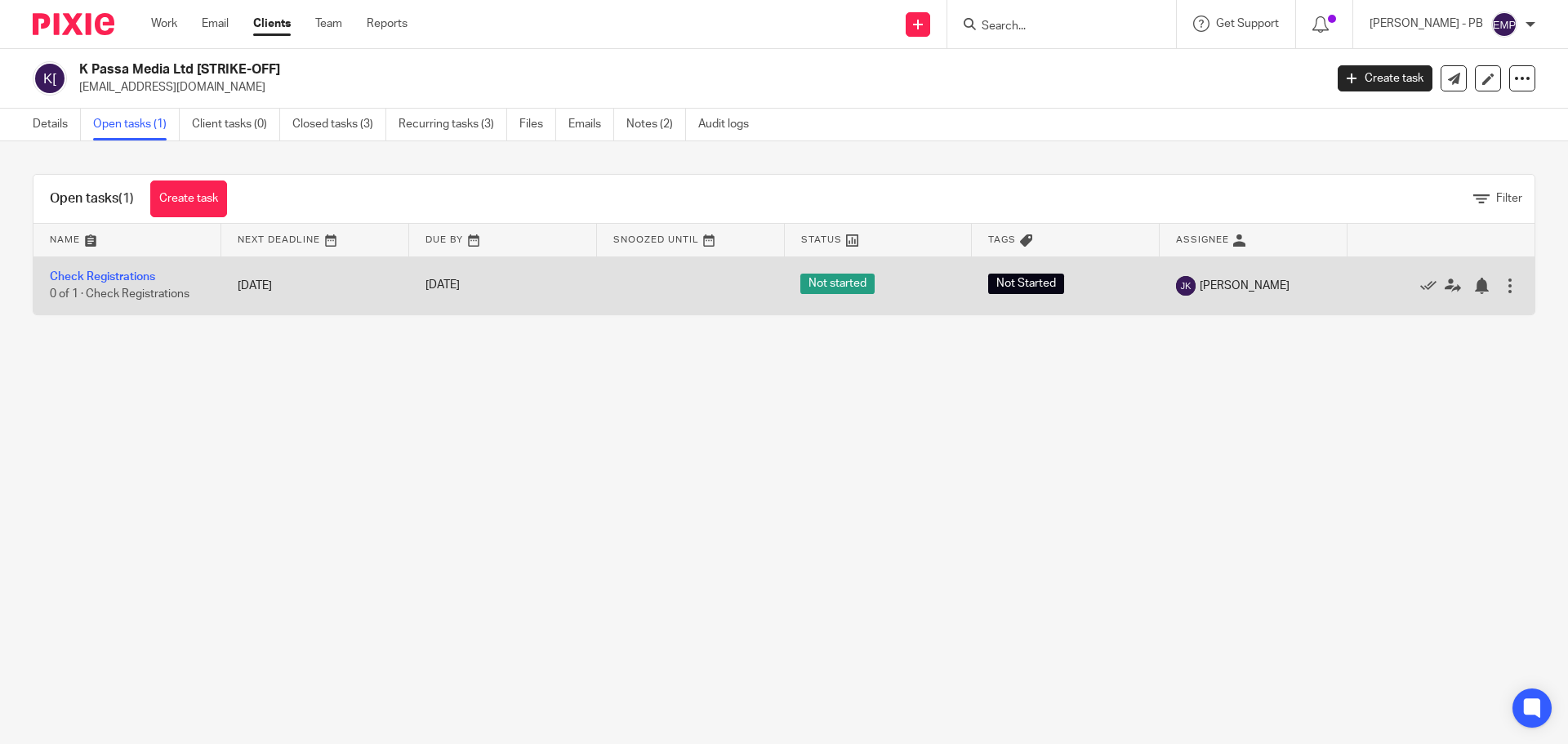
click at [1502, 290] on div at bounding box center [1510, 286] width 16 height 16
click at [1420, 284] on icon at bounding box center [1428, 286] width 16 height 16
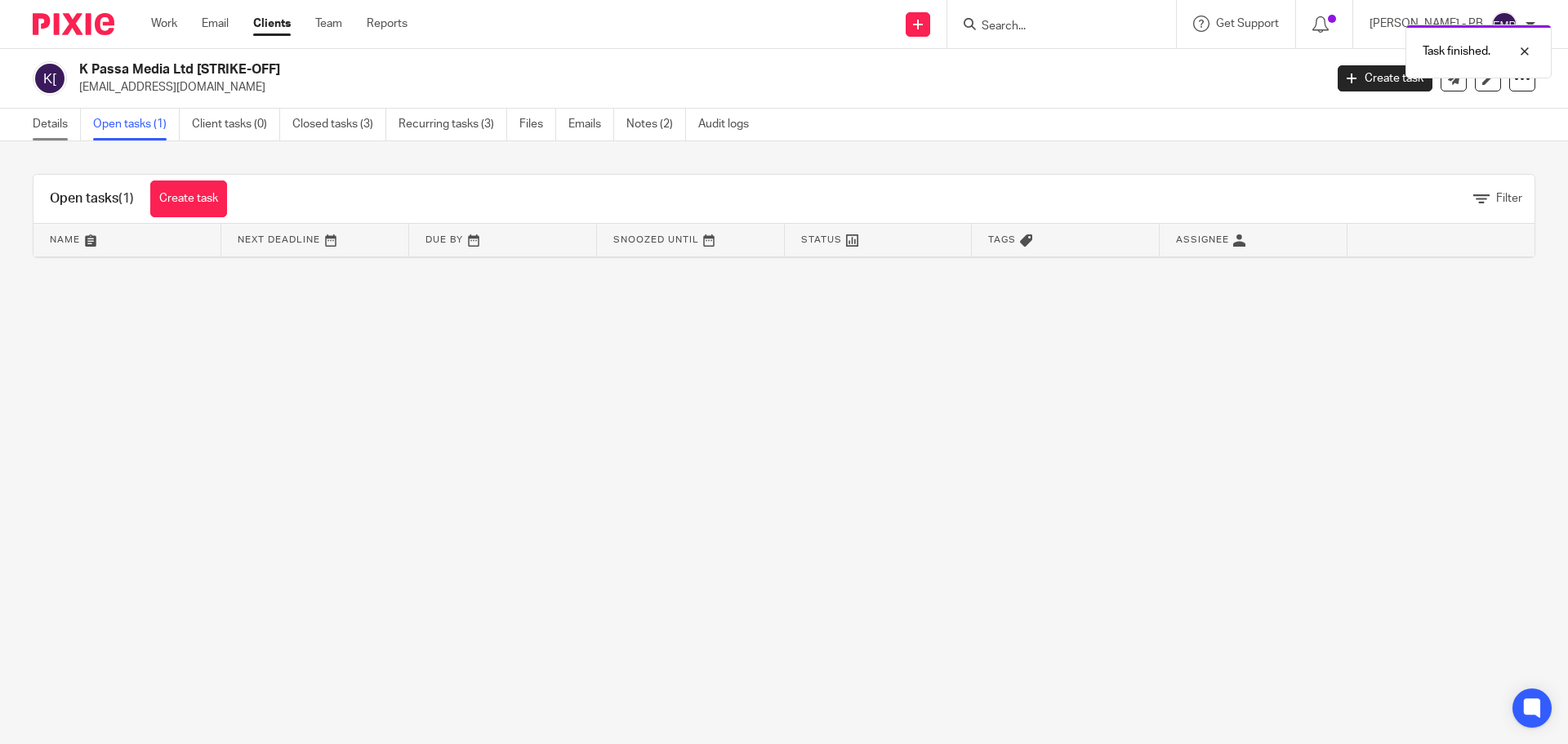
click at [42, 133] on link "Details" at bounding box center [57, 125] width 48 height 32
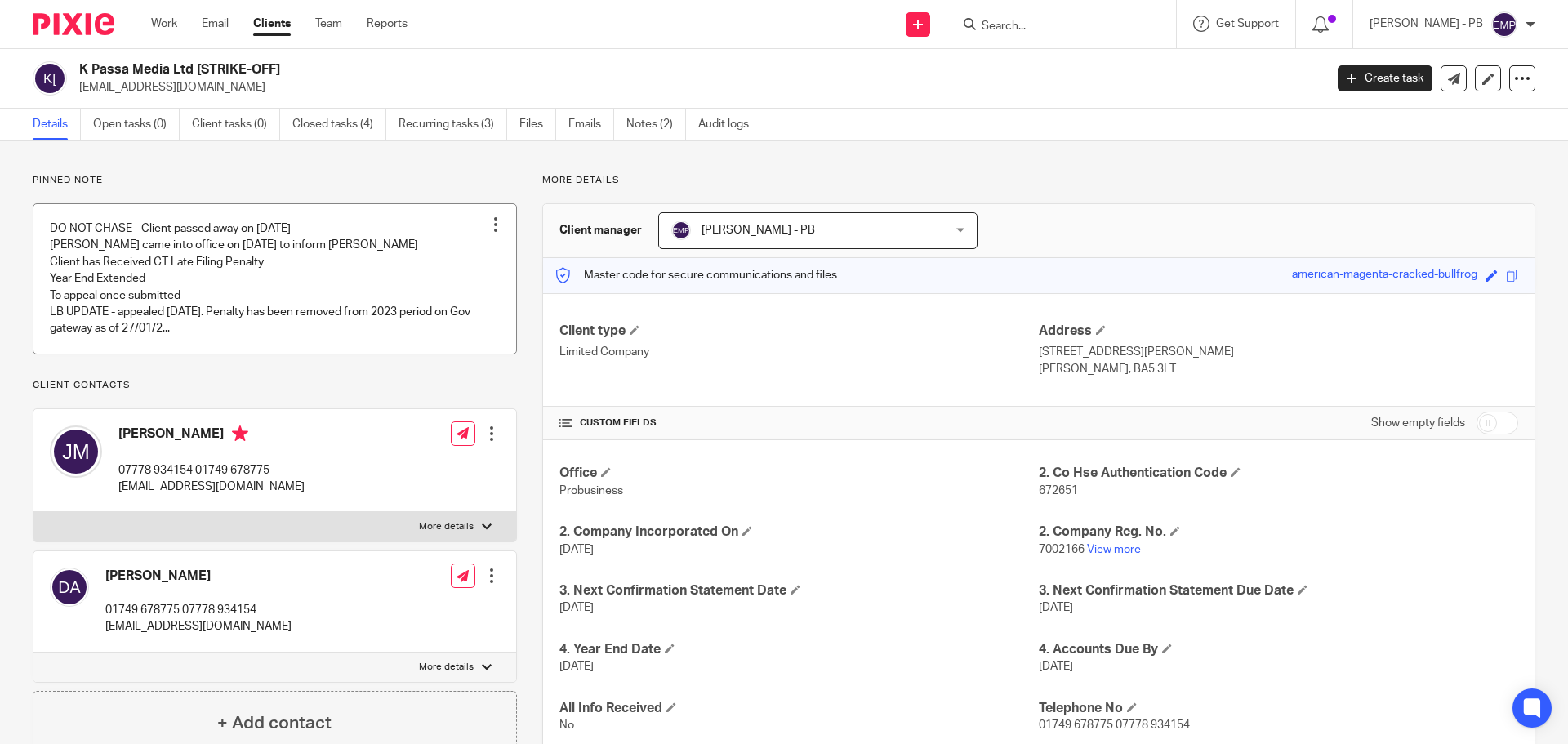
click at [496, 226] on div at bounding box center [496, 224] width 16 height 16
click at [477, 288] on span "Edit note" at bounding box center [462, 289] width 46 height 12
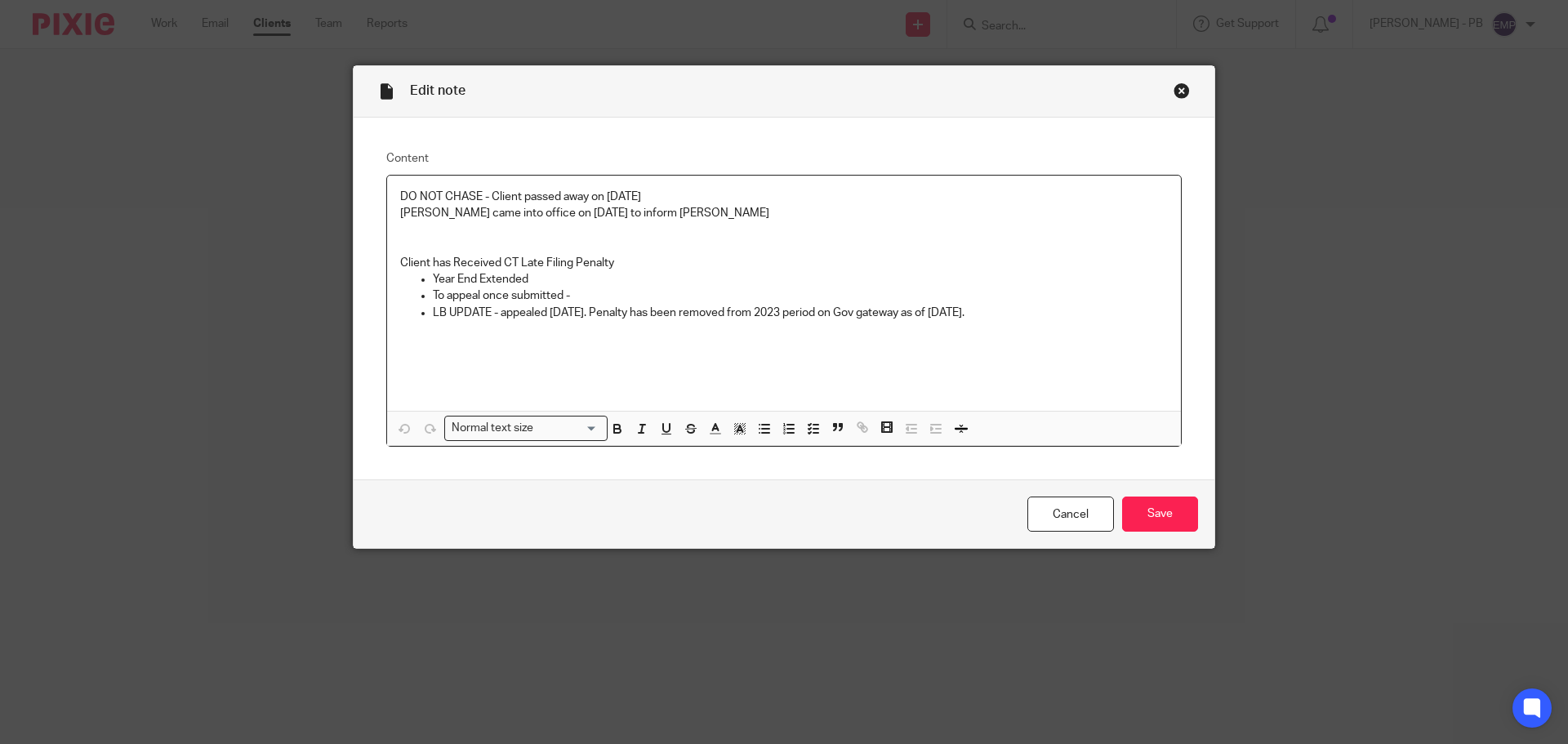
drag, startPoint x: 390, startPoint y: 198, endPoint x: 428, endPoint y: 236, distance: 53.7
click at [391, 198] on div "DO NOT CHASE - Client passed away on [DATE] [PERSON_NAME] came into office on […" at bounding box center [784, 293] width 793 height 236
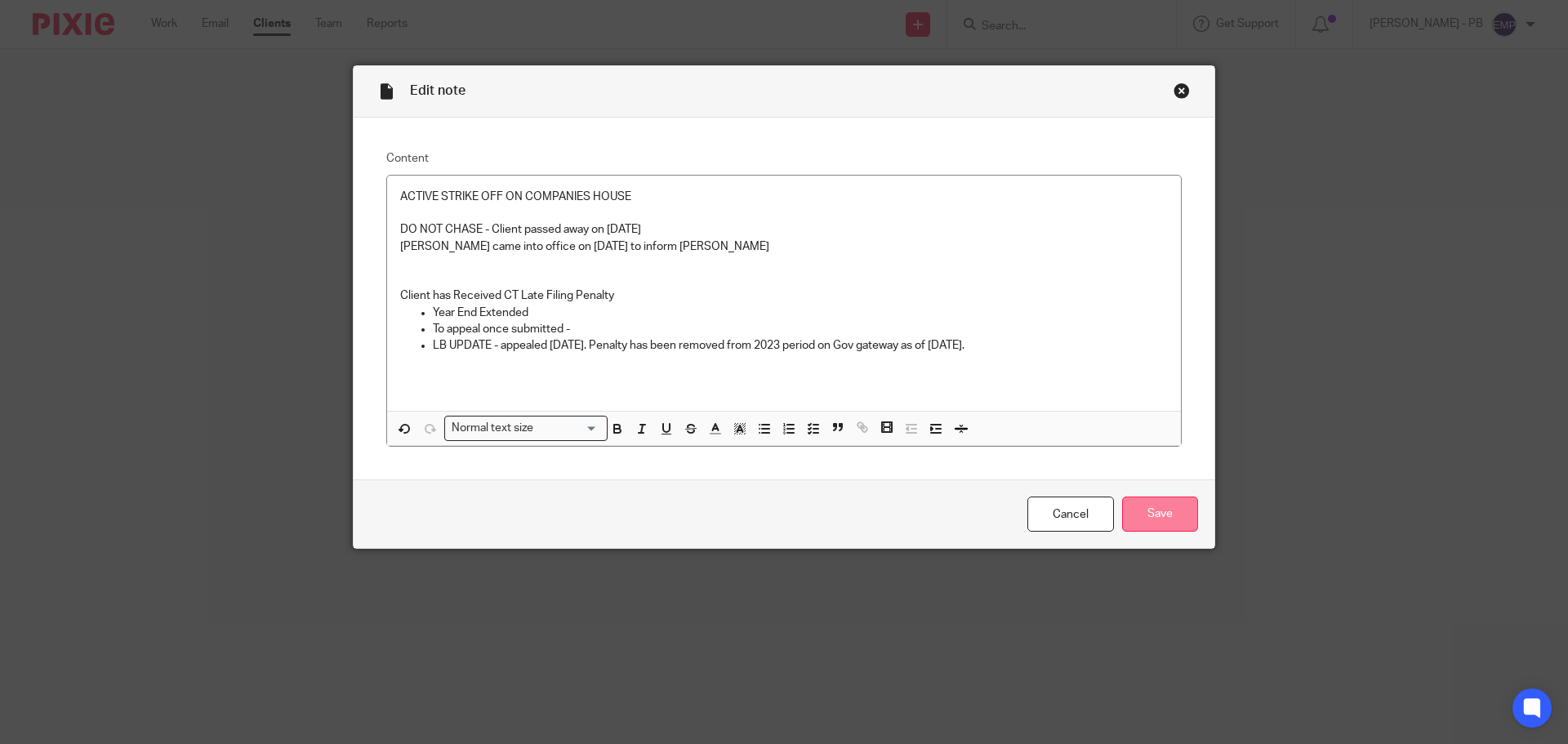
click at [1171, 513] on input "Save" at bounding box center [1160, 515] width 76 height 35
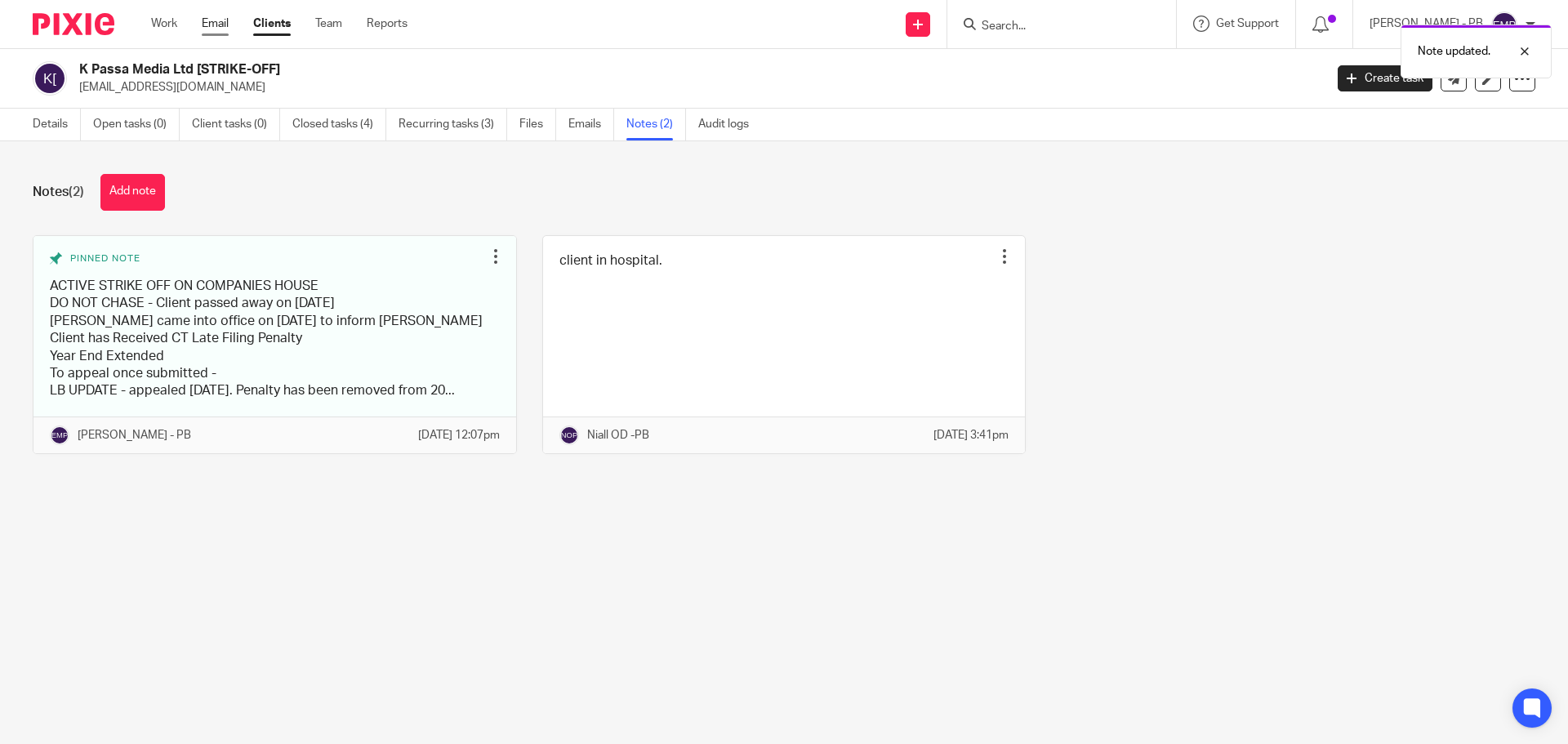
click at [218, 21] on link "Email" at bounding box center [215, 24] width 27 height 16
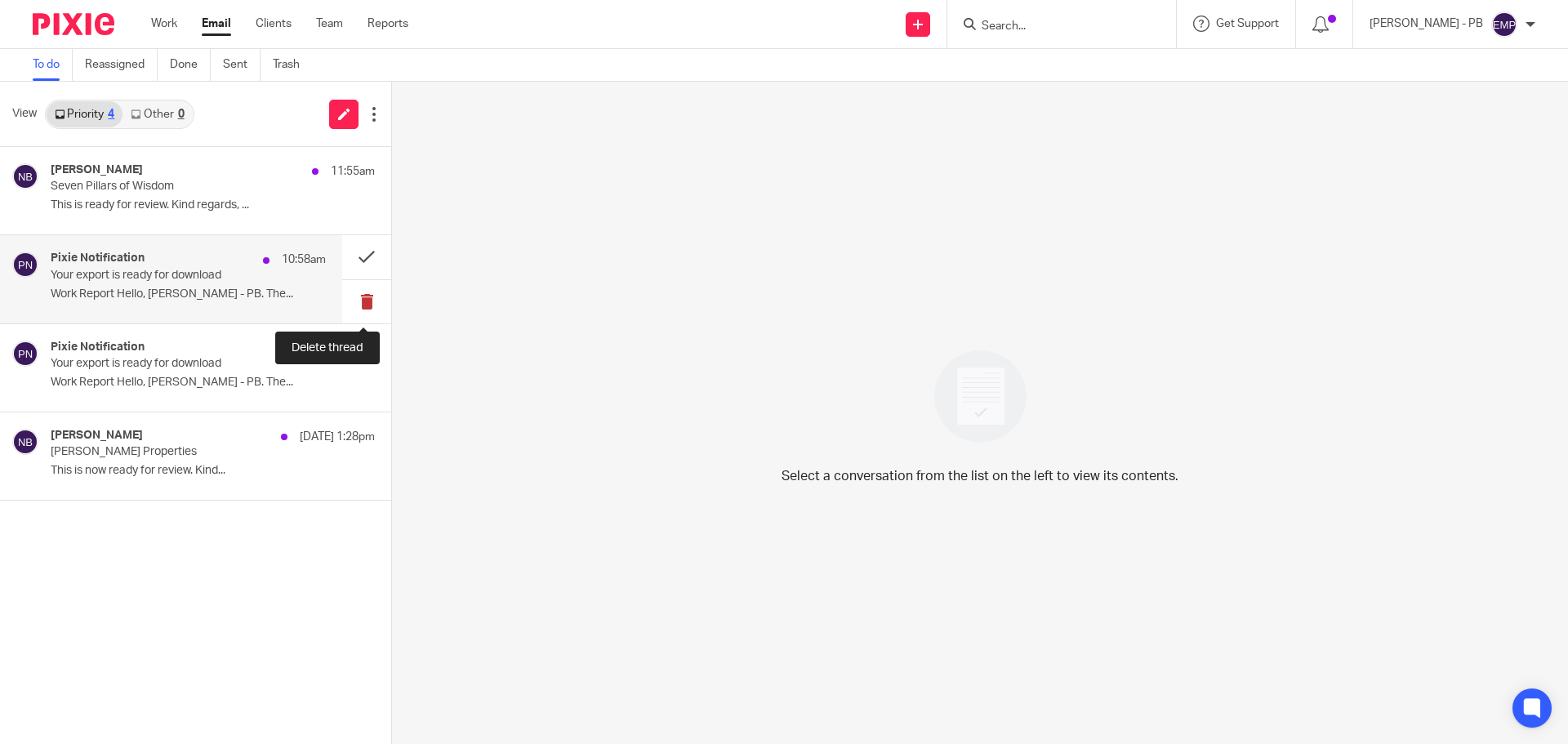
click at [370, 299] on button at bounding box center [366, 301] width 49 height 43
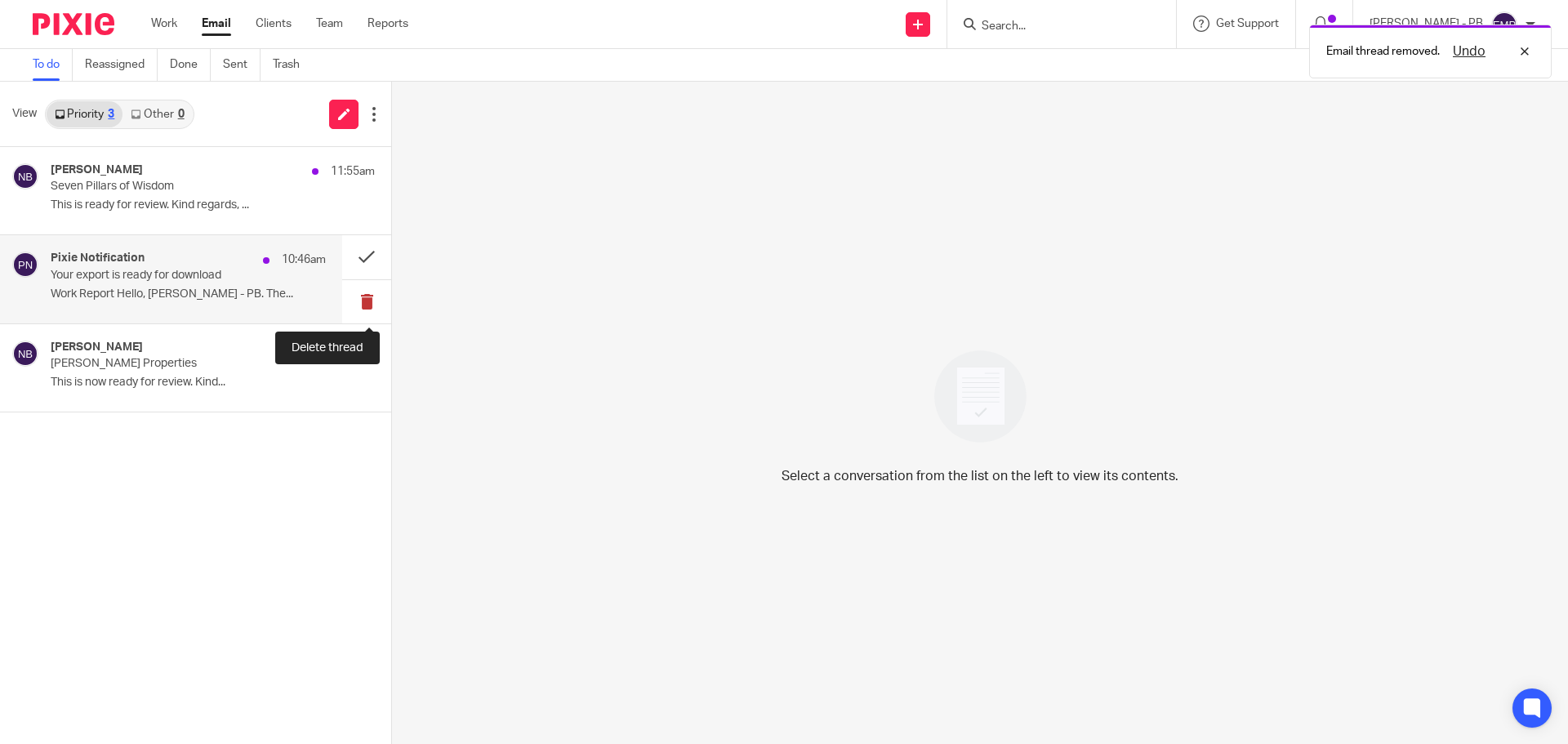
click at [367, 291] on button at bounding box center [366, 301] width 49 height 43
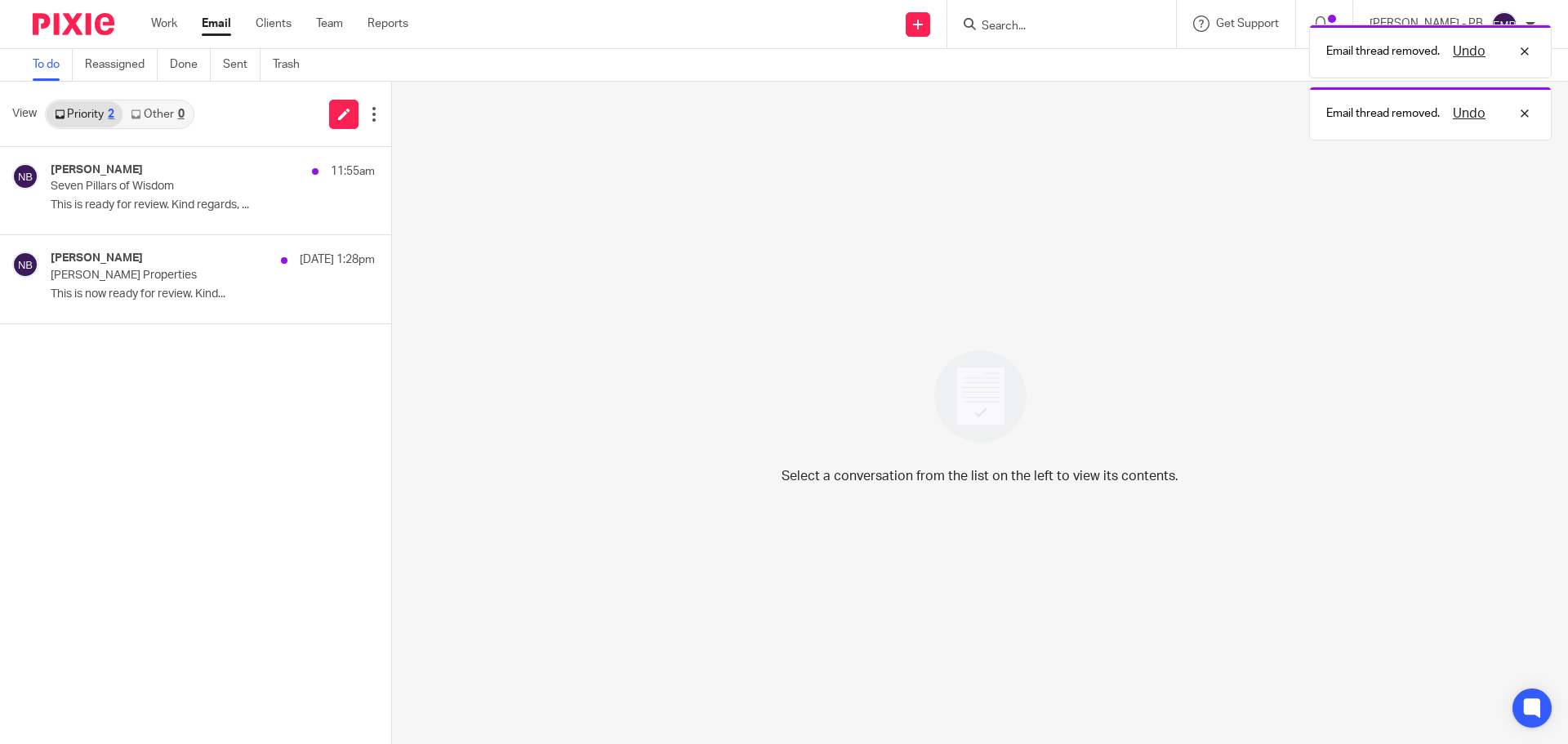
click at [220, 30] on link "Email" at bounding box center [216, 24] width 29 height 16
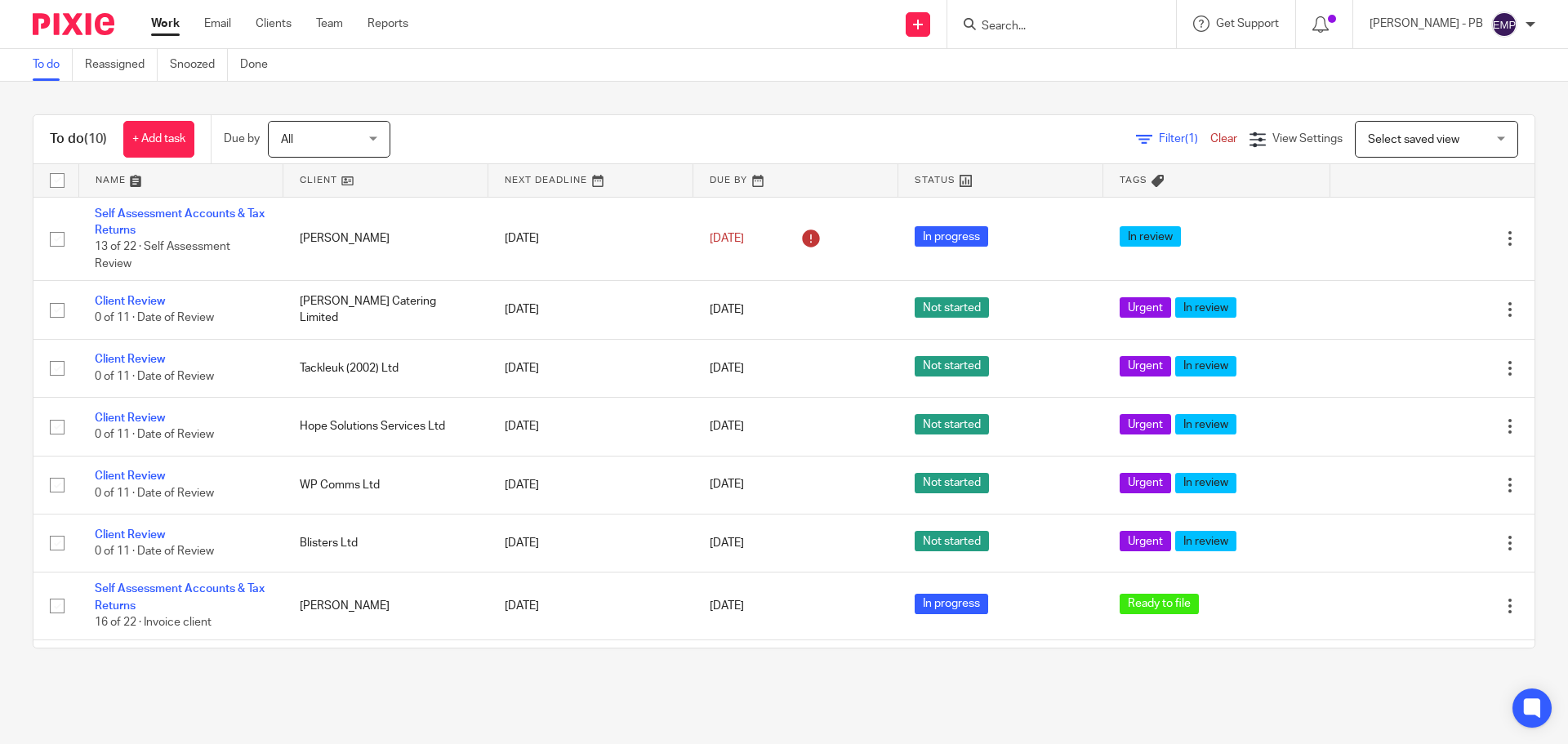
click at [1039, 30] on input "Search" at bounding box center [1054, 27] width 147 height 15
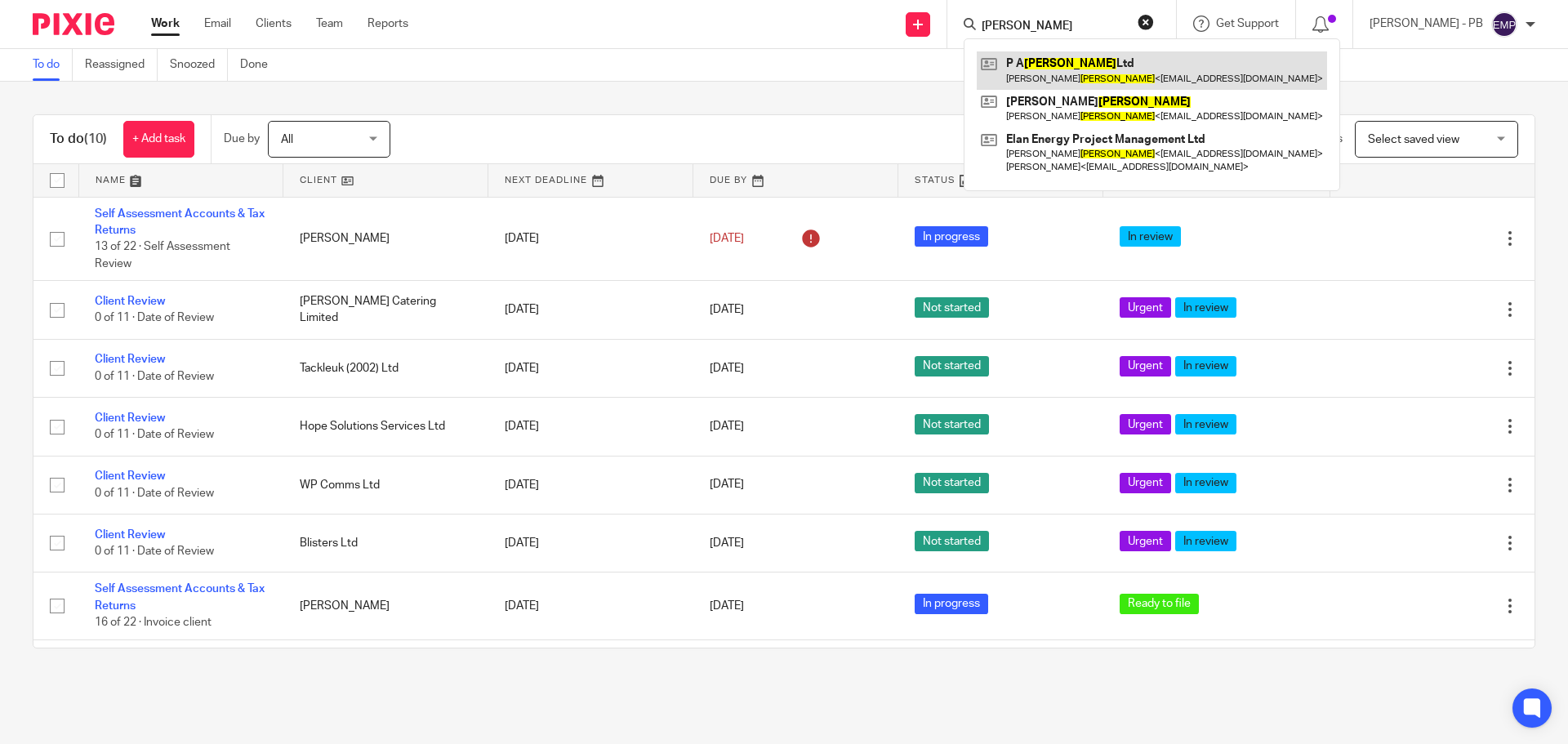
type input "Hanlan"
click at [1109, 70] on link at bounding box center [1152, 70] width 351 height 37
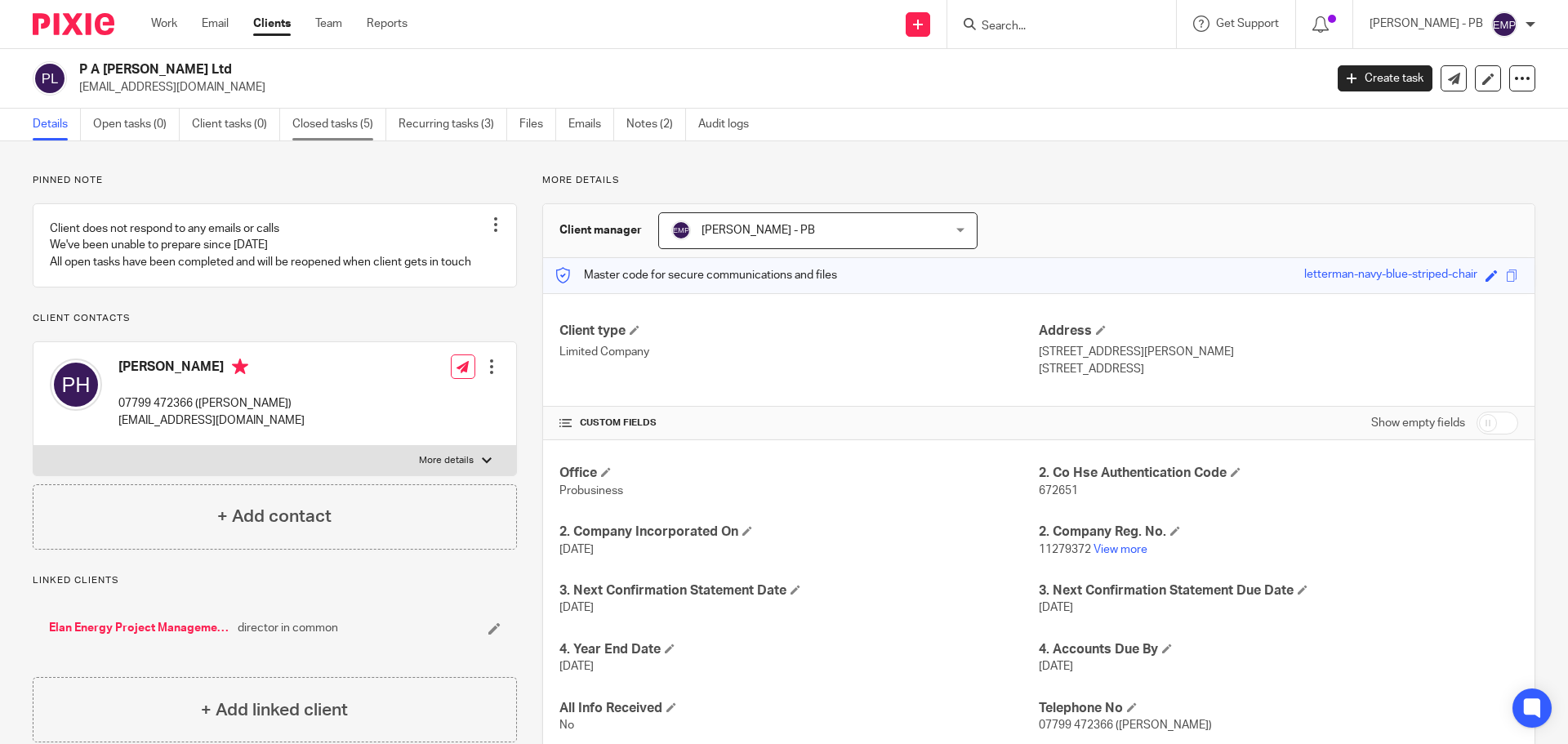
click at [313, 129] on link "Closed tasks (5)" at bounding box center [339, 125] width 94 height 32
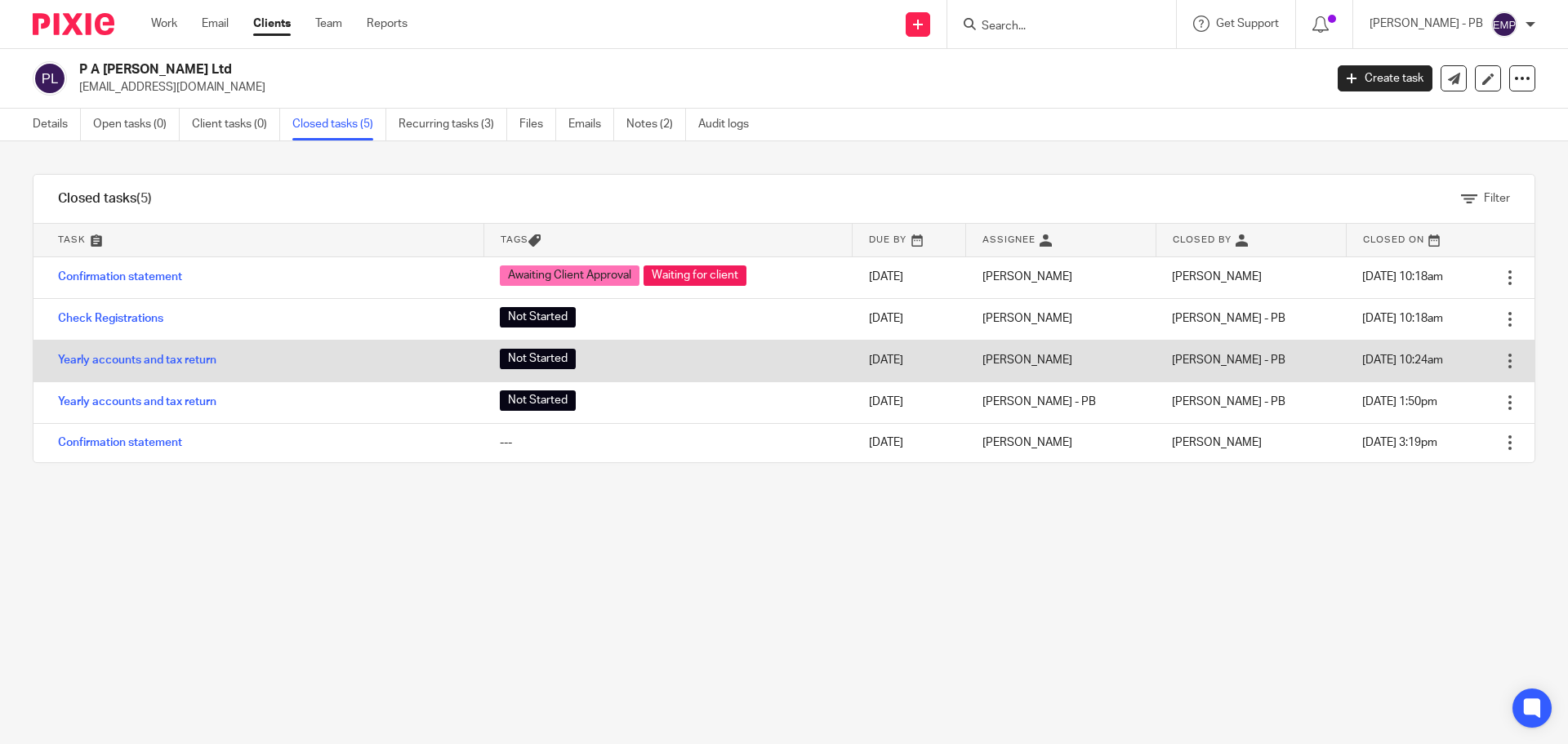
click at [1502, 353] on div at bounding box center [1510, 360] width 16 height 16
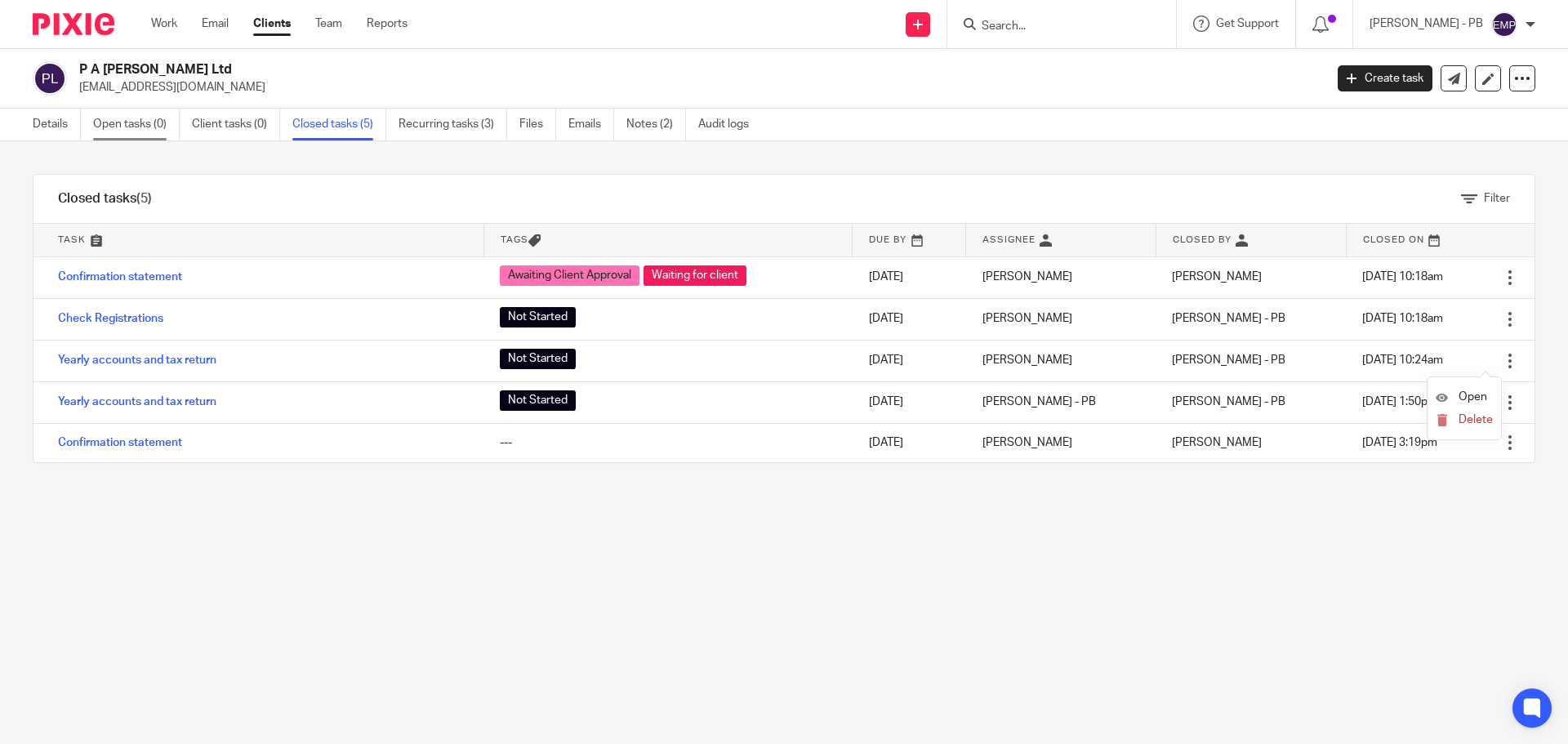
click at [139, 133] on link "Open tasks (0)" at bounding box center [136, 125] width 87 height 32
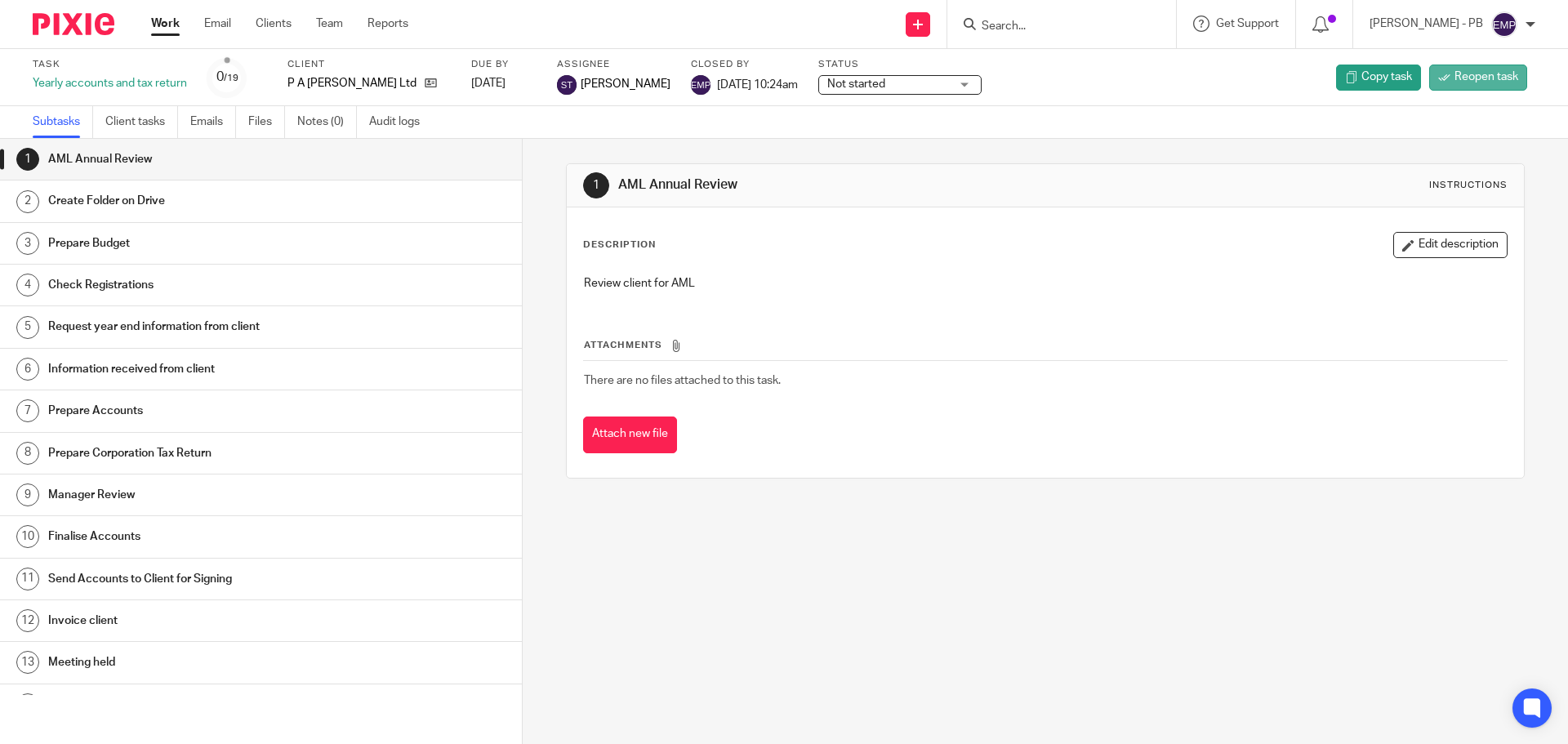
click at [1463, 87] on link "Reopen task" at bounding box center [1478, 78] width 98 height 27
click at [1466, 74] on span "Reopen task" at bounding box center [1487, 76] width 64 height 16
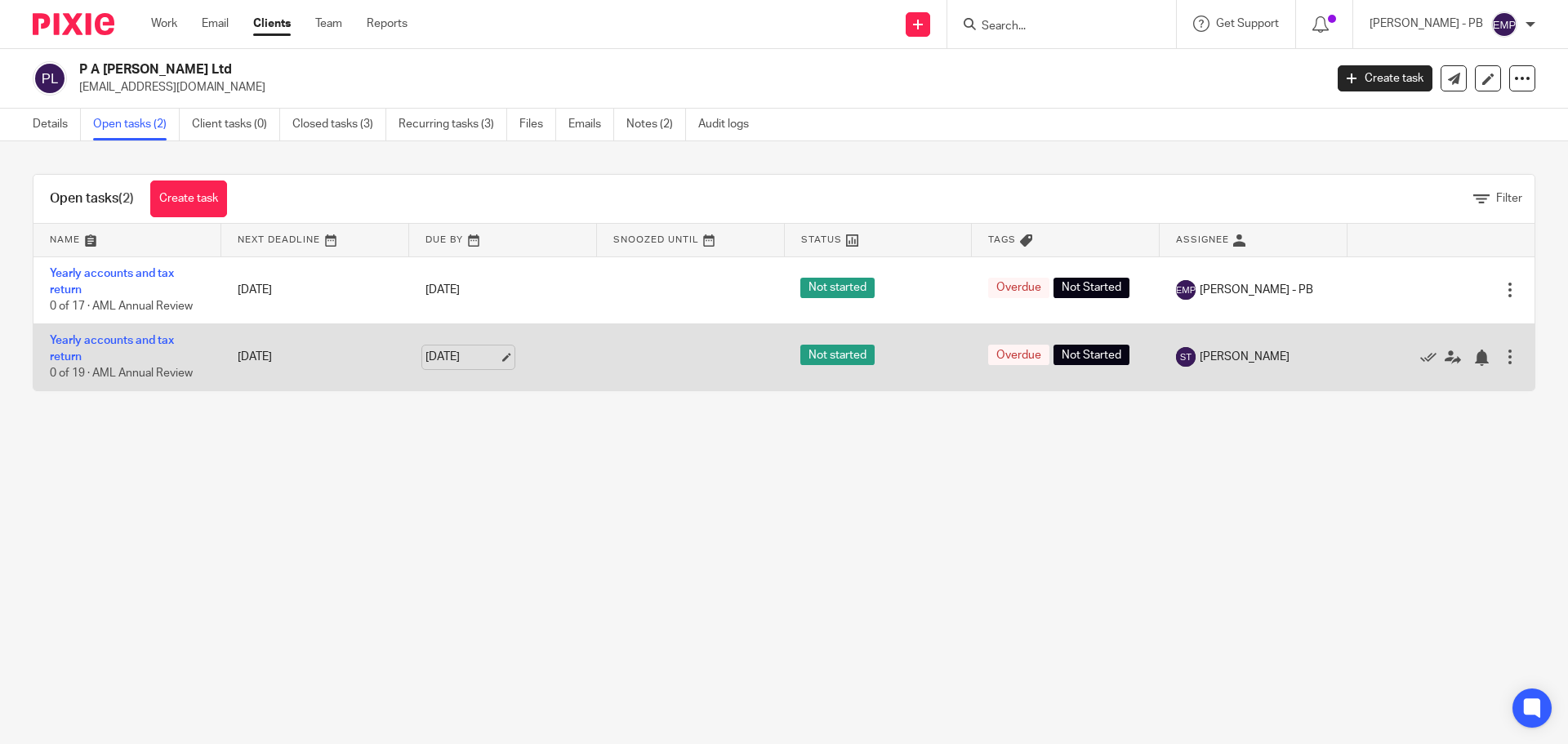
click at [483, 356] on link "[DATE]" at bounding box center [462, 357] width 73 height 17
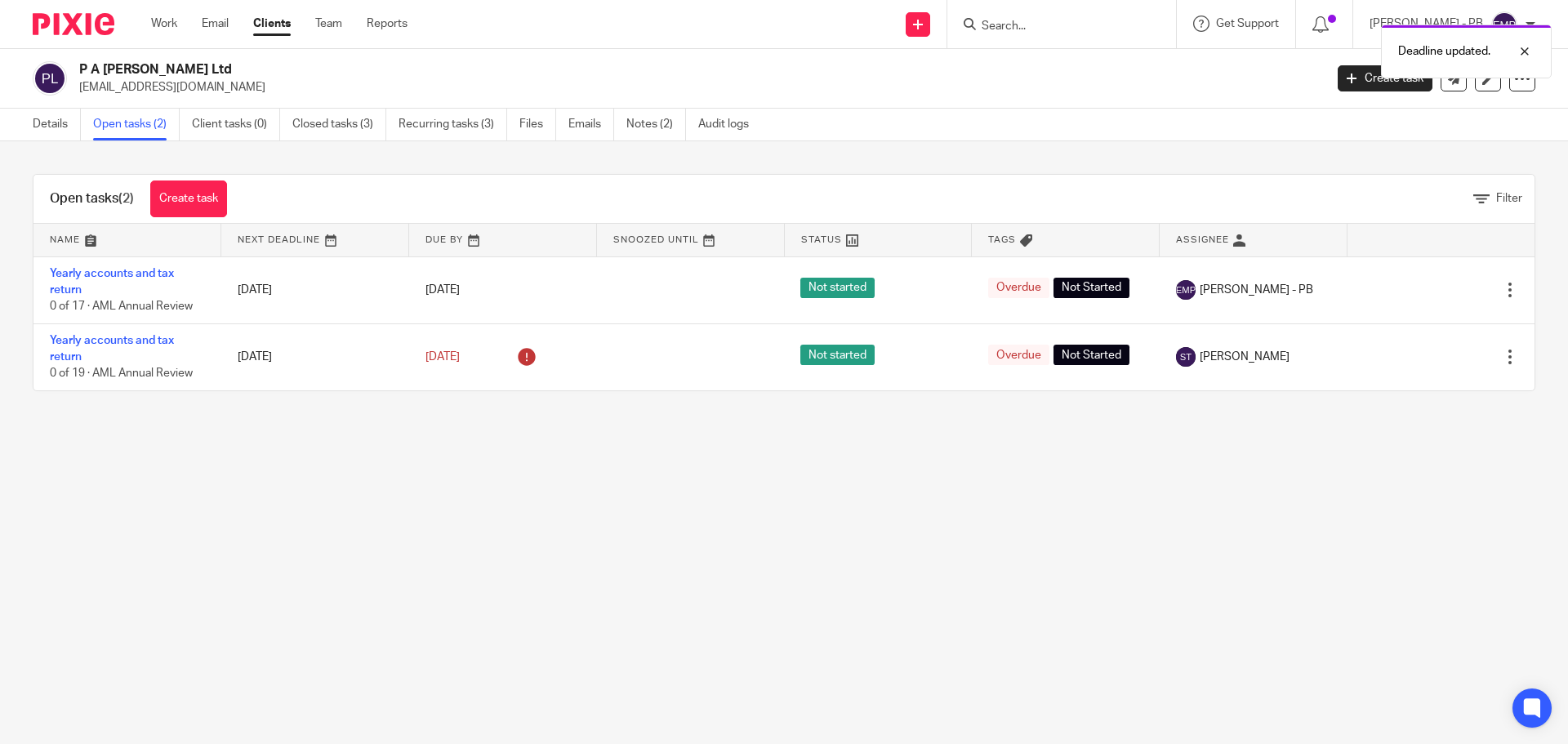
click at [519, 452] on main "P A Hanlan Ltd thanlan@elan-energy.com Create task Update from Companies House …" at bounding box center [784, 372] width 1568 height 744
click at [510, 461] on main "P A Hanlan Ltd thanlan@elan-energy.com Create task Update from Companies House …" at bounding box center [784, 372] width 1568 height 744
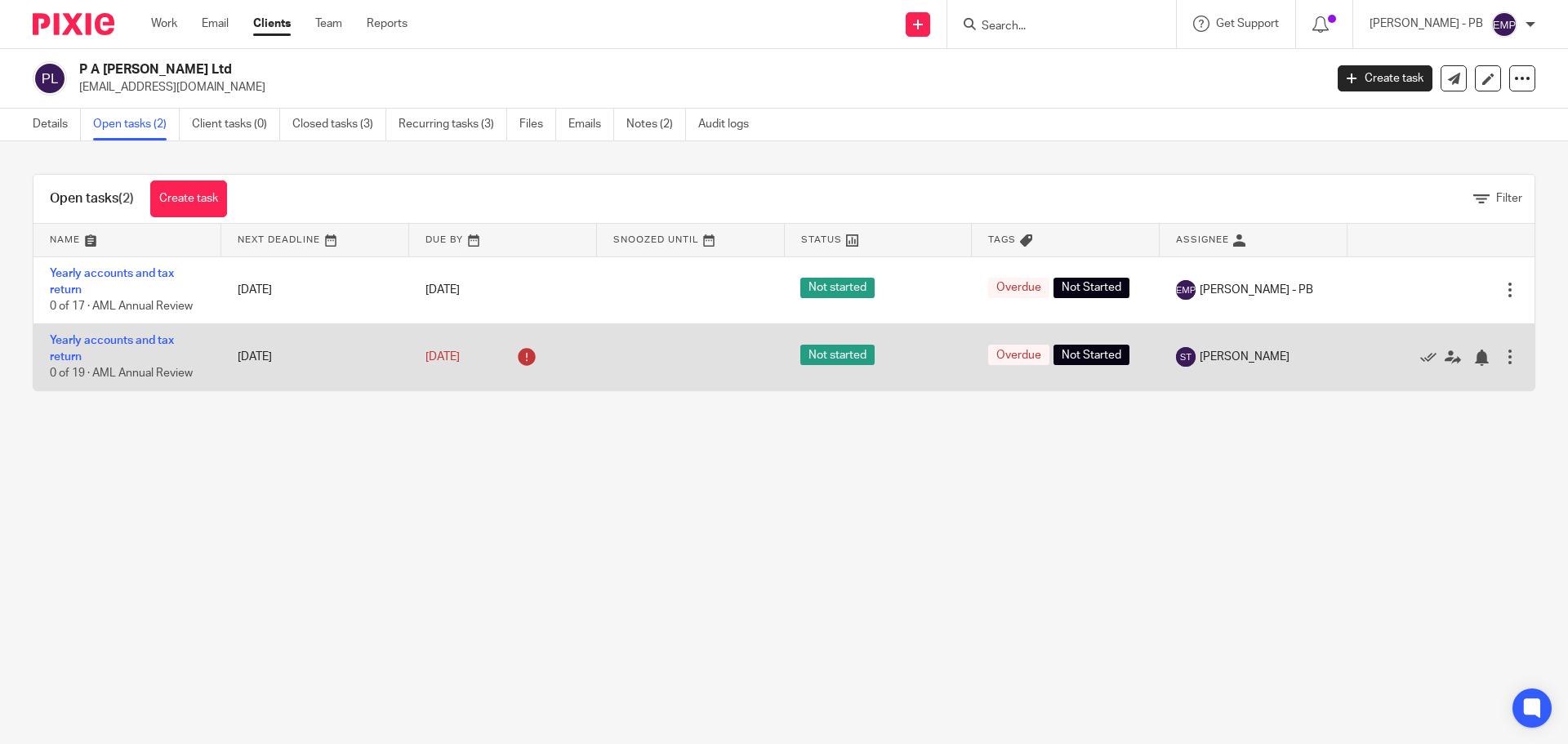
click at [284, 352] on td "[DATE]" at bounding box center [315, 357] width 188 height 67
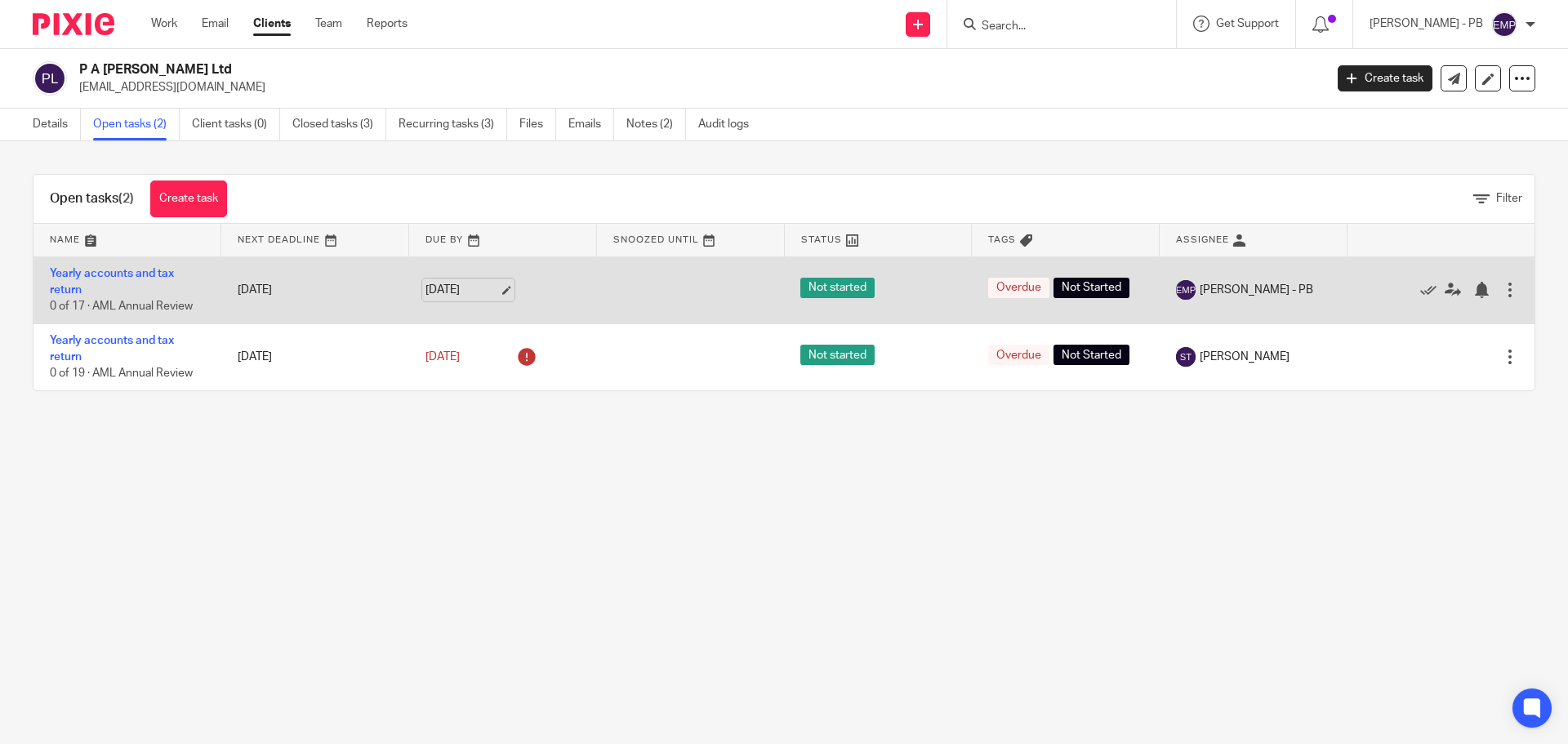
click at [498, 291] on link "8 Apr 2025" at bounding box center [462, 290] width 73 height 17
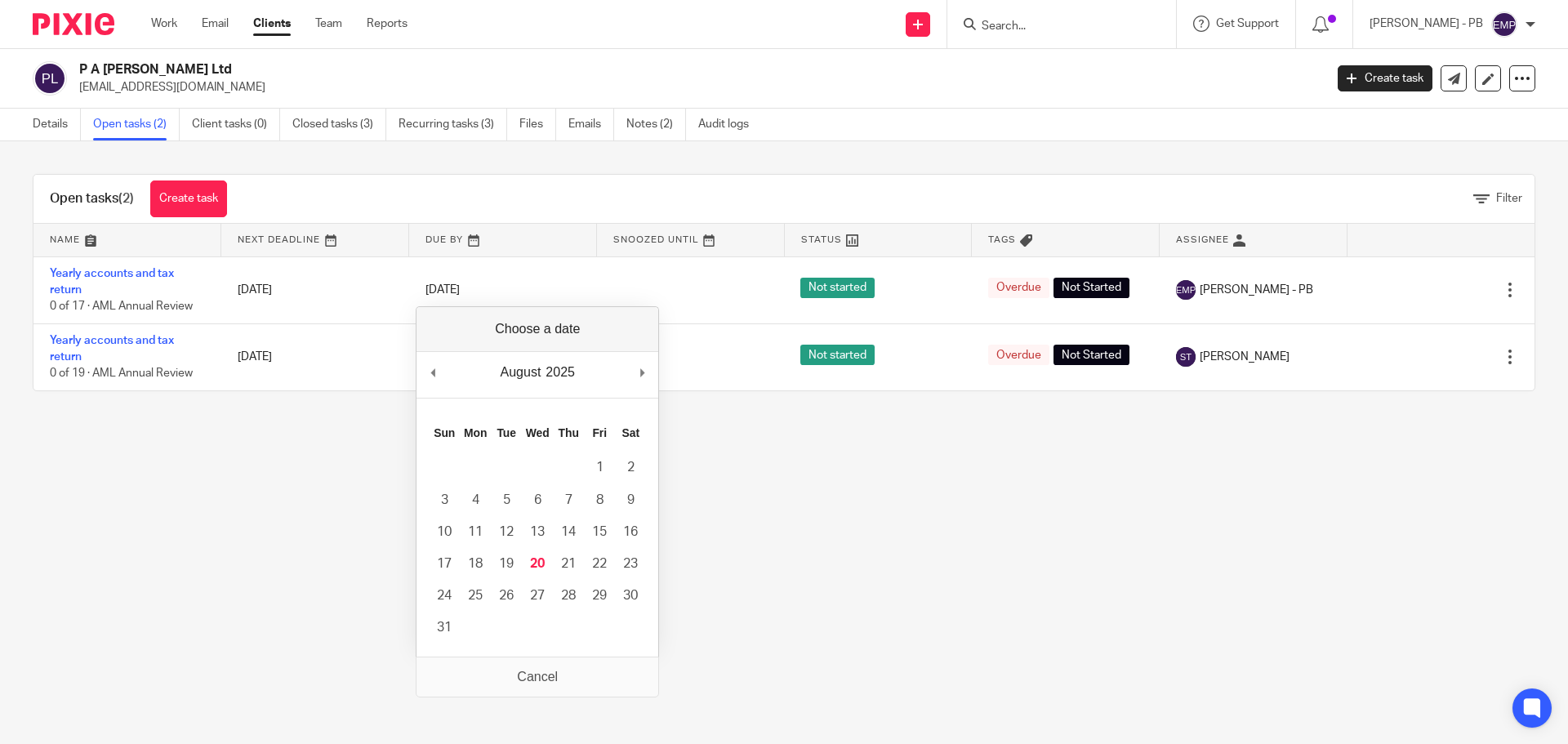
click at [446, 375] on div "August January February March April May June July August September October Nove…" at bounding box center [537, 376] width 242 height 47
click at [591, 371] on div "December January February March April May June July August September October No…" at bounding box center [537, 376] width 242 height 47
click at [569, 370] on div "2025 2015 2016 2017 2018 2019 2020 2021 2022 2023 2024 2025 2026 2027 2028 2029…" at bounding box center [569, 373] width 35 height 25
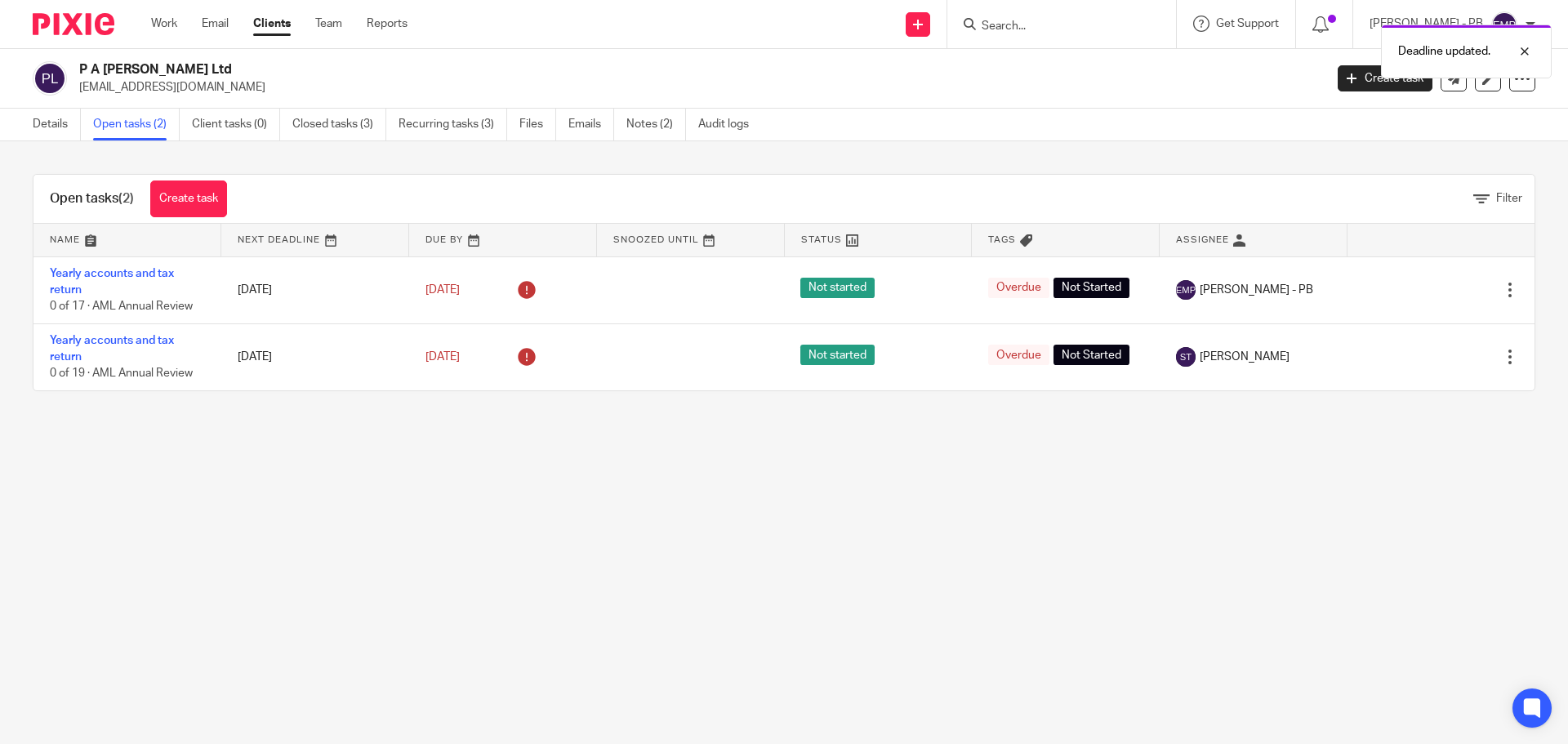
click at [655, 541] on main "P A Hanlan Ltd thanlan@elan-energy.com Create task Update from Companies House …" at bounding box center [784, 372] width 1568 height 744
click at [54, 122] on link "Details" at bounding box center [57, 125] width 48 height 32
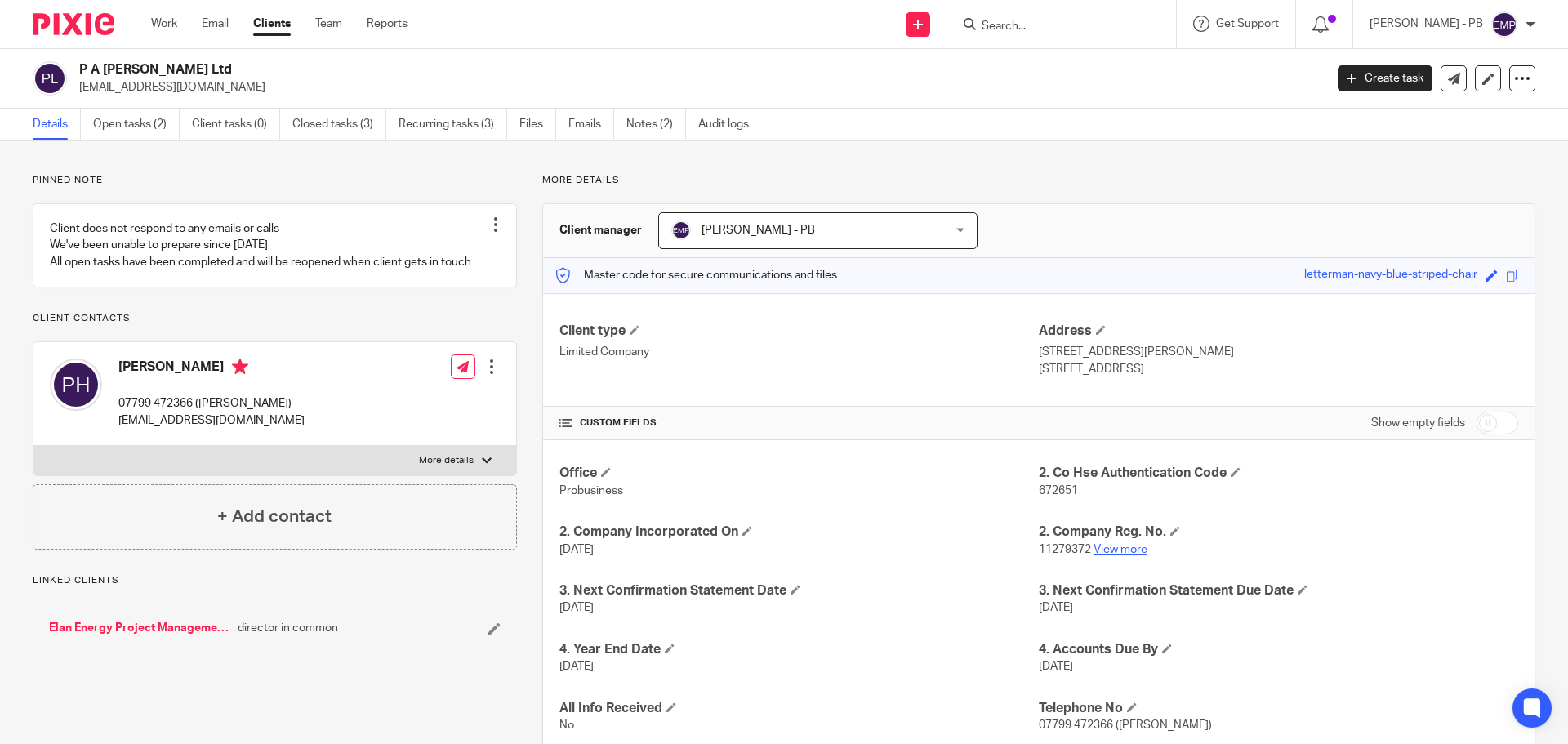
click at [1112, 552] on link "View more" at bounding box center [1120, 549] width 54 height 12
click at [149, 126] on link "Open tasks (2)" at bounding box center [136, 125] width 87 height 32
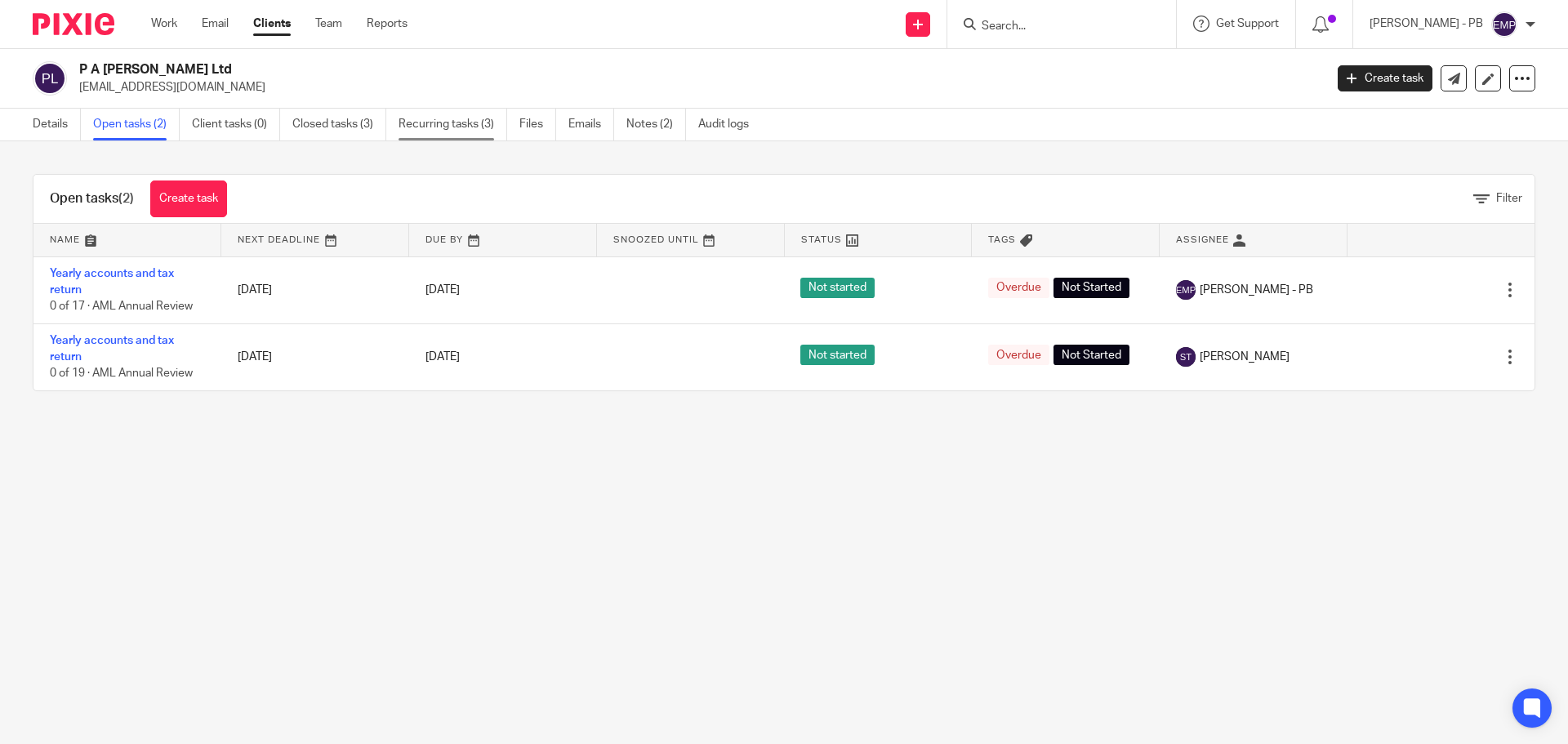
click at [456, 132] on link "Recurring tasks (3)" at bounding box center [452, 125] width 109 height 32
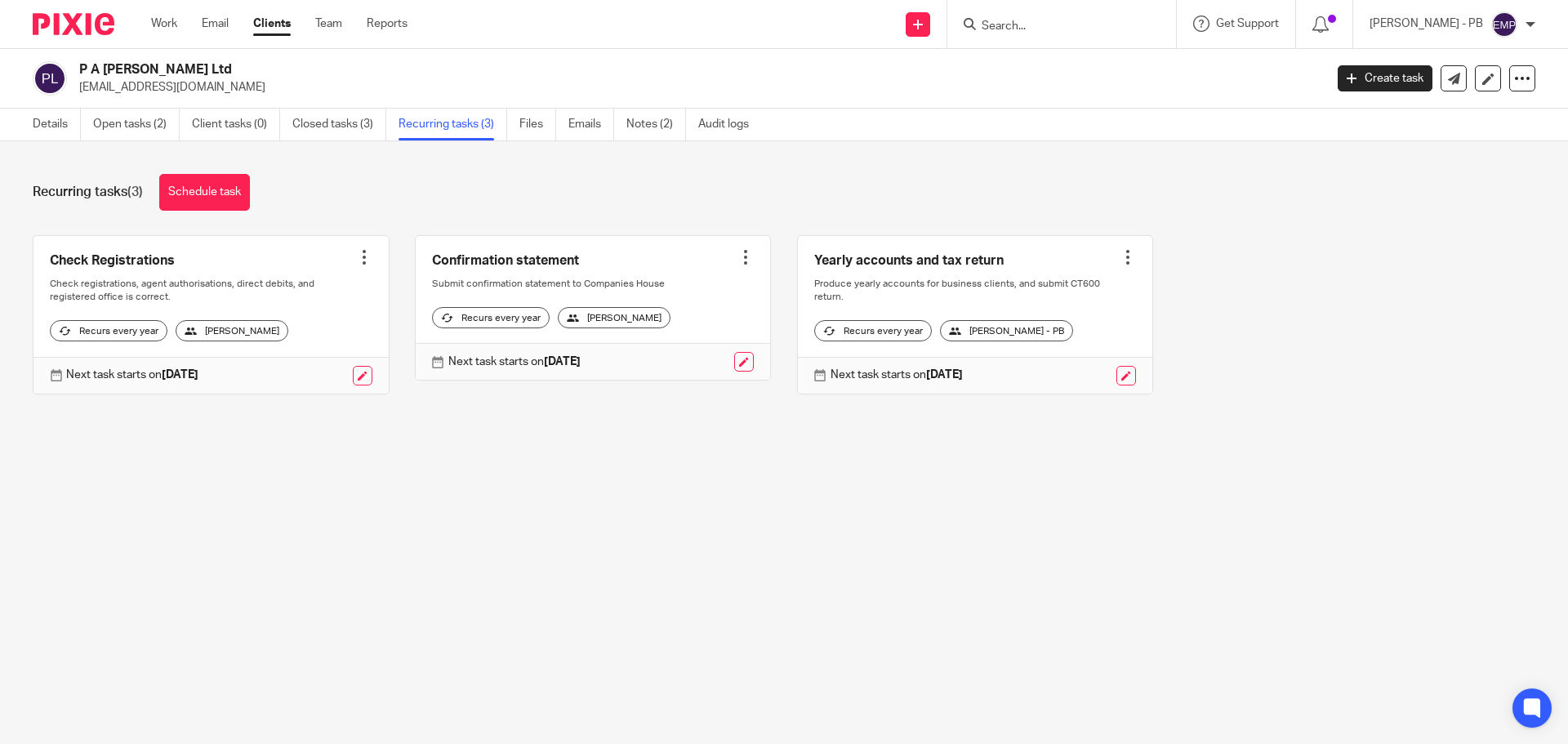
click at [181, 130] on ul "Details Open tasks (2) Client tasks (0) Closed tasks (3) Recurring tasks (3) Fi…" at bounding box center [403, 125] width 741 height 32
click at [167, 125] on link "Open tasks (2)" at bounding box center [136, 125] width 87 height 32
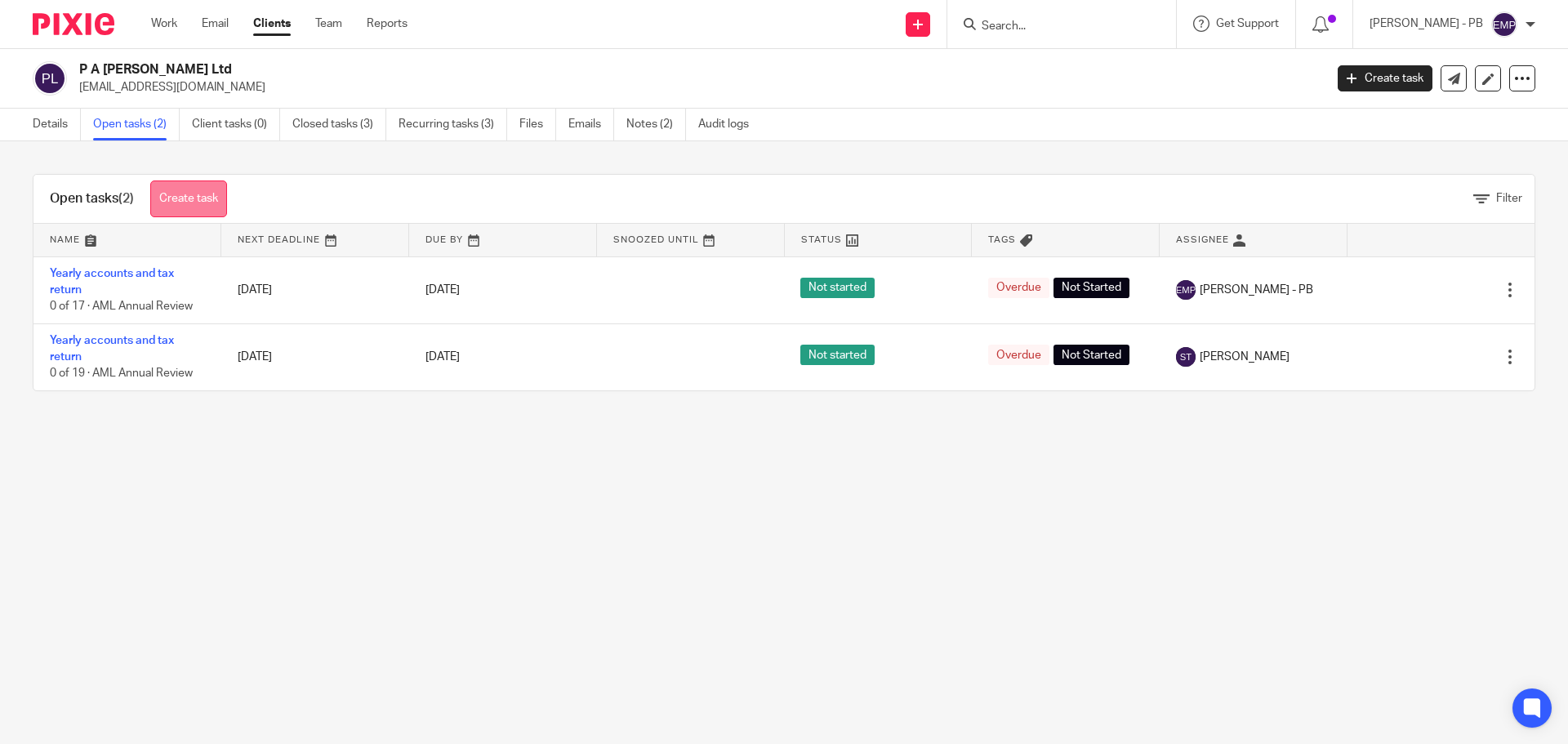
click at [199, 193] on link "Create task" at bounding box center [189, 199] width 77 height 37
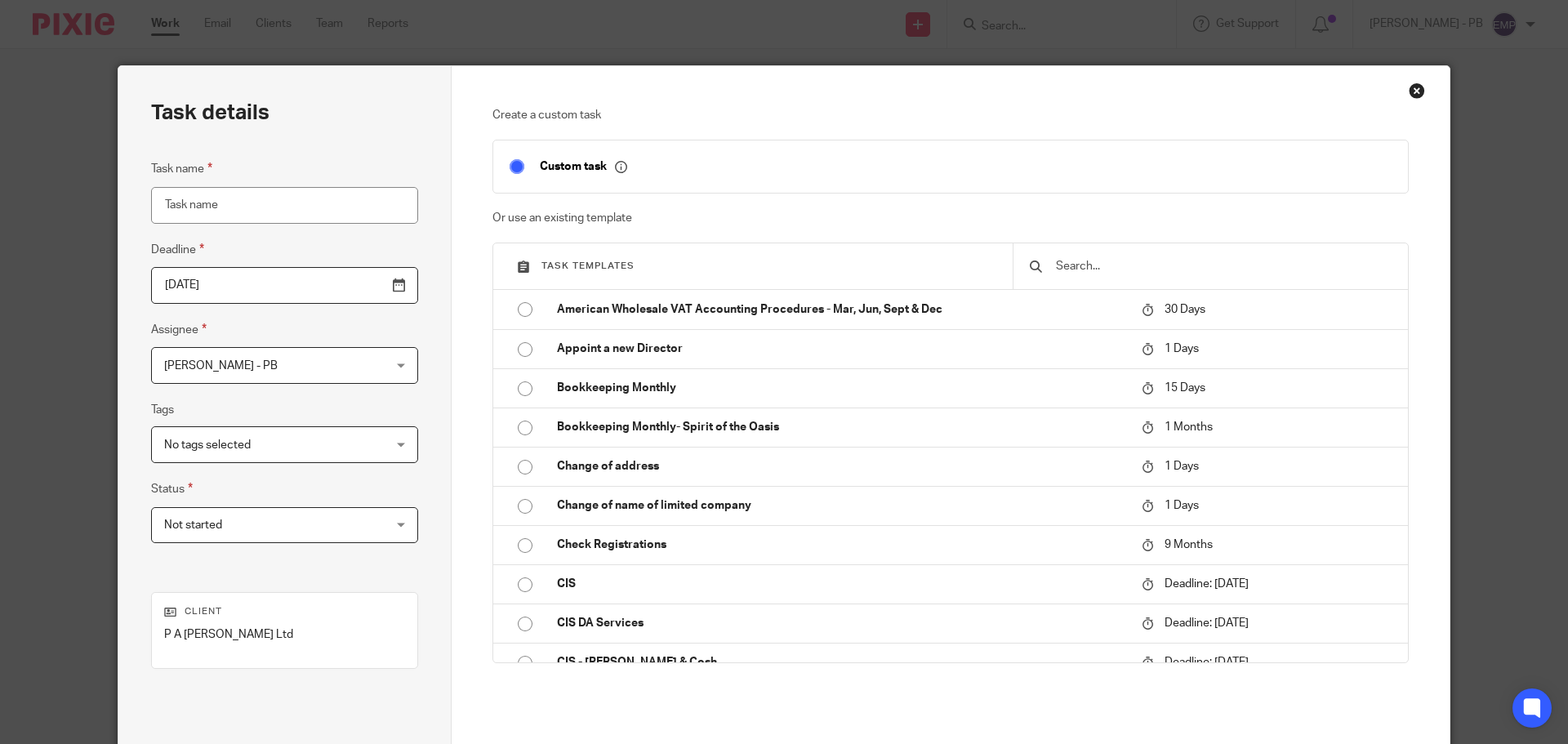
click at [355, 285] on input "[DATE]" at bounding box center [285, 286] width 267 height 37
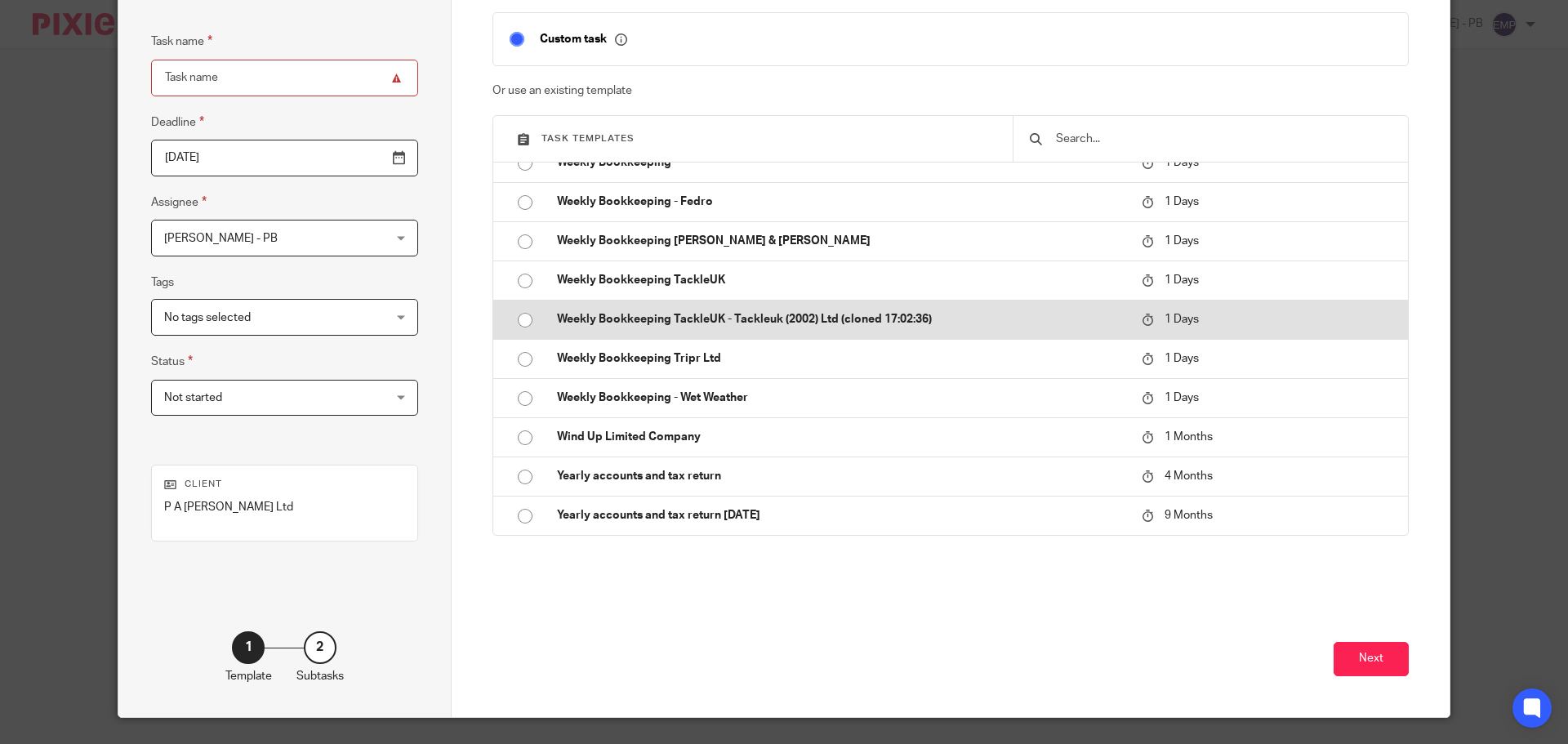
scroll to position [167, 0]
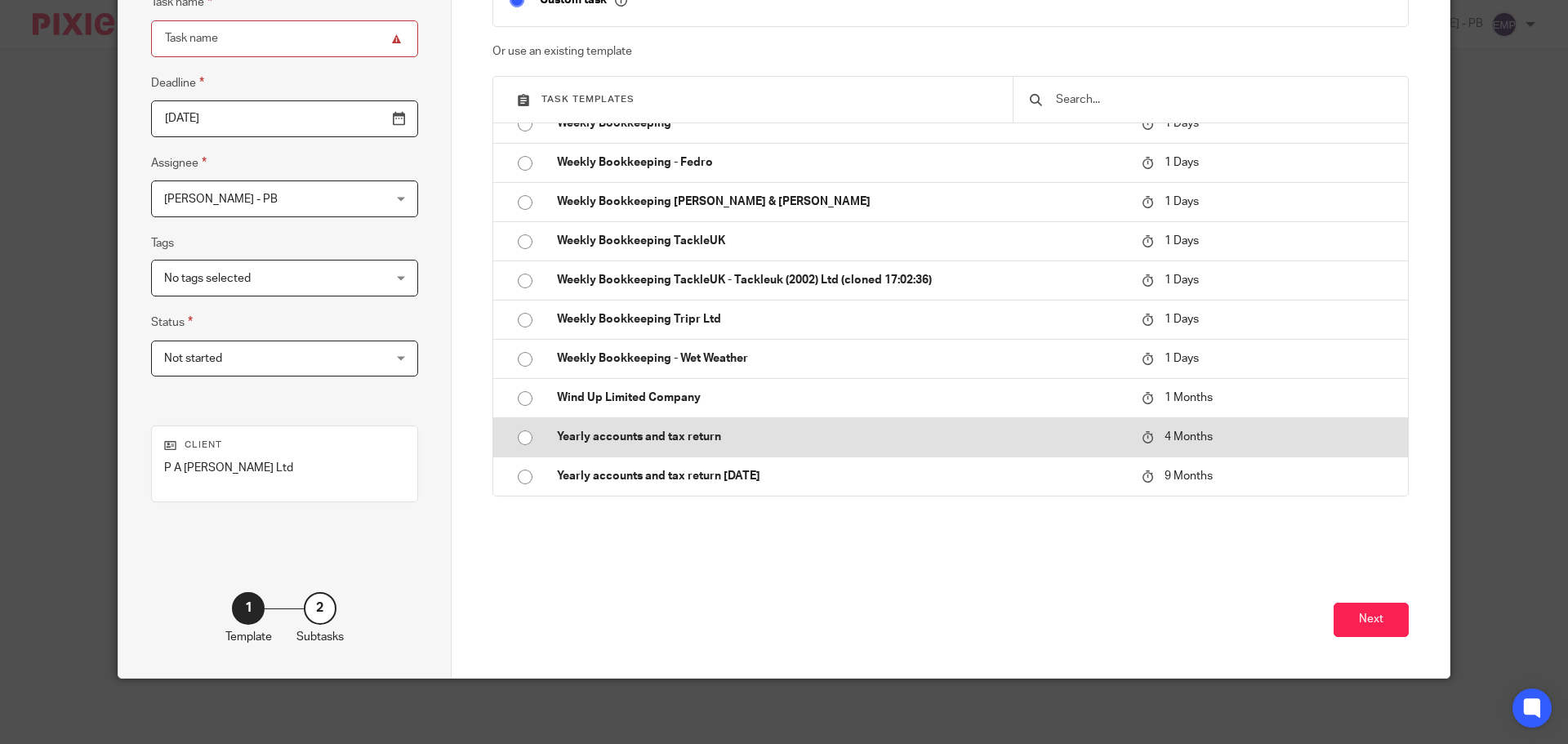
click at [523, 442] on input "radio" at bounding box center [525, 438] width 31 height 31
type input "[DATE]"
type input "Yearly accounts and tax return"
checkbox input "false"
radio input "false"
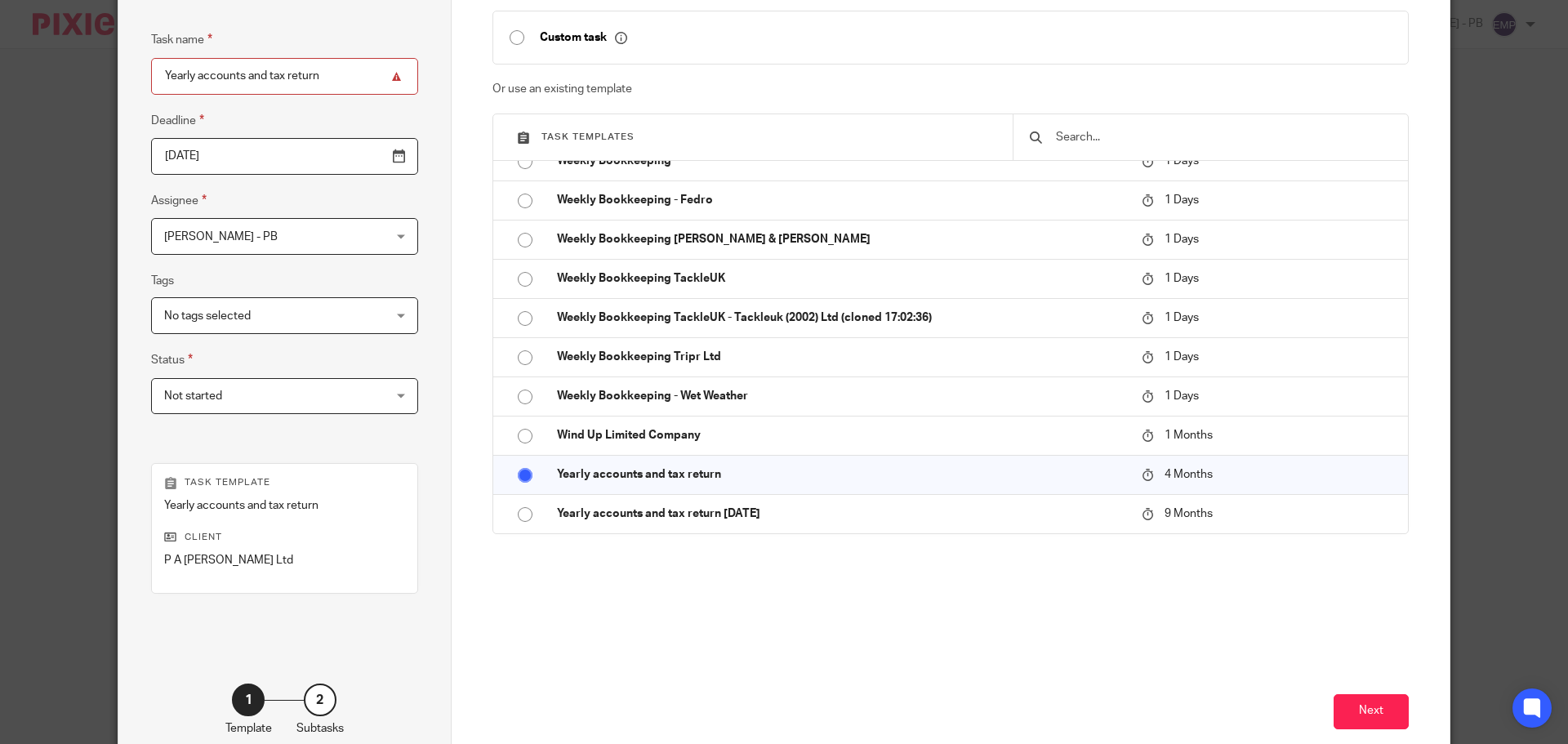
scroll to position [4, 0]
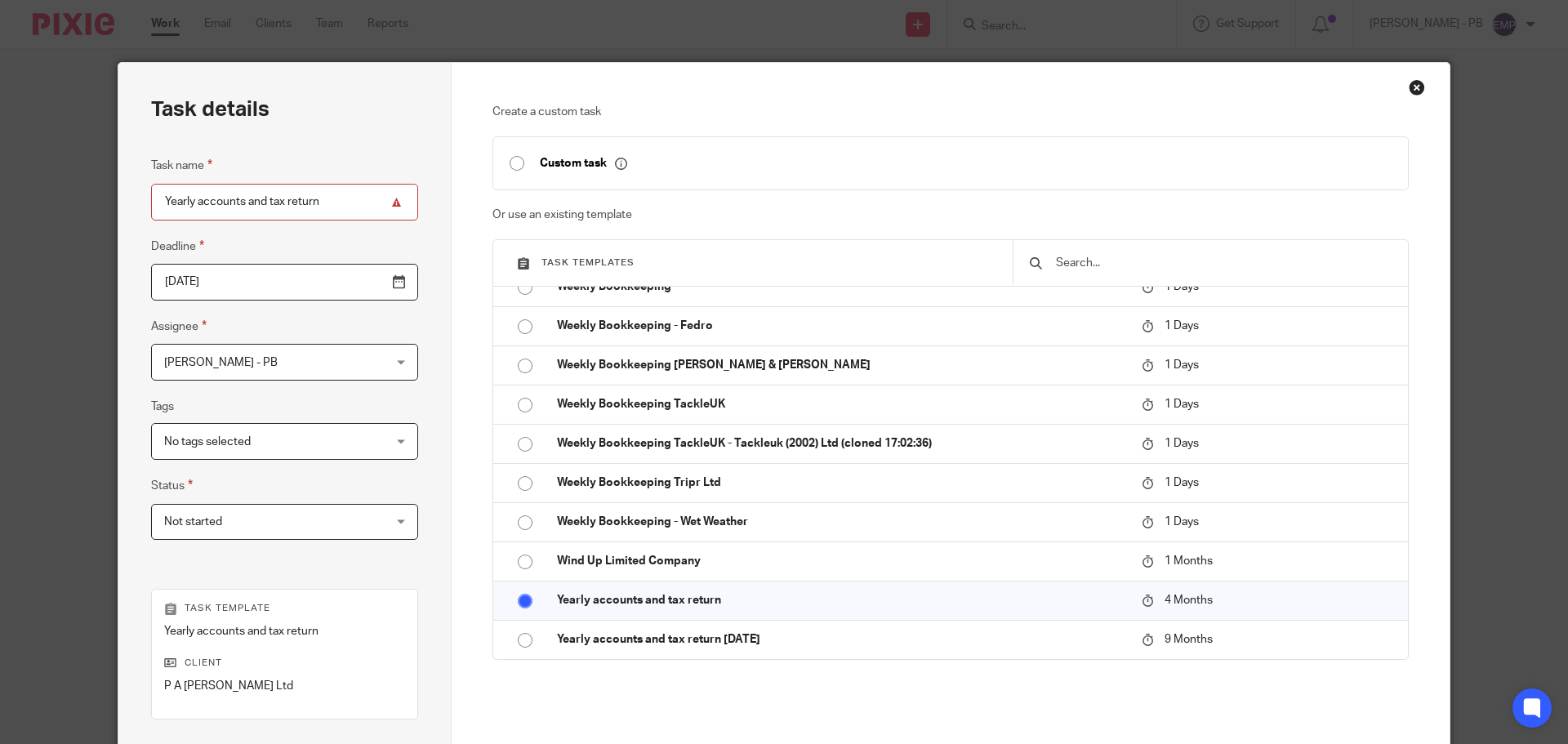
click at [361, 282] on input "[DATE]" at bounding box center [285, 283] width 267 height 37
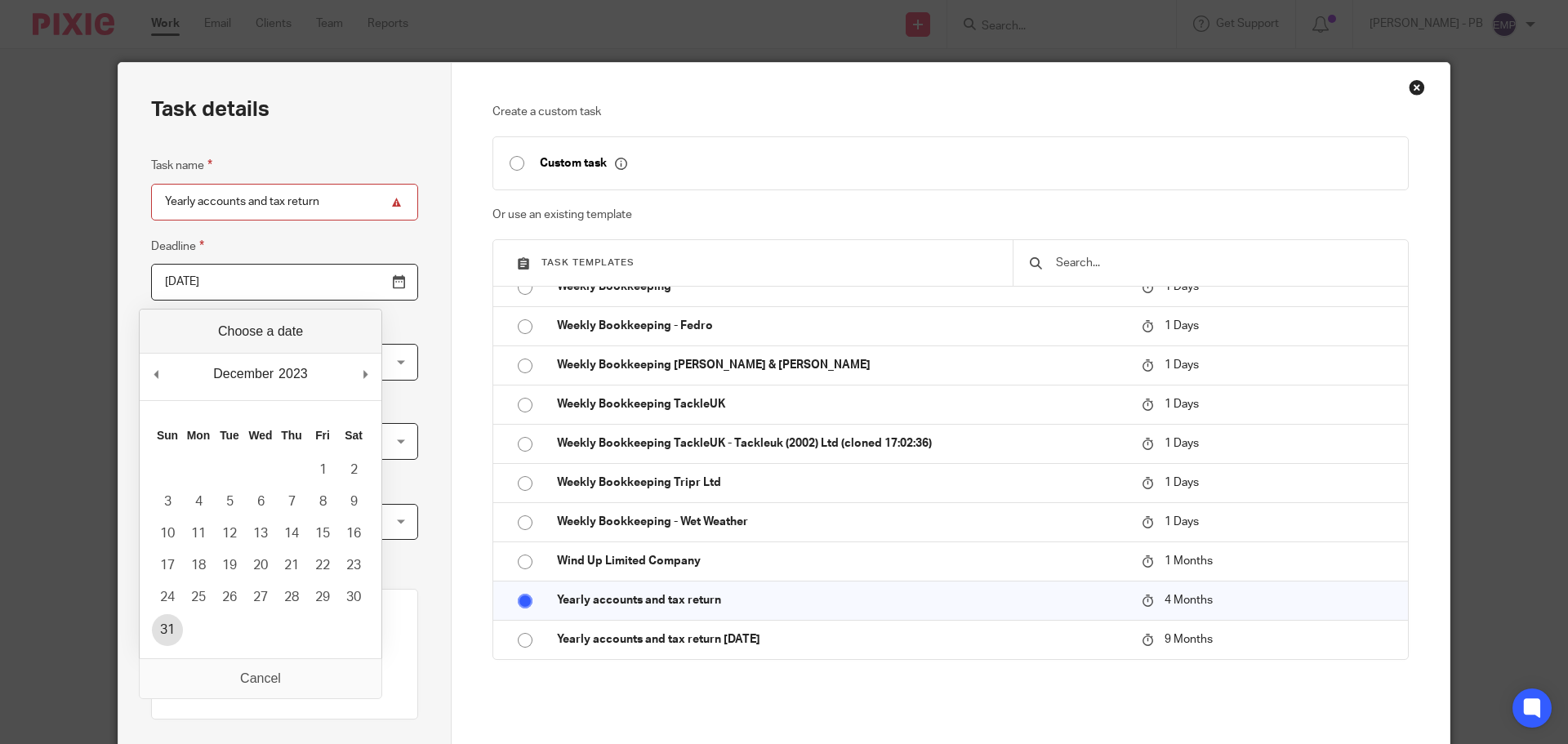
type input "[DATE]"
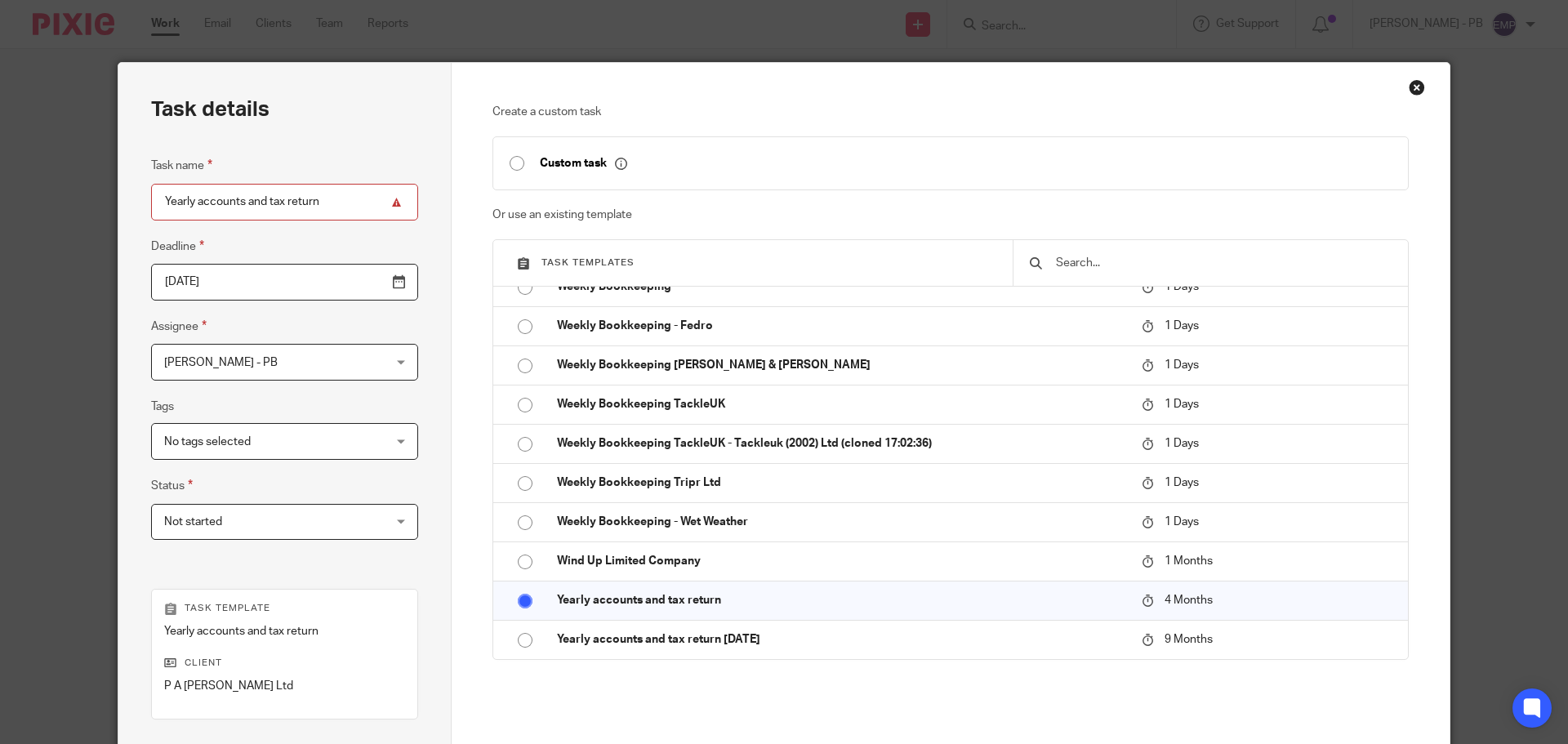
click at [309, 386] on div "Task name Yearly accounts and [DATE] [DATE] Assignee [PERSON_NAME] - PB [PERSON…" at bounding box center [285, 356] width 267 height 400
click at [291, 373] on span "[PERSON_NAME] - PB" at bounding box center [265, 361] width 203 height 35
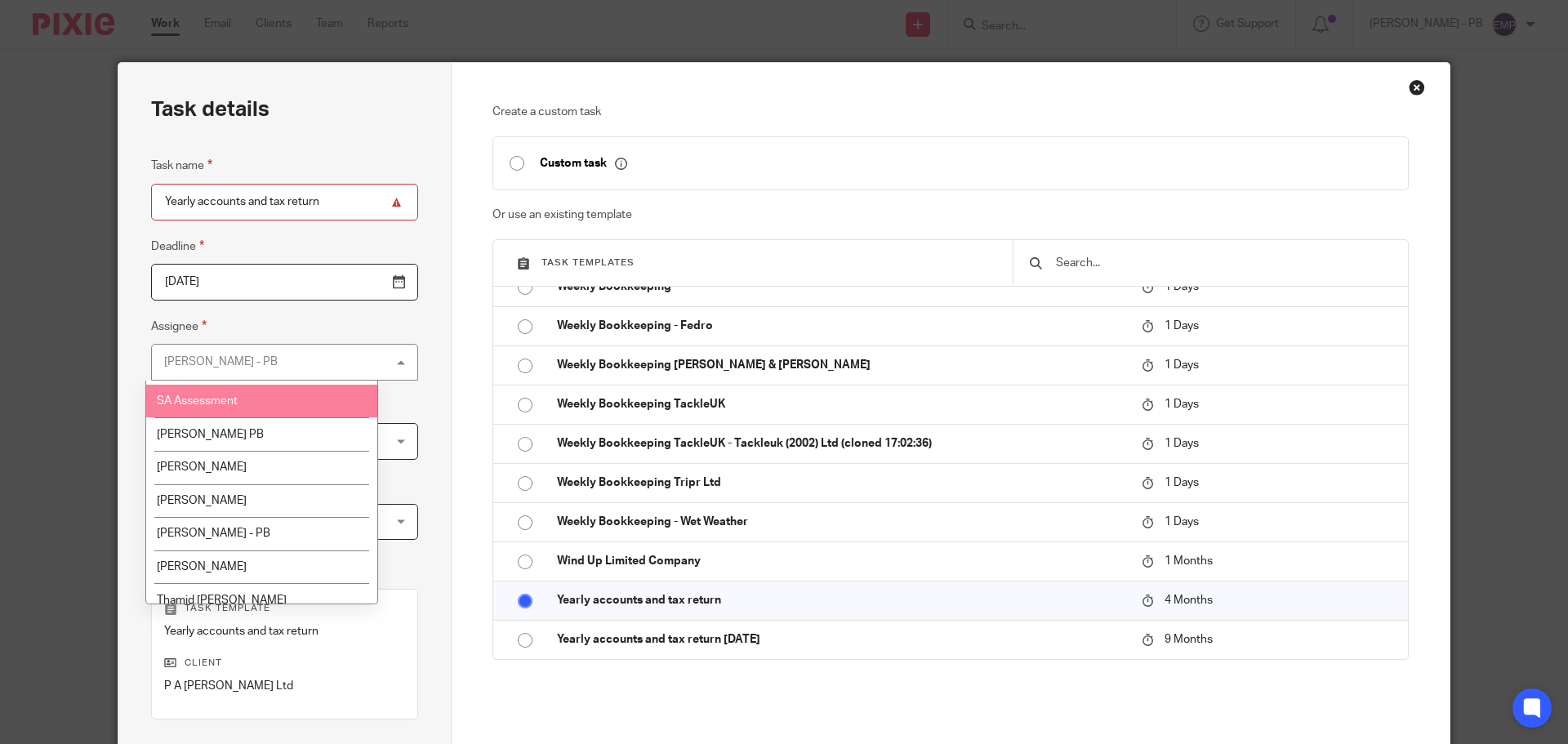
scroll to position [573, 0]
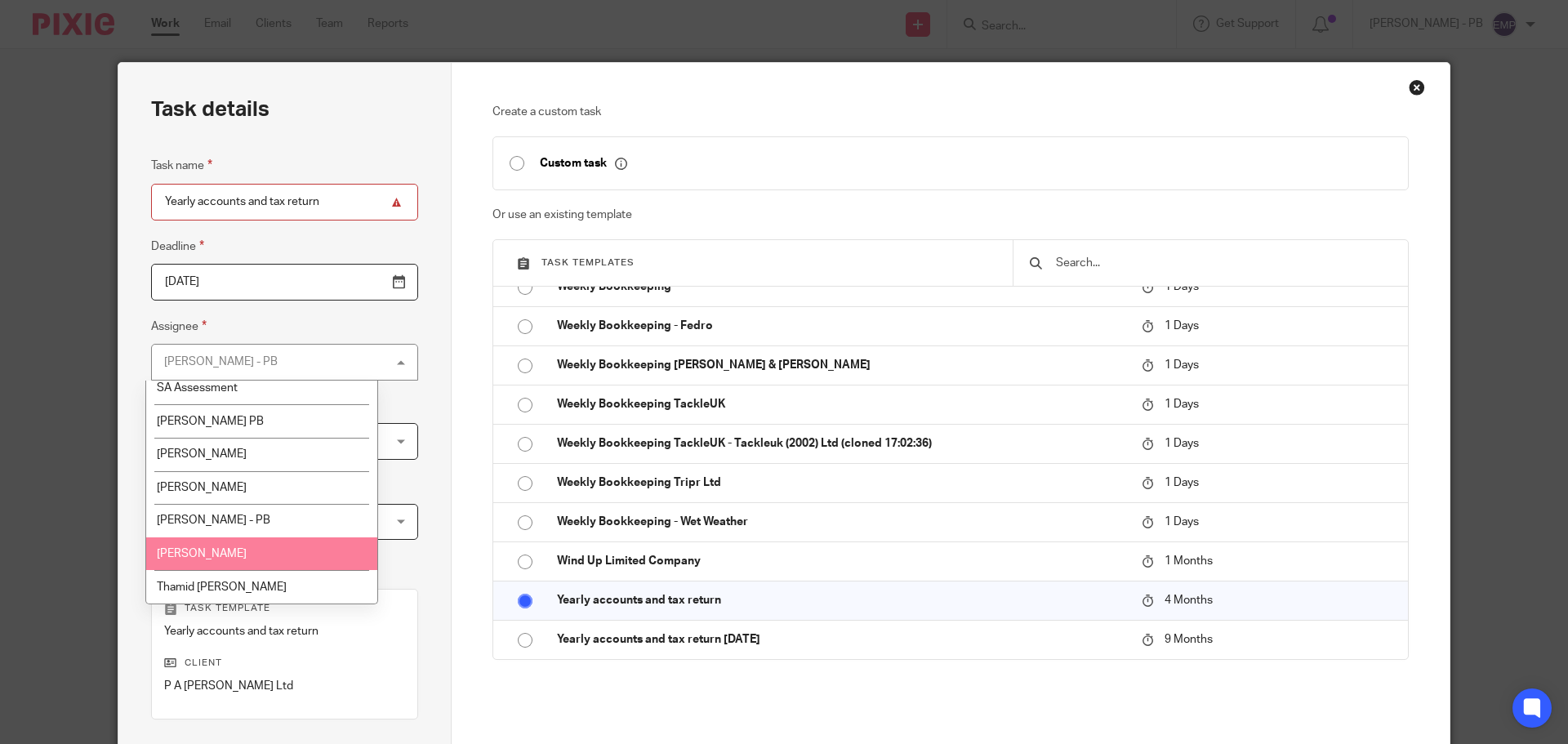
click at [222, 550] on li "[PERSON_NAME]" at bounding box center [261, 554] width 231 height 34
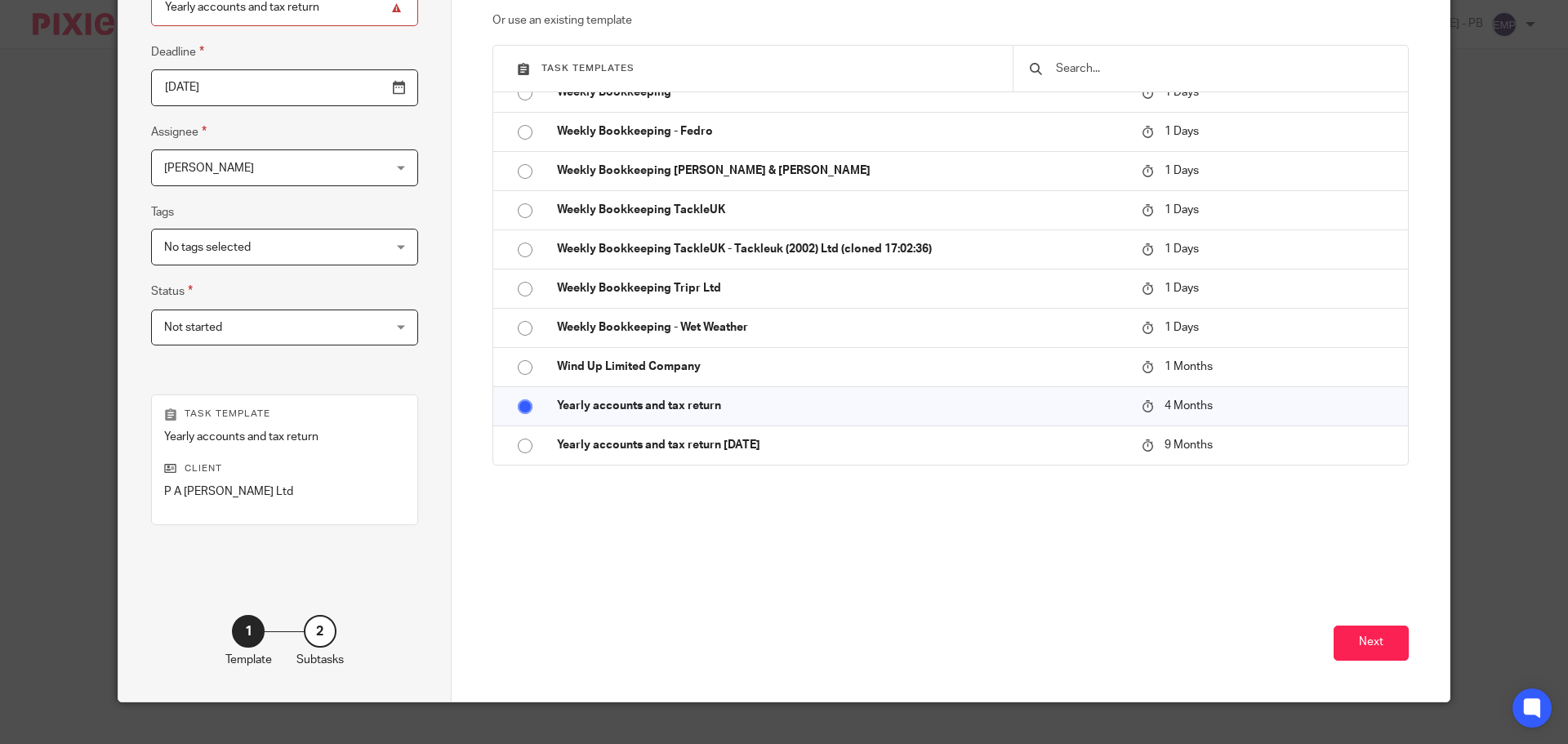
scroll to position [221, 0]
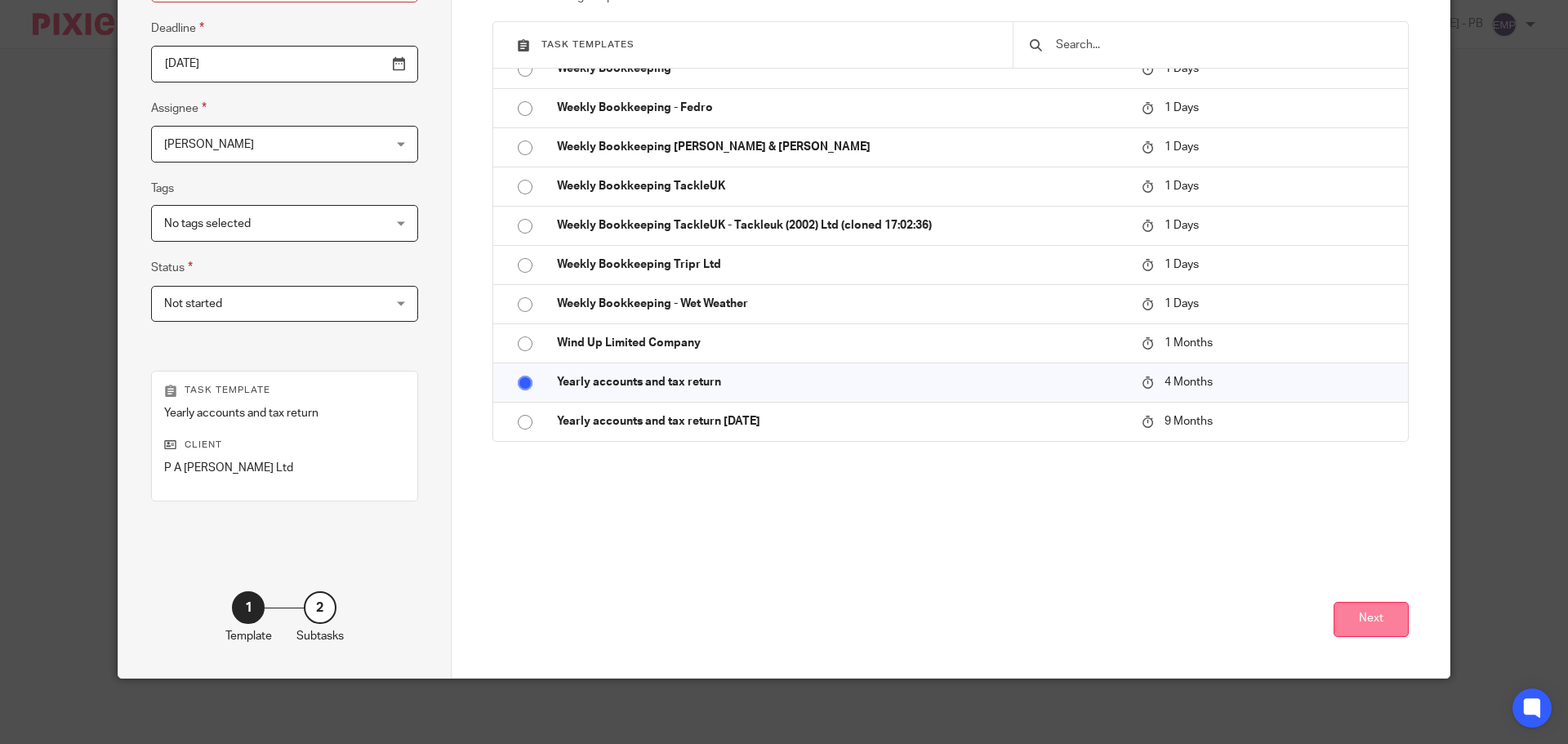
click at [1357, 618] on button "Next" at bounding box center [1371, 620] width 75 height 35
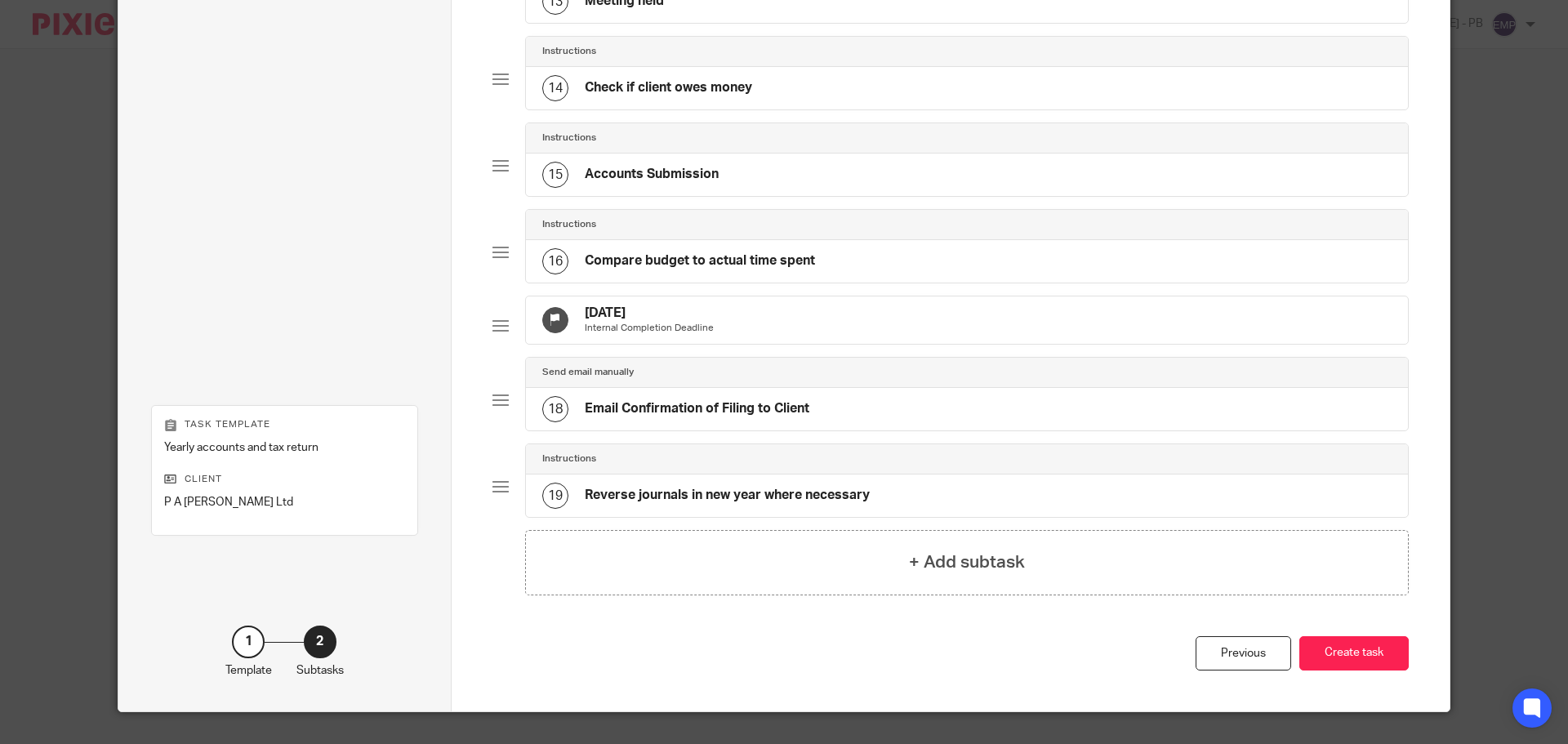
scroll to position [1287, 0]
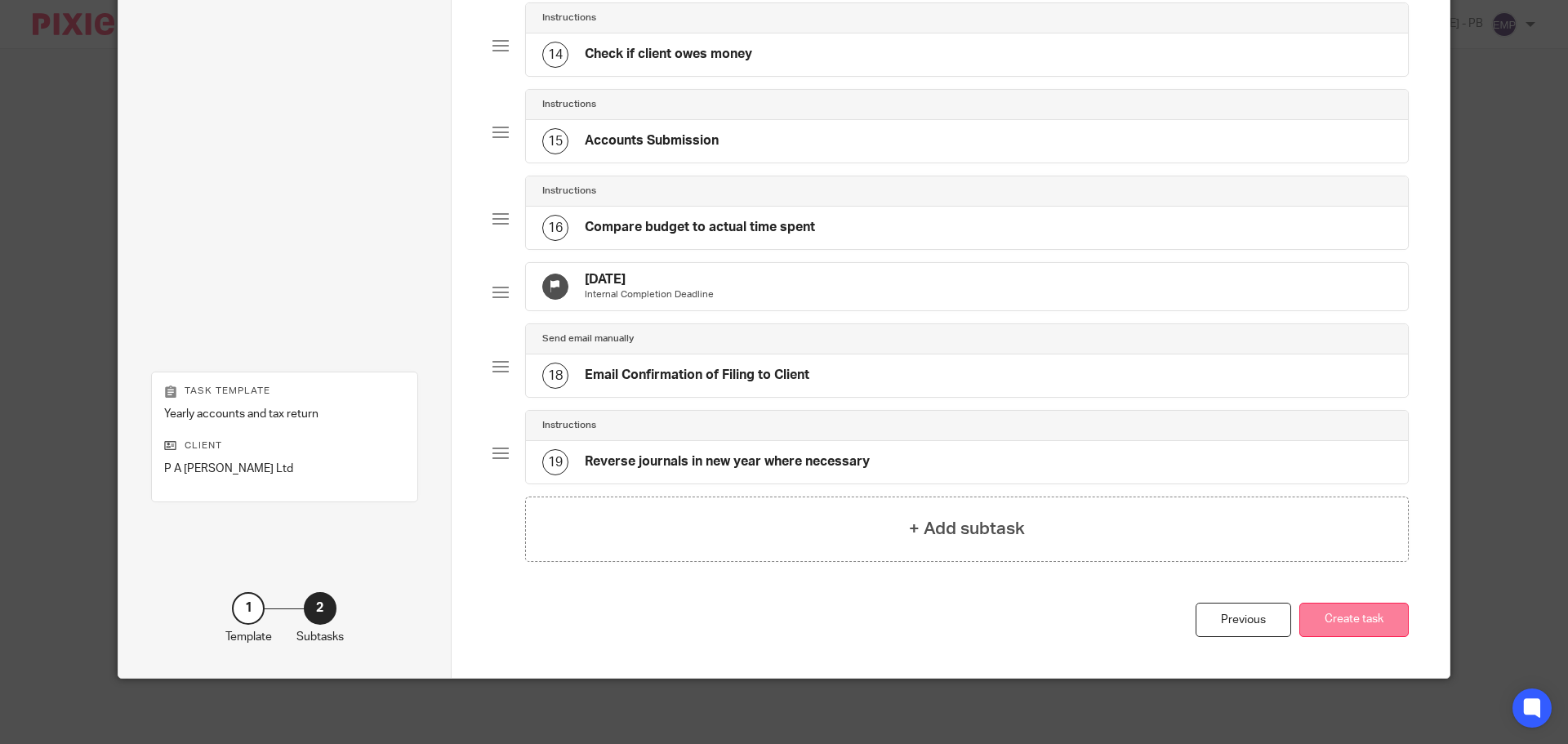
click at [1369, 609] on button "Create task" at bounding box center [1354, 621] width 110 height 35
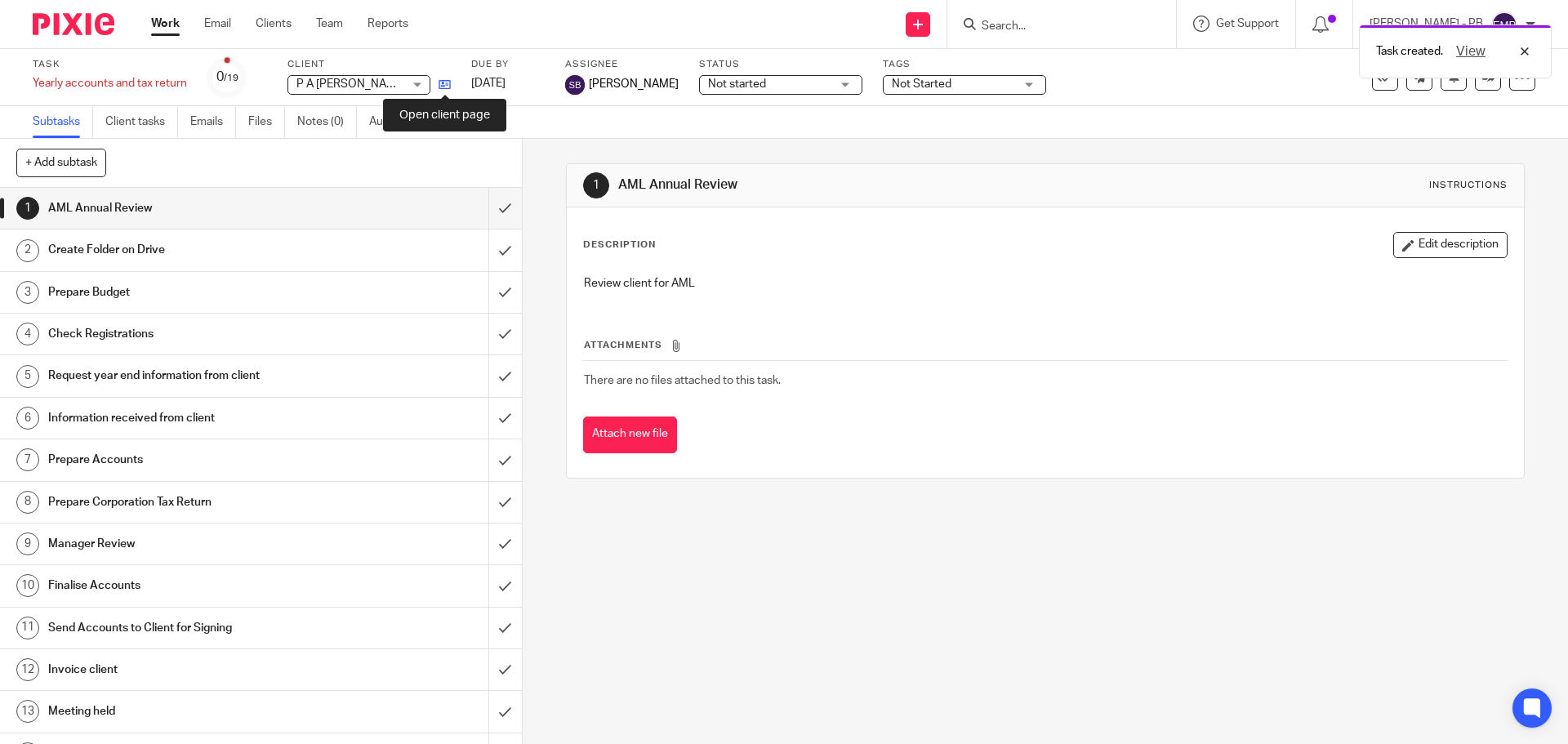
click at [443, 87] on icon at bounding box center [444, 85] width 12 height 12
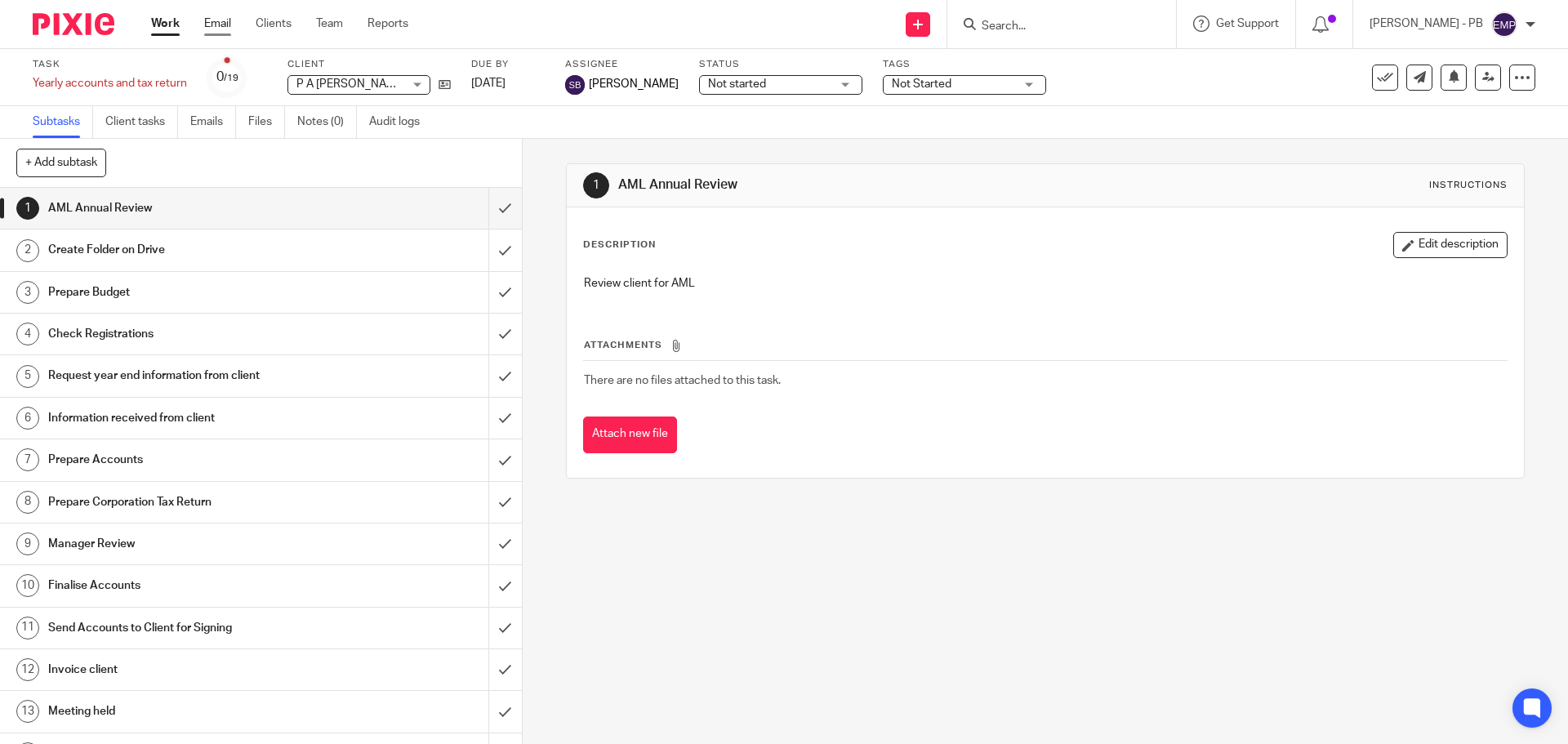
click at [227, 24] on link "Email" at bounding box center [218, 24] width 27 height 16
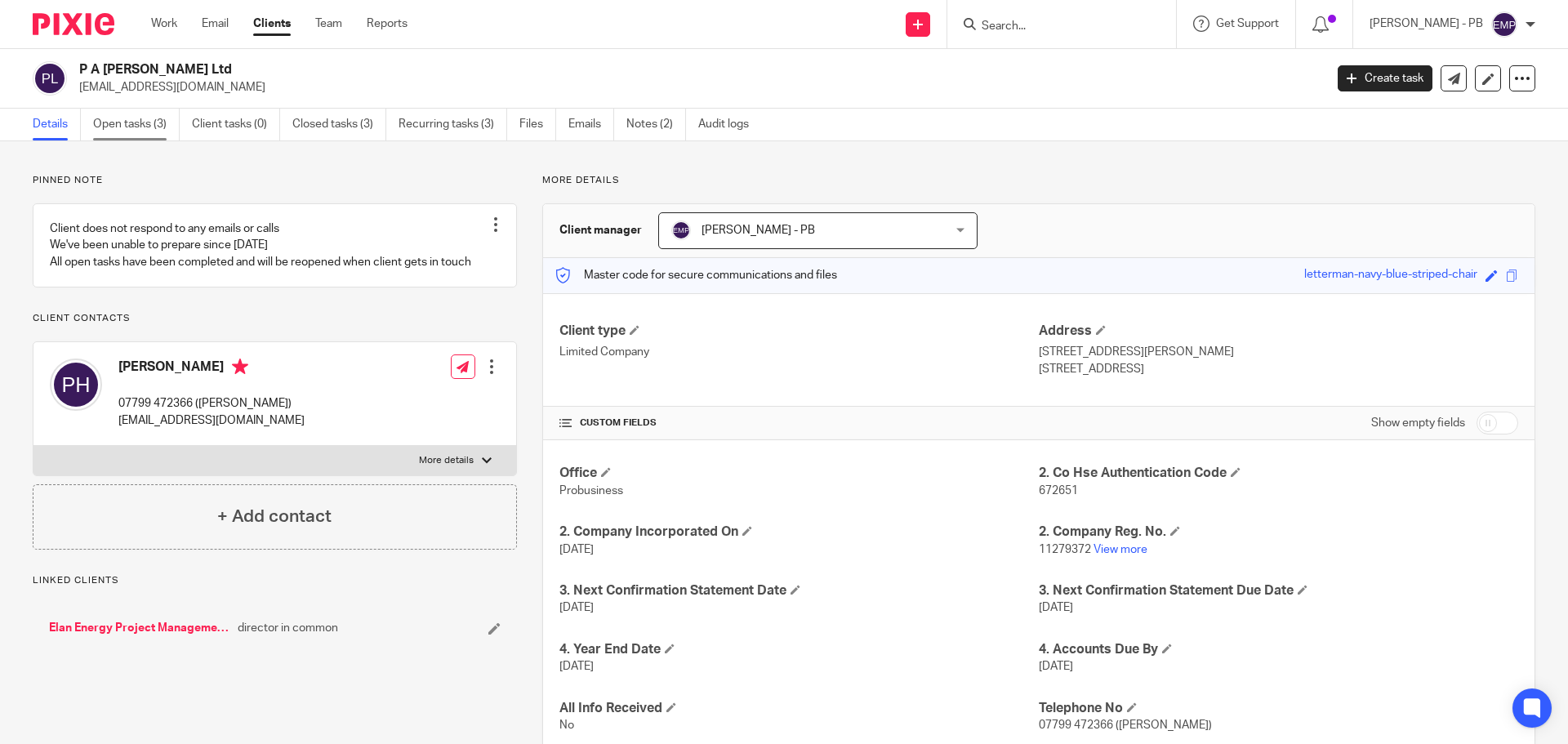
drag, startPoint x: 147, startPoint y: 126, endPoint x: 154, endPoint y: 130, distance: 8.1
click at [147, 128] on link "Open tasks (3)" at bounding box center [136, 125] width 87 height 32
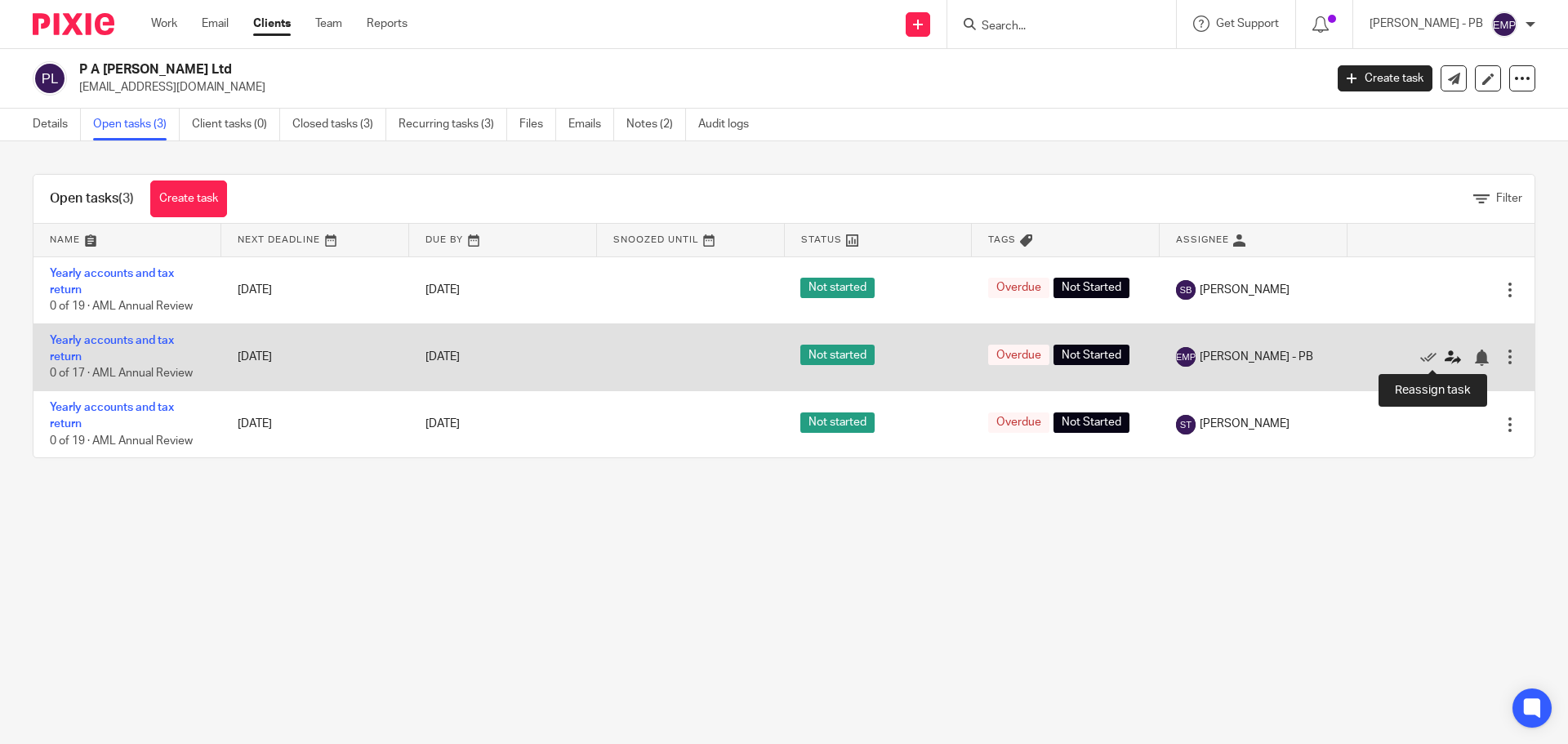
click at [1445, 360] on icon at bounding box center [1453, 358] width 16 height 16
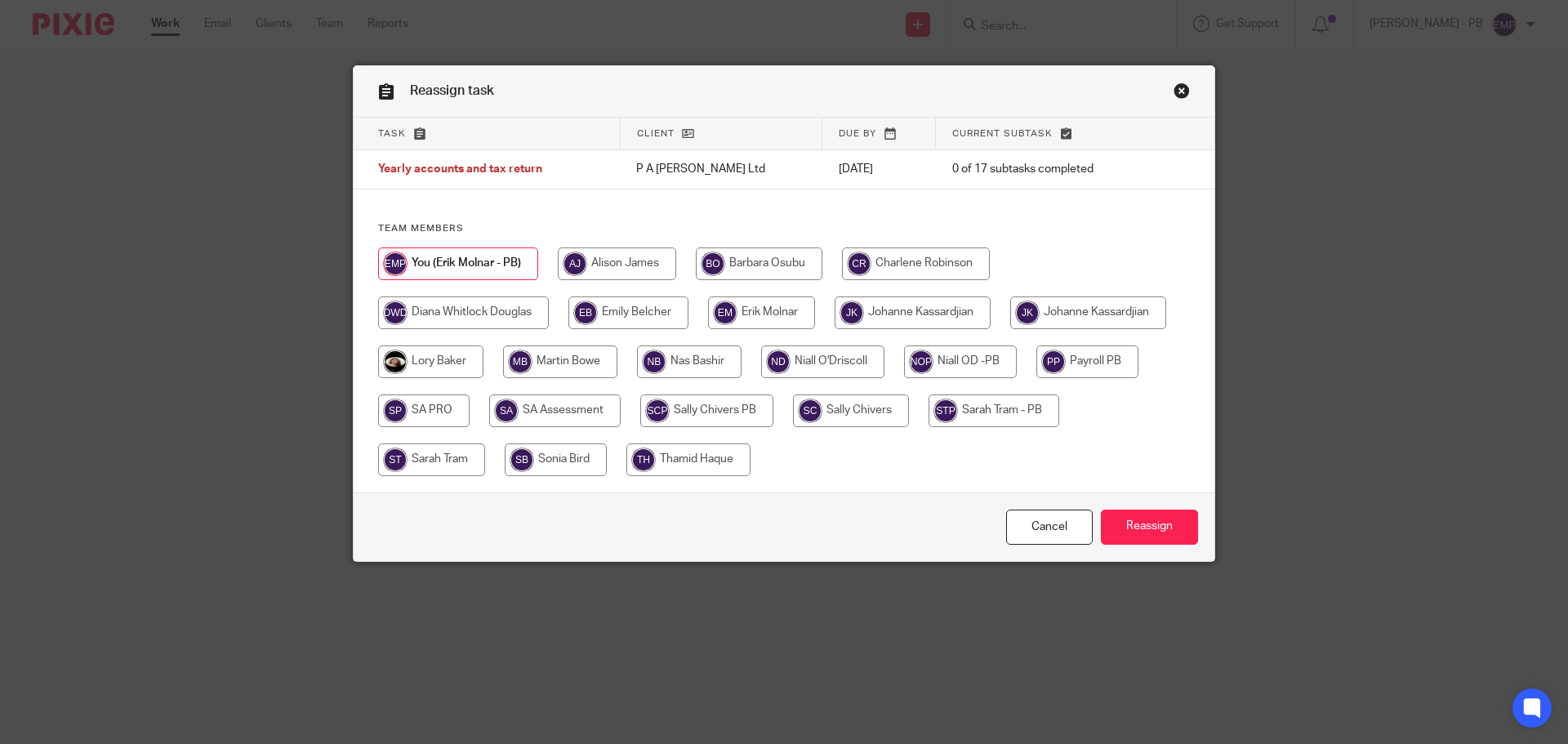
click at [549, 457] on input "radio" at bounding box center [555, 460] width 102 height 33
radio input "true"
click at [1157, 539] on input "Reassign" at bounding box center [1149, 528] width 97 height 35
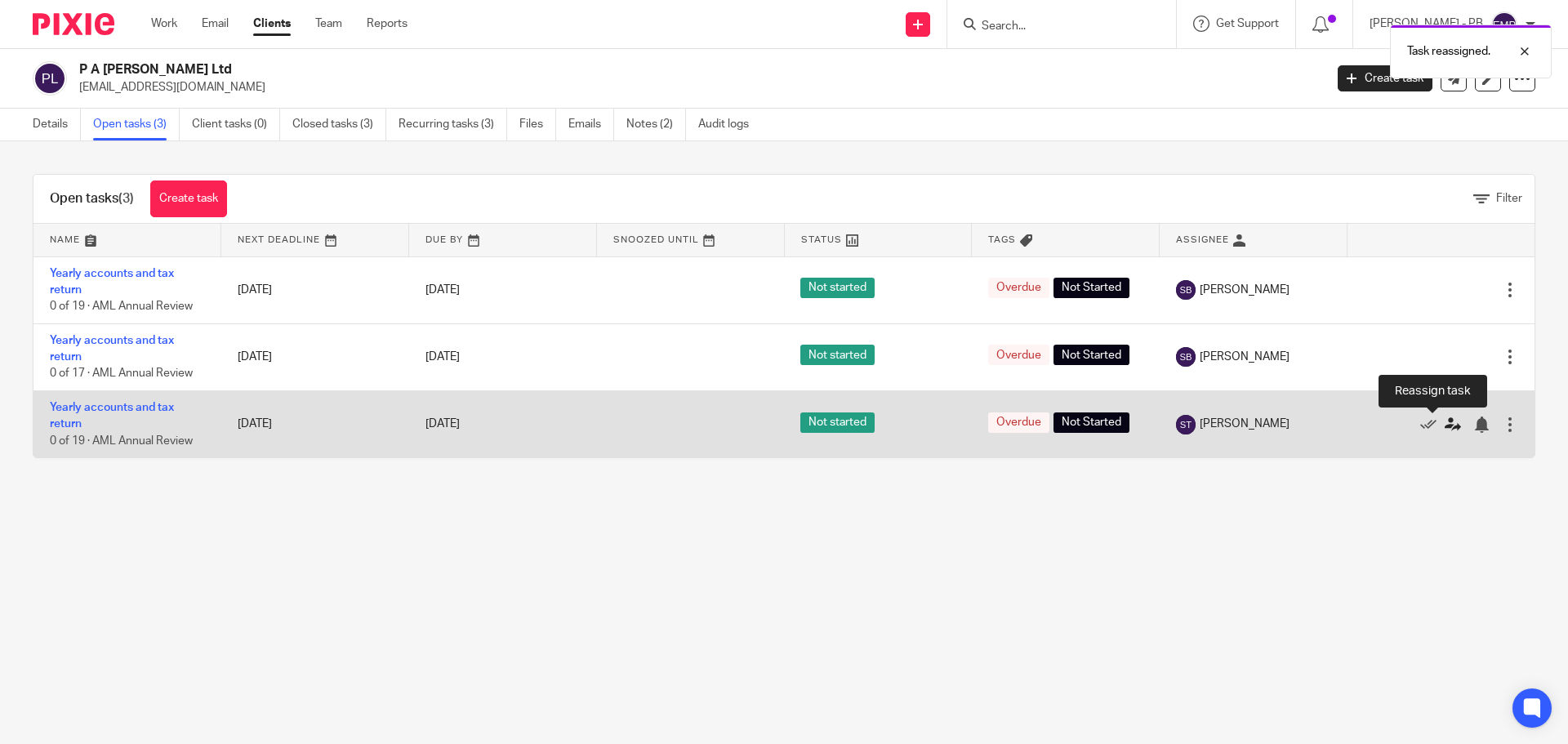
click at [1445, 422] on icon at bounding box center [1453, 424] width 16 height 16
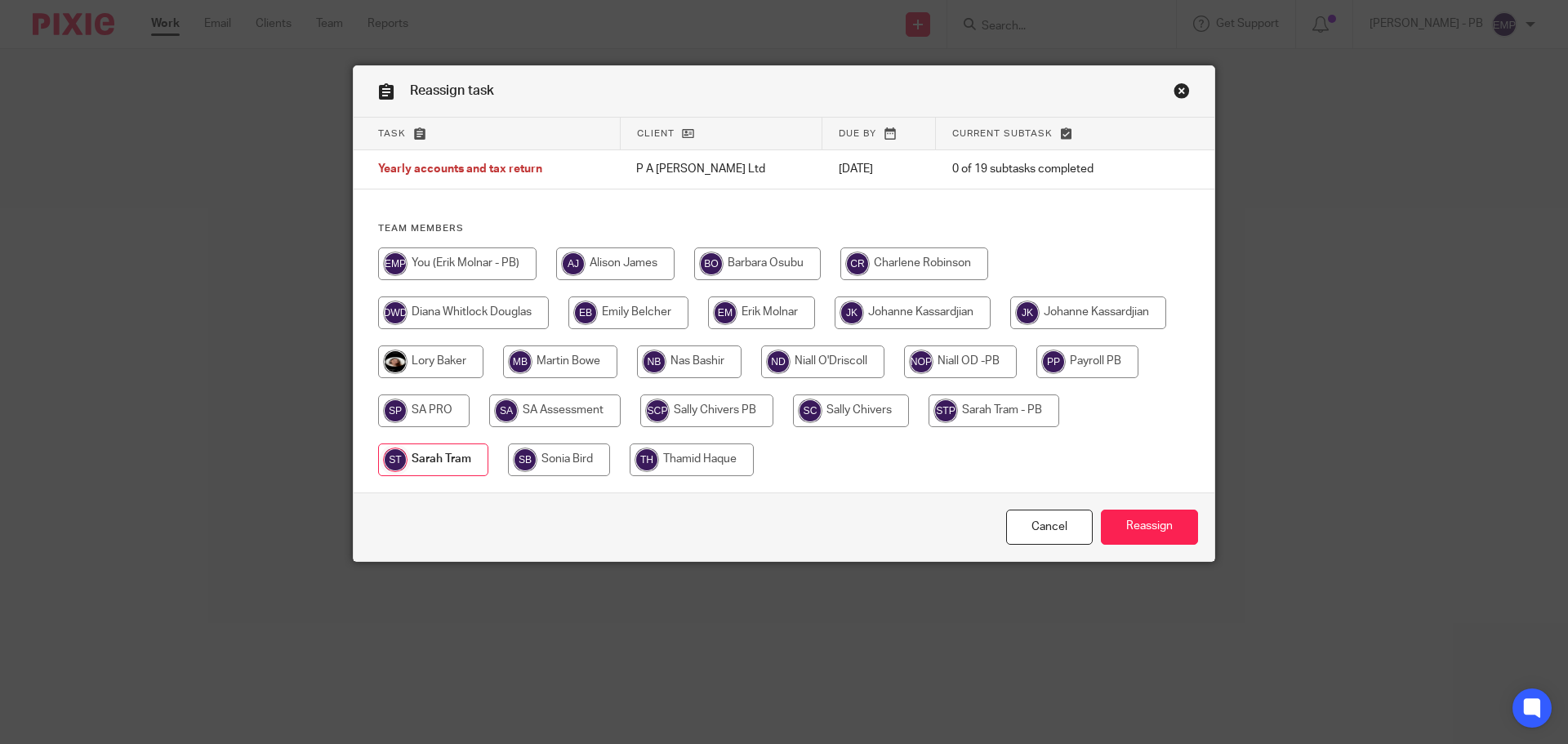
click at [535, 461] on input "radio" at bounding box center [559, 460] width 102 height 33
radio input "true"
click at [1161, 515] on input "Reassign" at bounding box center [1149, 528] width 97 height 35
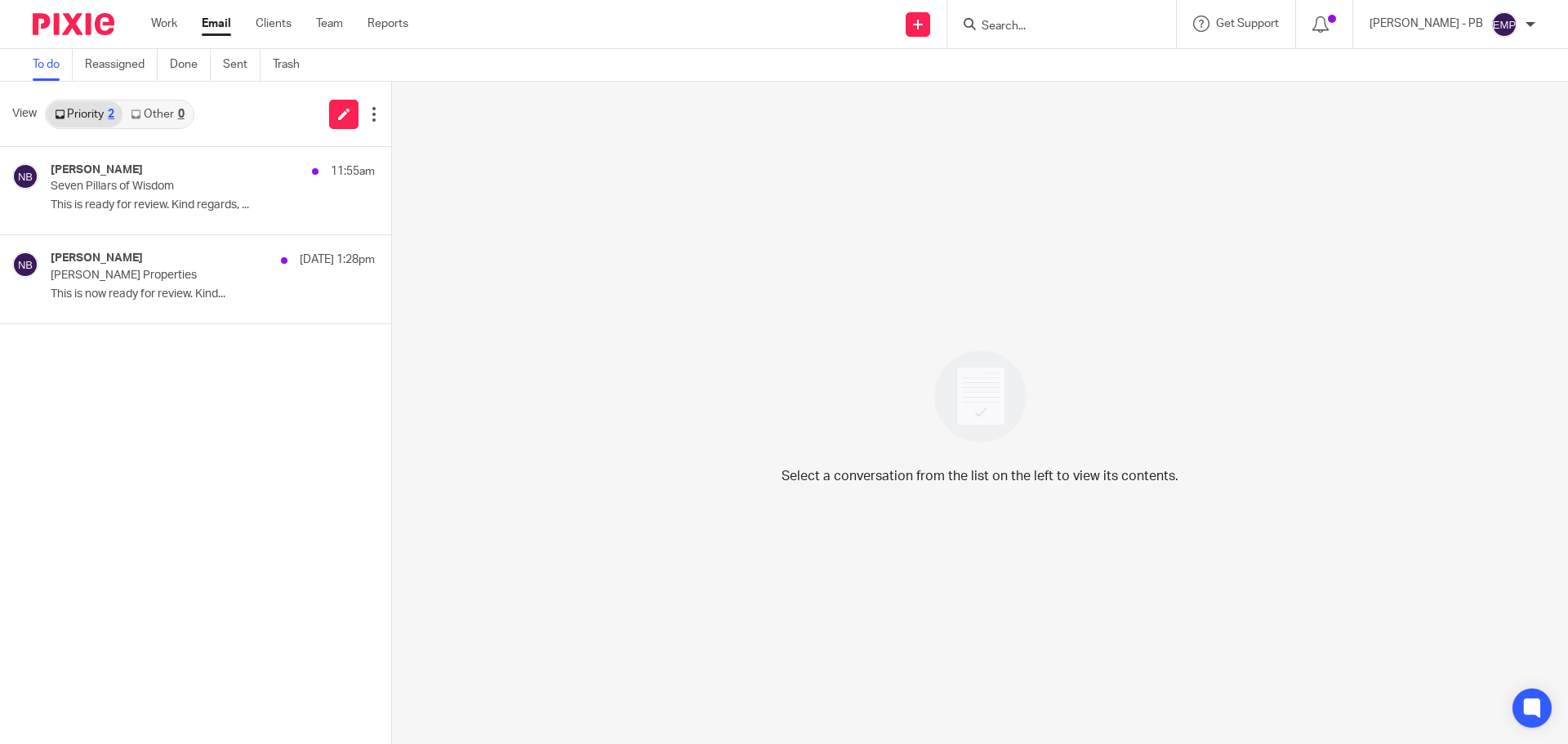
click at [217, 19] on link "Email" at bounding box center [216, 24] width 29 height 16
click at [184, 118] on link "Other 1" at bounding box center [157, 114] width 69 height 27
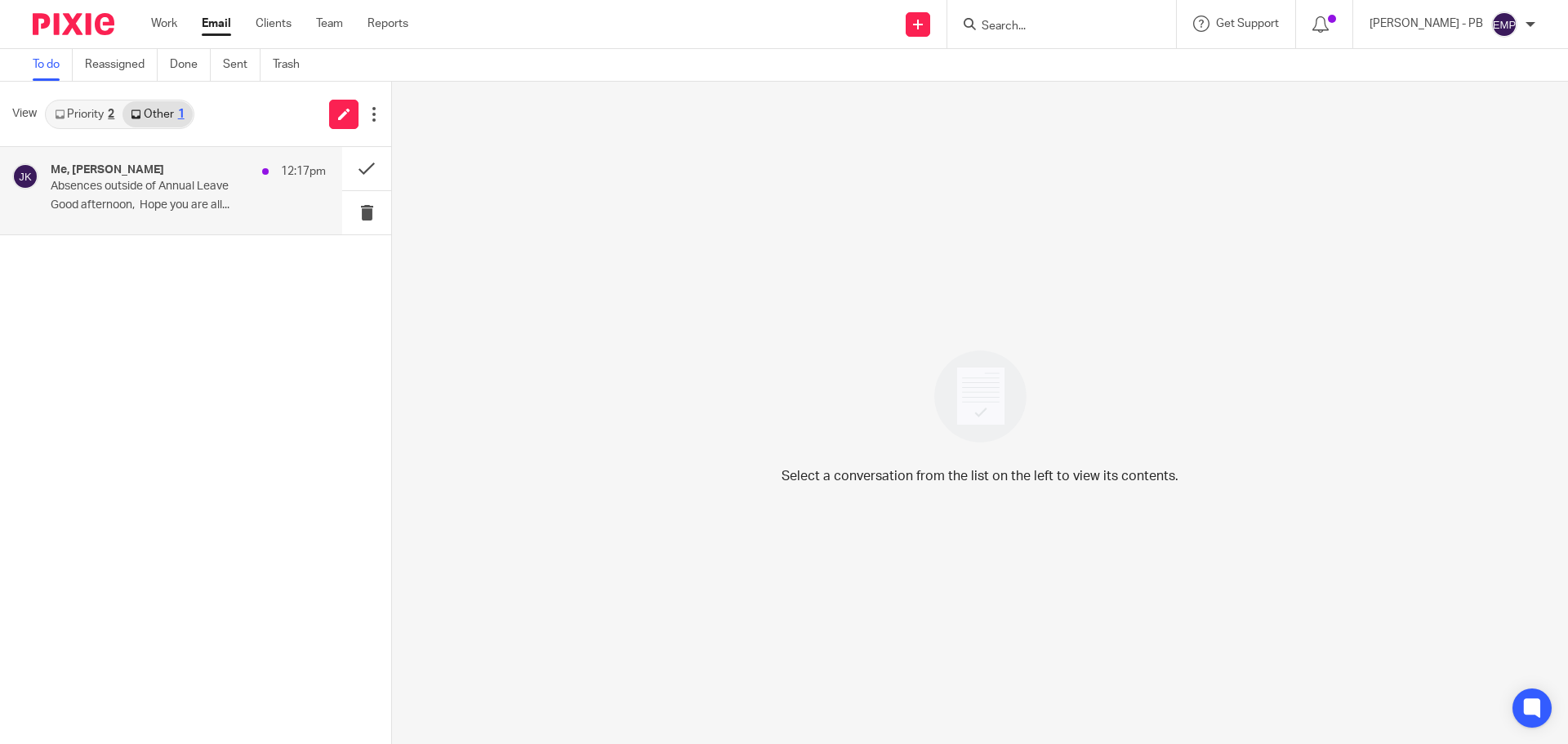
click at [158, 168] on h4 "Me, [PERSON_NAME]" at bounding box center [107, 170] width 113 height 14
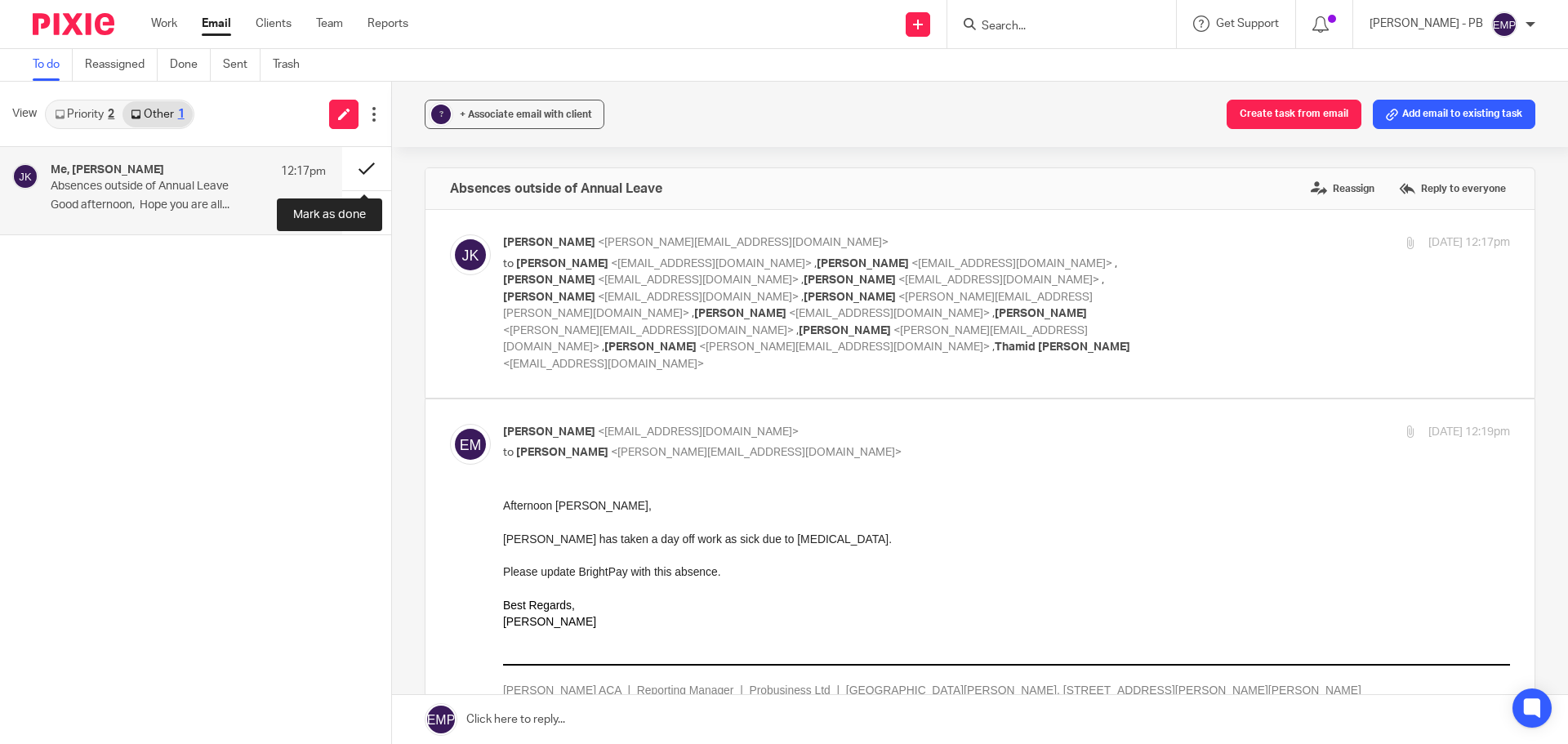
click at [365, 174] on button at bounding box center [366, 168] width 49 height 43
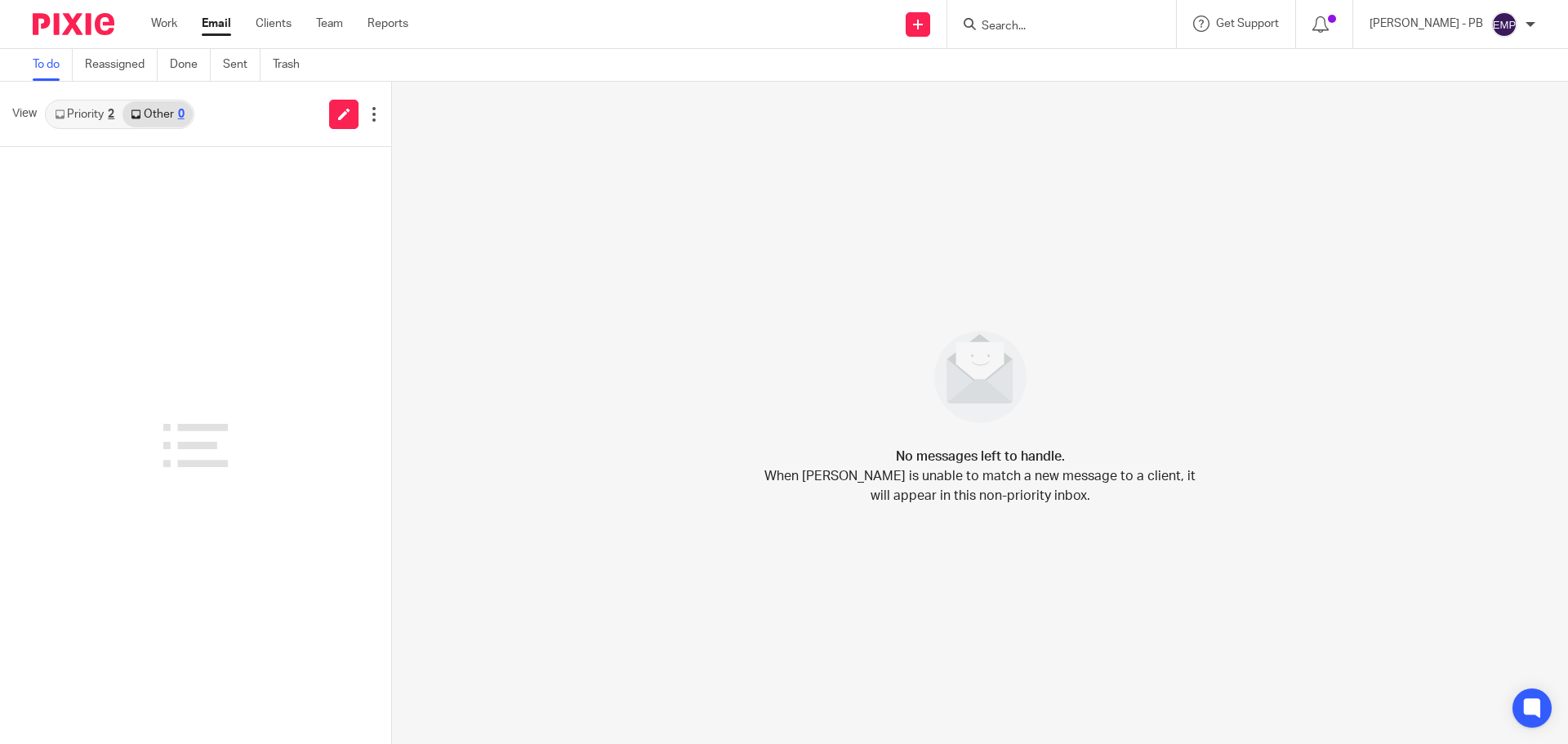
click at [215, 22] on link "Email" at bounding box center [216, 24] width 29 height 16
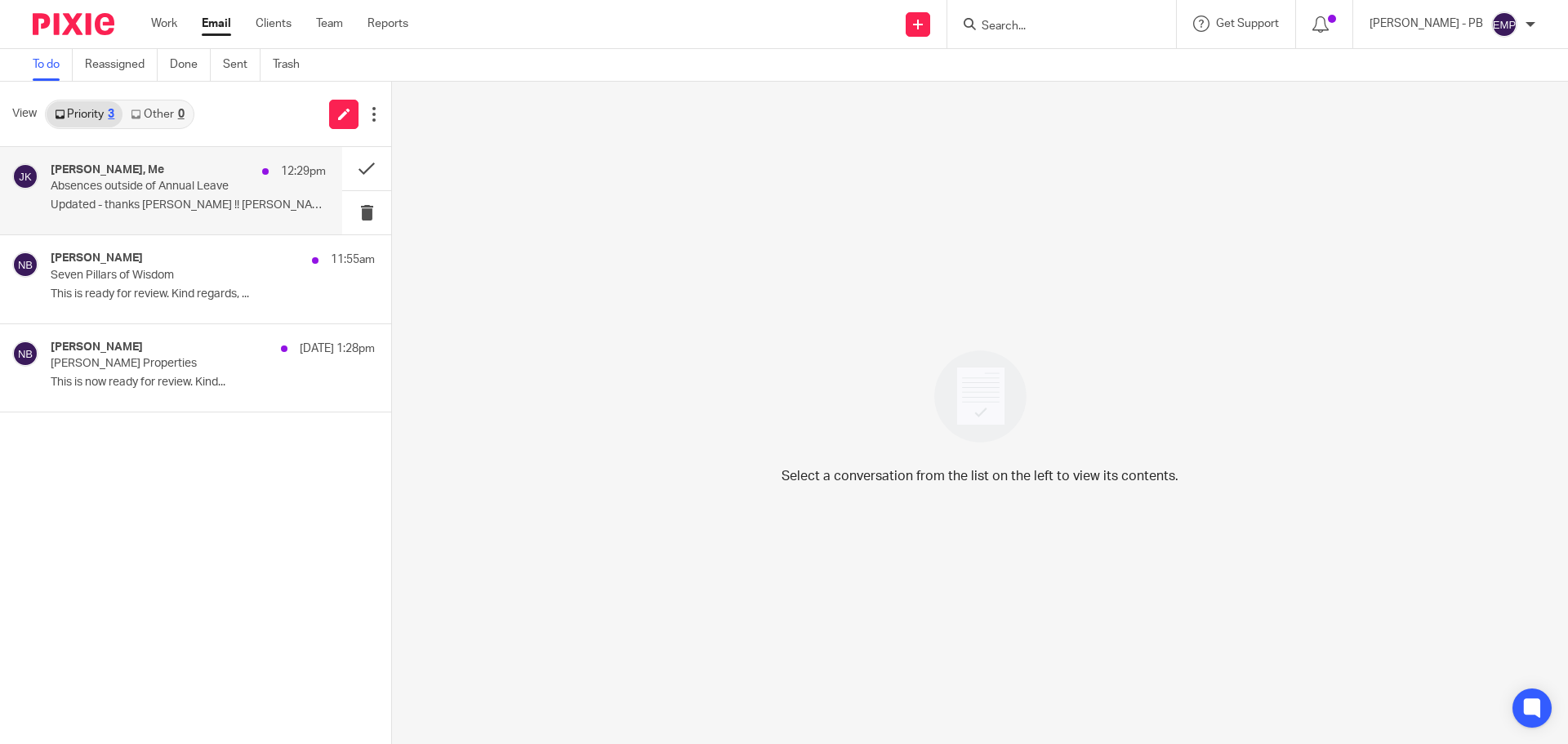
click at [215, 195] on div "[PERSON_NAME], Me 12:29pm Absences outside of Annual Leave Updated - thanks [PE…" at bounding box center [188, 190] width 275 height 55
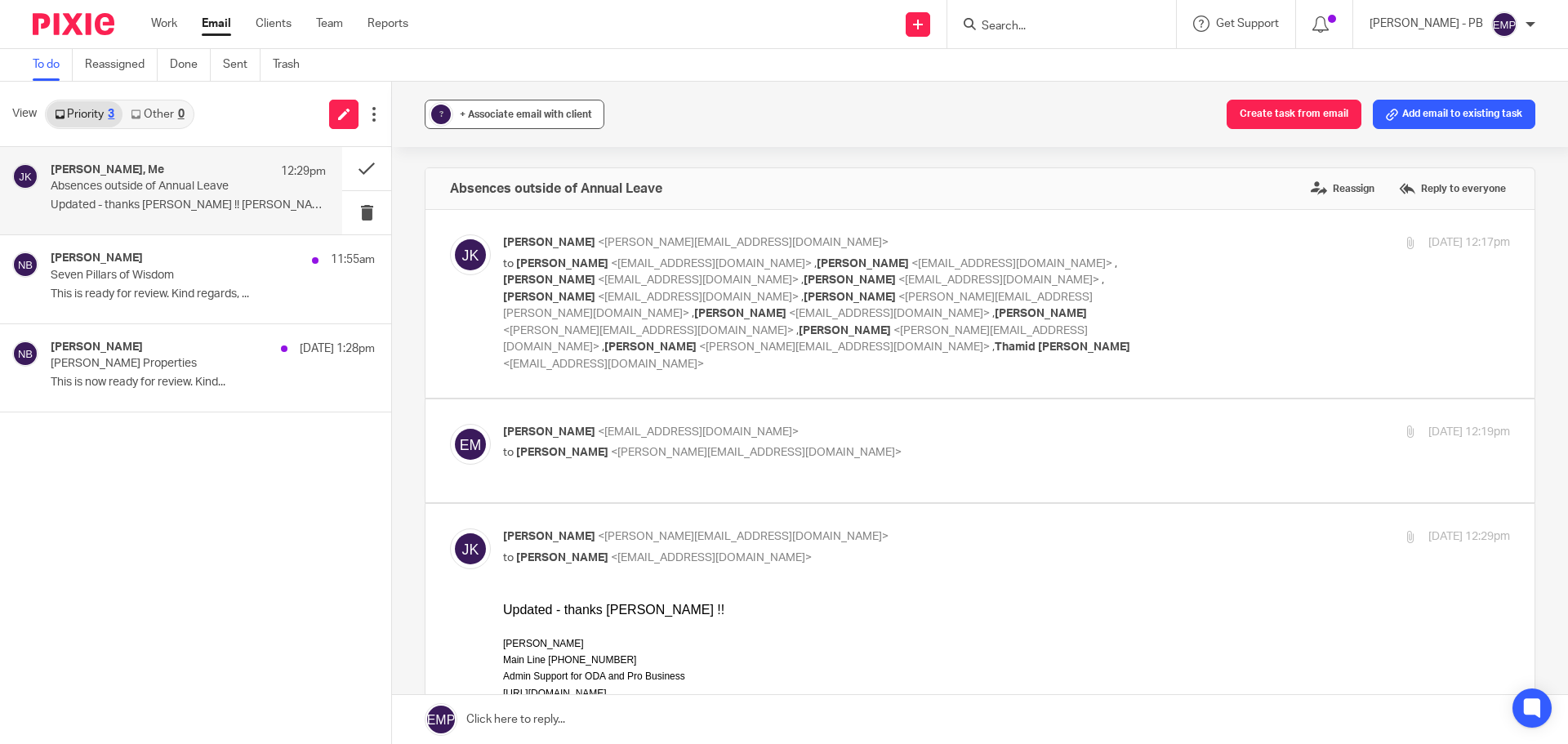
click at [541, 121] on div "+ Associate email with client" at bounding box center [525, 114] width 132 height 16
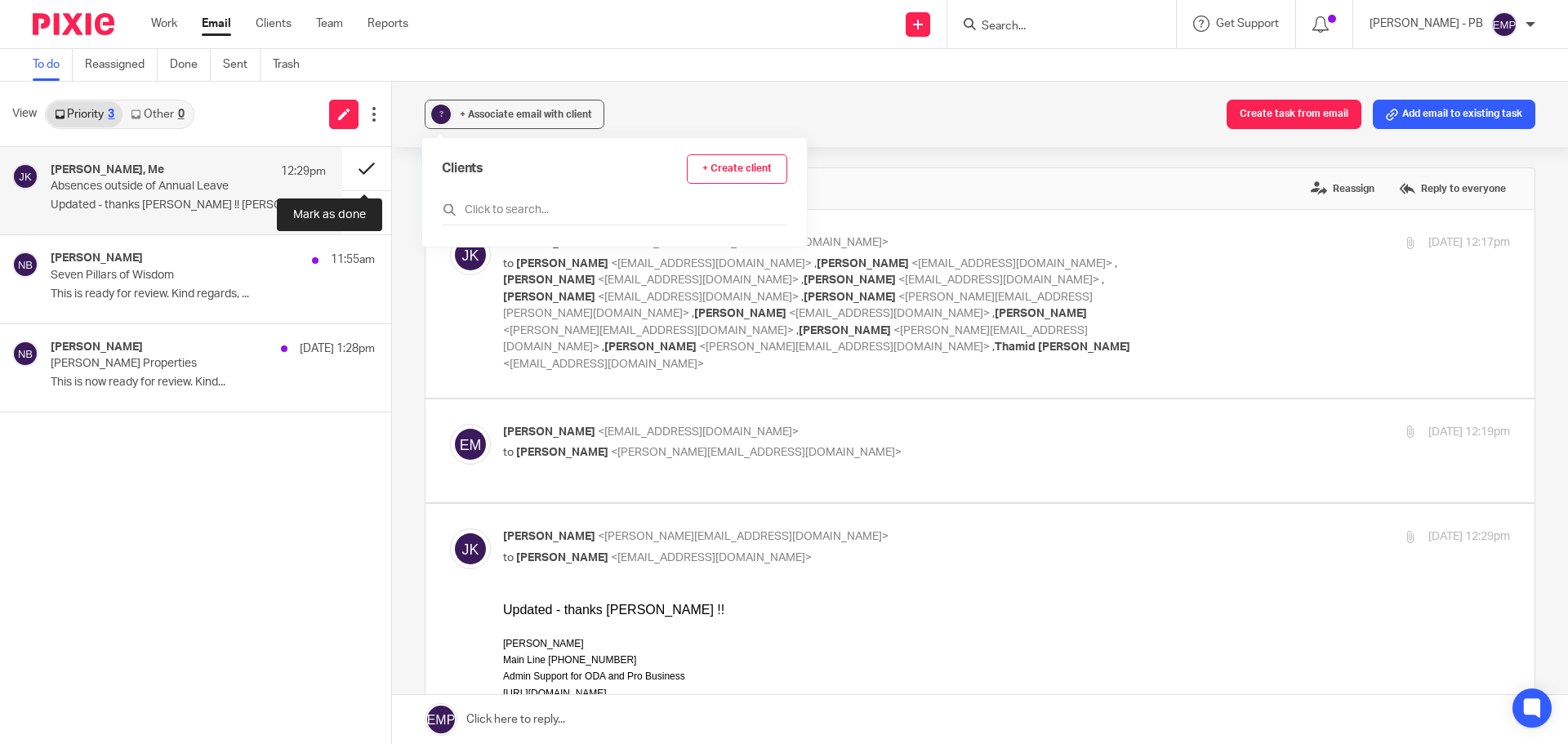
click at [365, 167] on button at bounding box center [366, 168] width 49 height 43
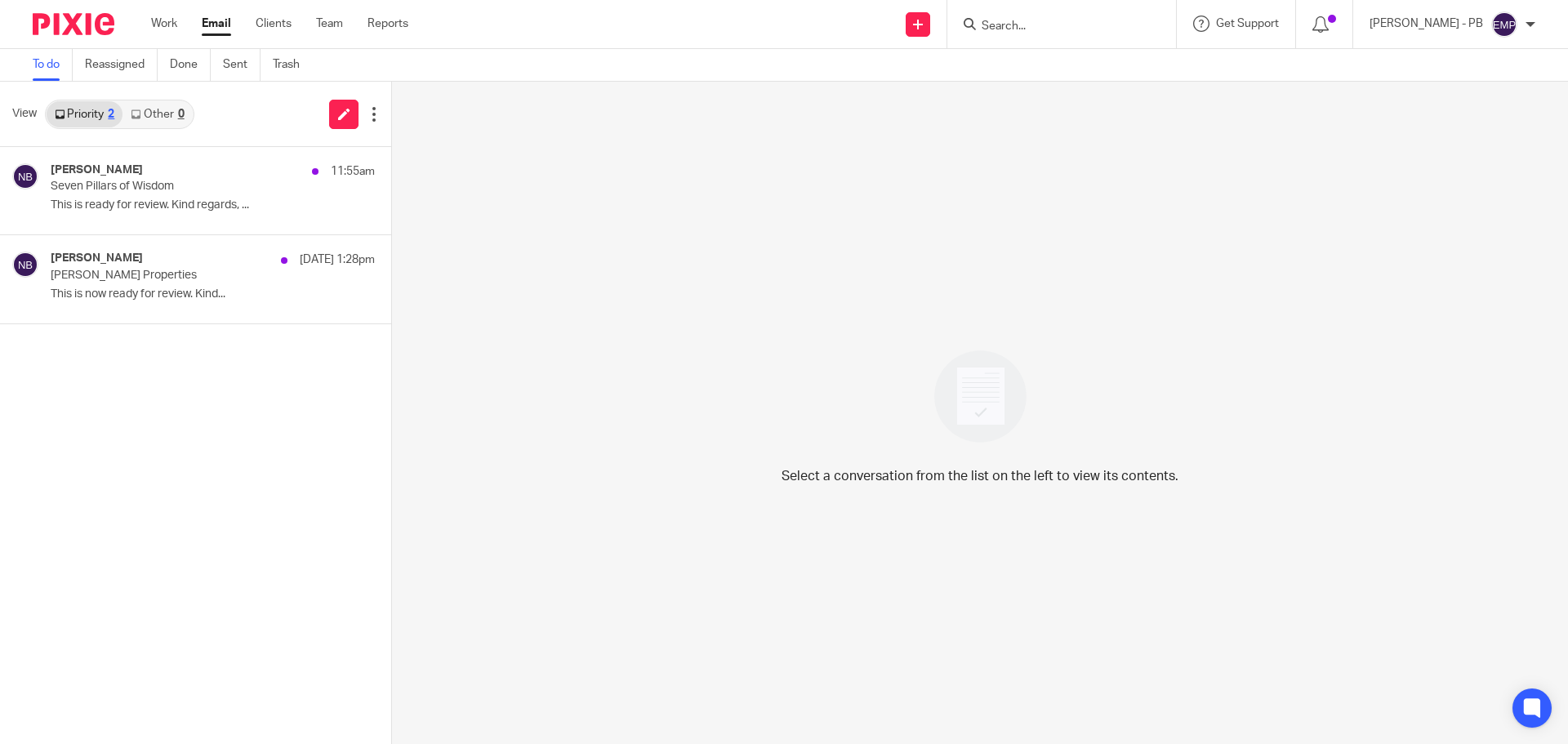
click at [1091, 24] on input "Search" at bounding box center [1054, 27] width 147 height 15
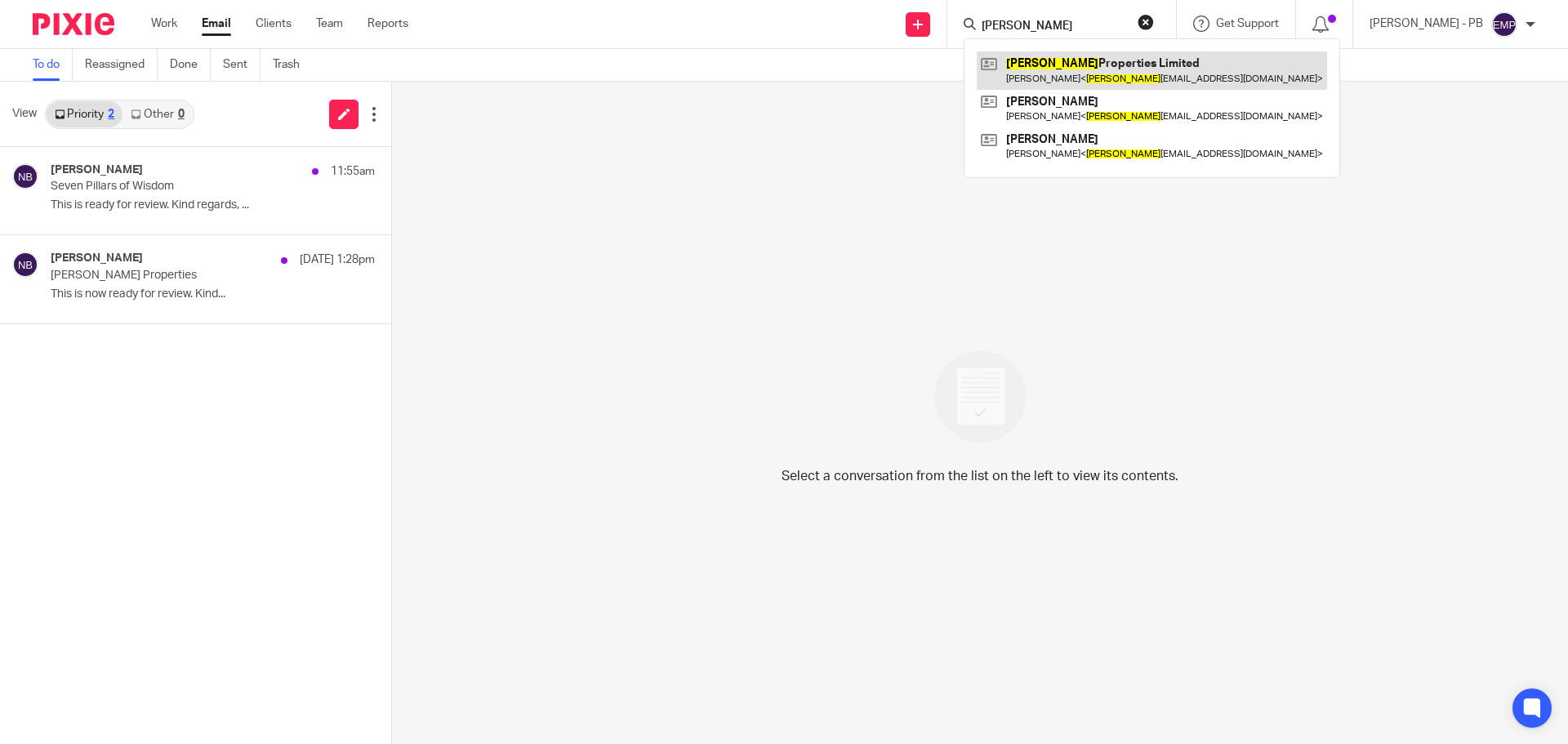
type input "[PERSON_NAME]"
click at [1095, 68] on link at bounding box center [1152, 70] width 351 height 37
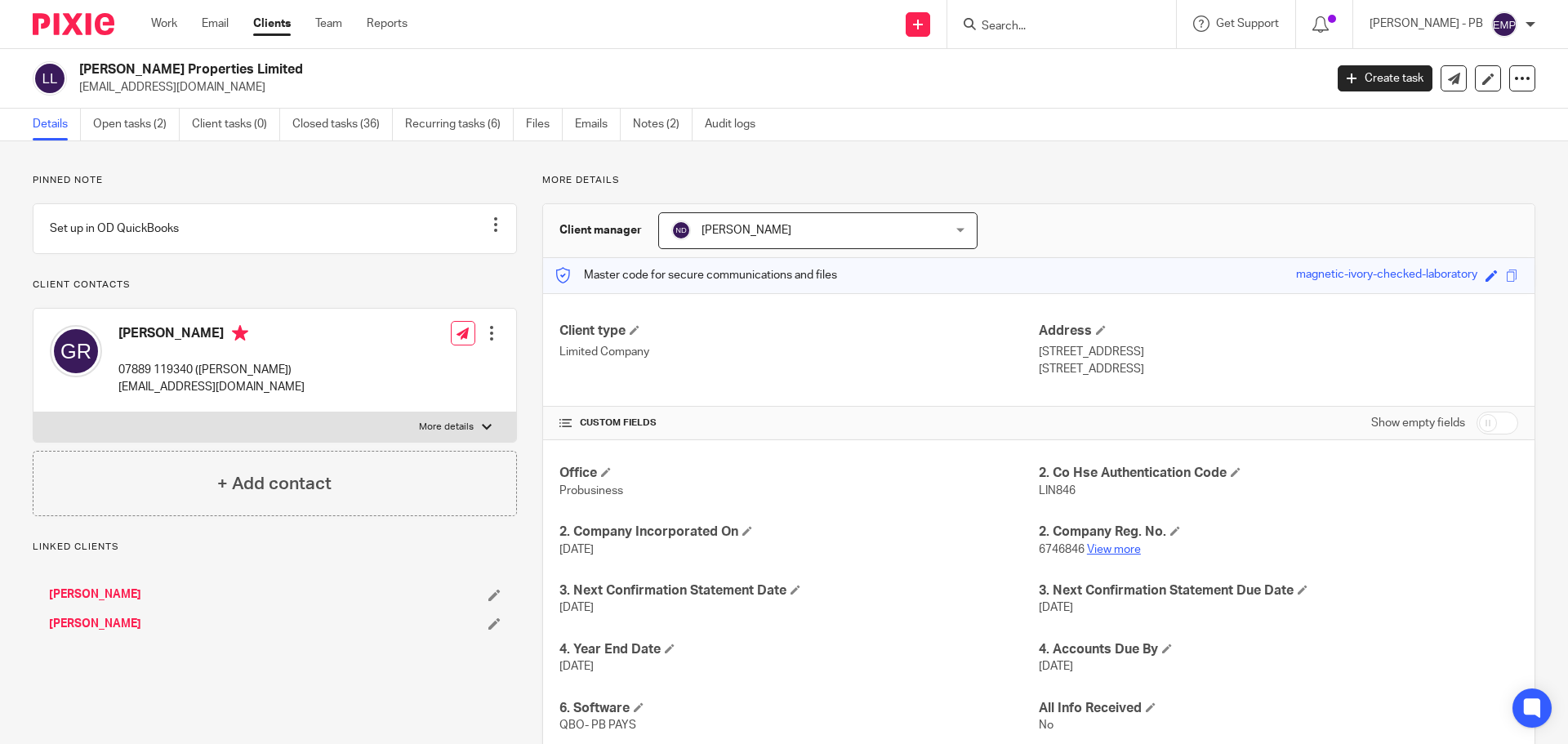
click at [1115, 552] on link "View more" at bounding box center [1114, 549] width 54 height 12
